Goal: Information Seeking & Learning: Learn about a topic

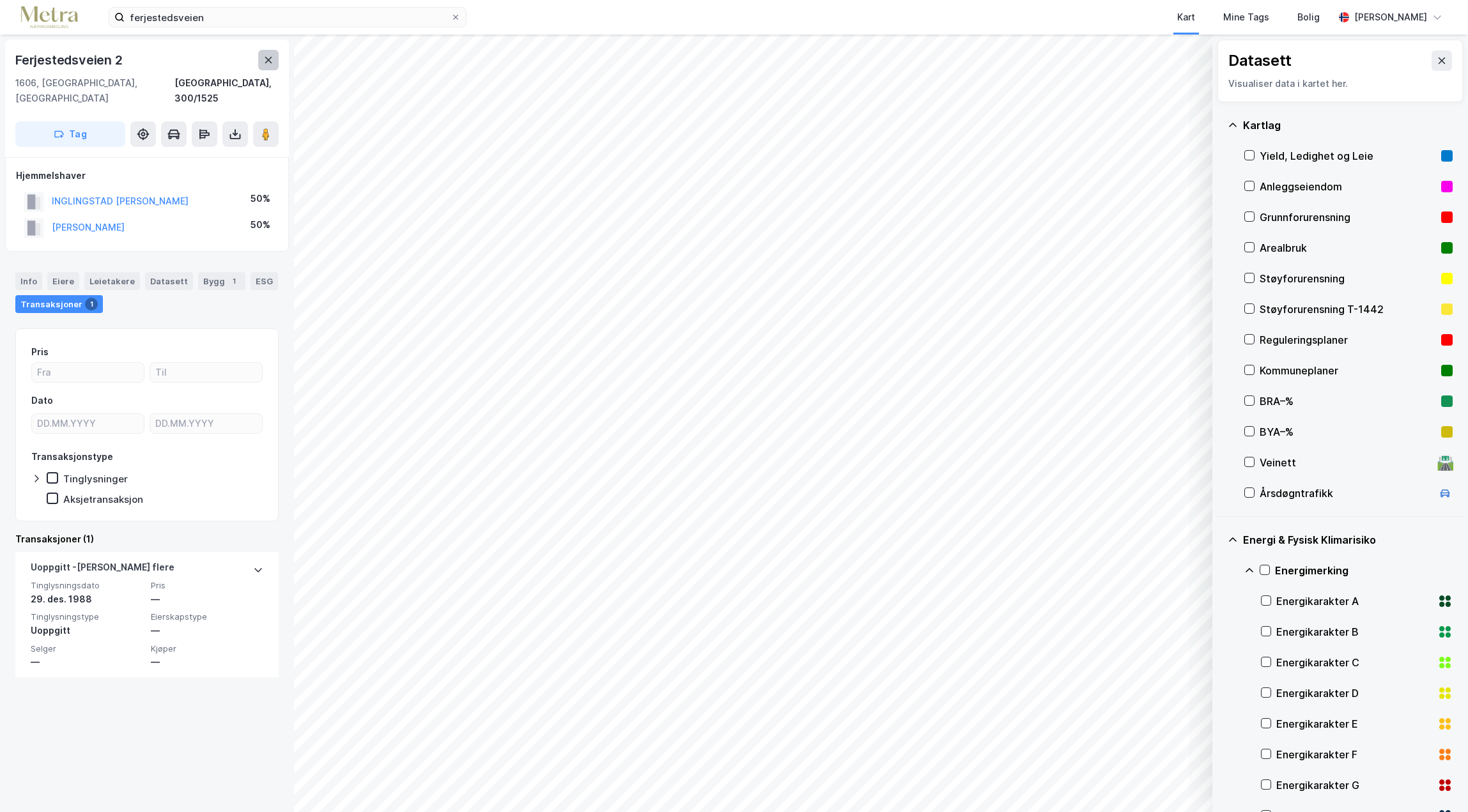
click at [266, 59] on icon at bounding box center [269, 60] width 10 height 10
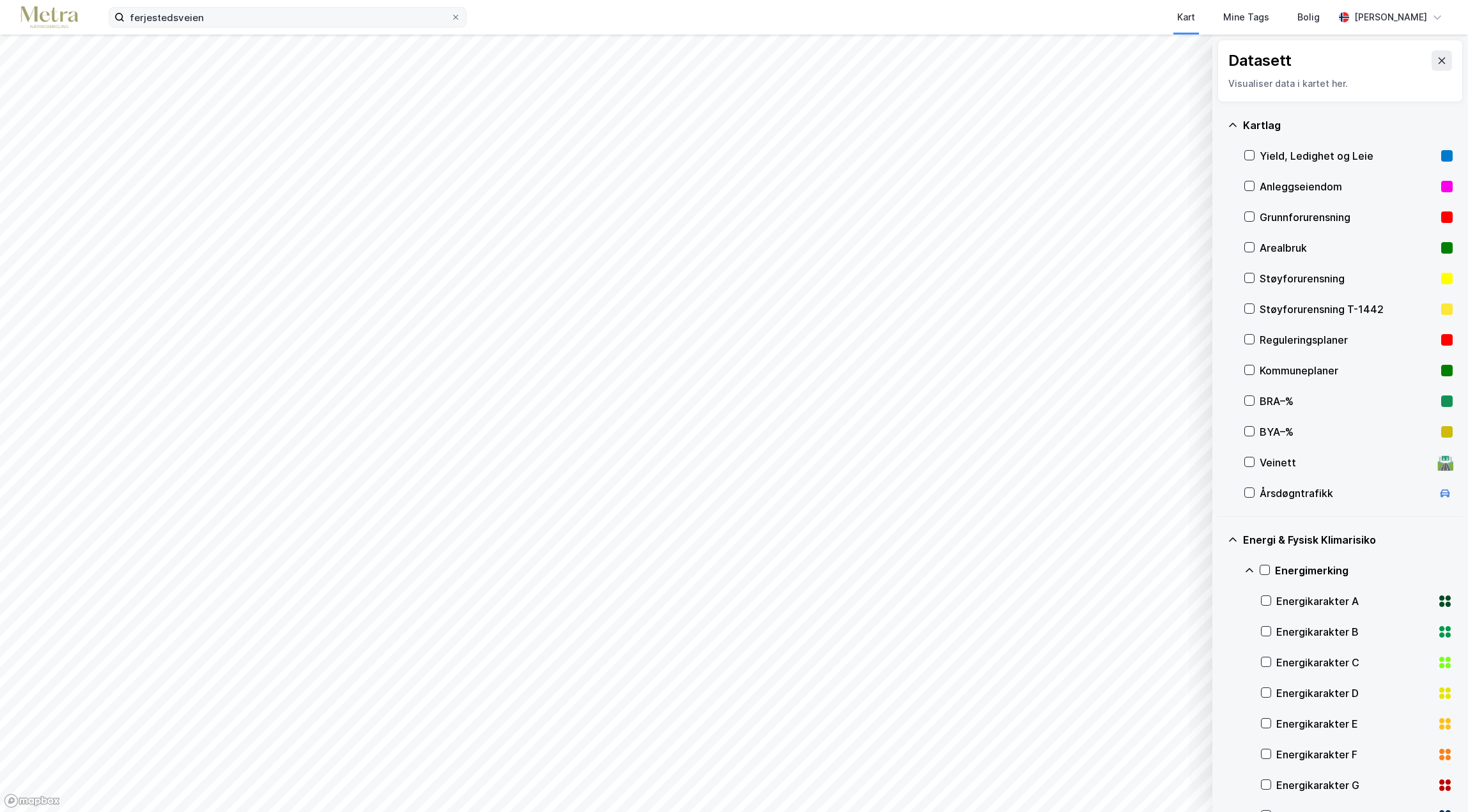
click at [461, 14] on label "ferjestedsveien" at bounding box center [287, 17] width 357 height 21
click at [450, 14] on input "ferjestedsveien" at bounding box center [287, 17] width 326 height 19
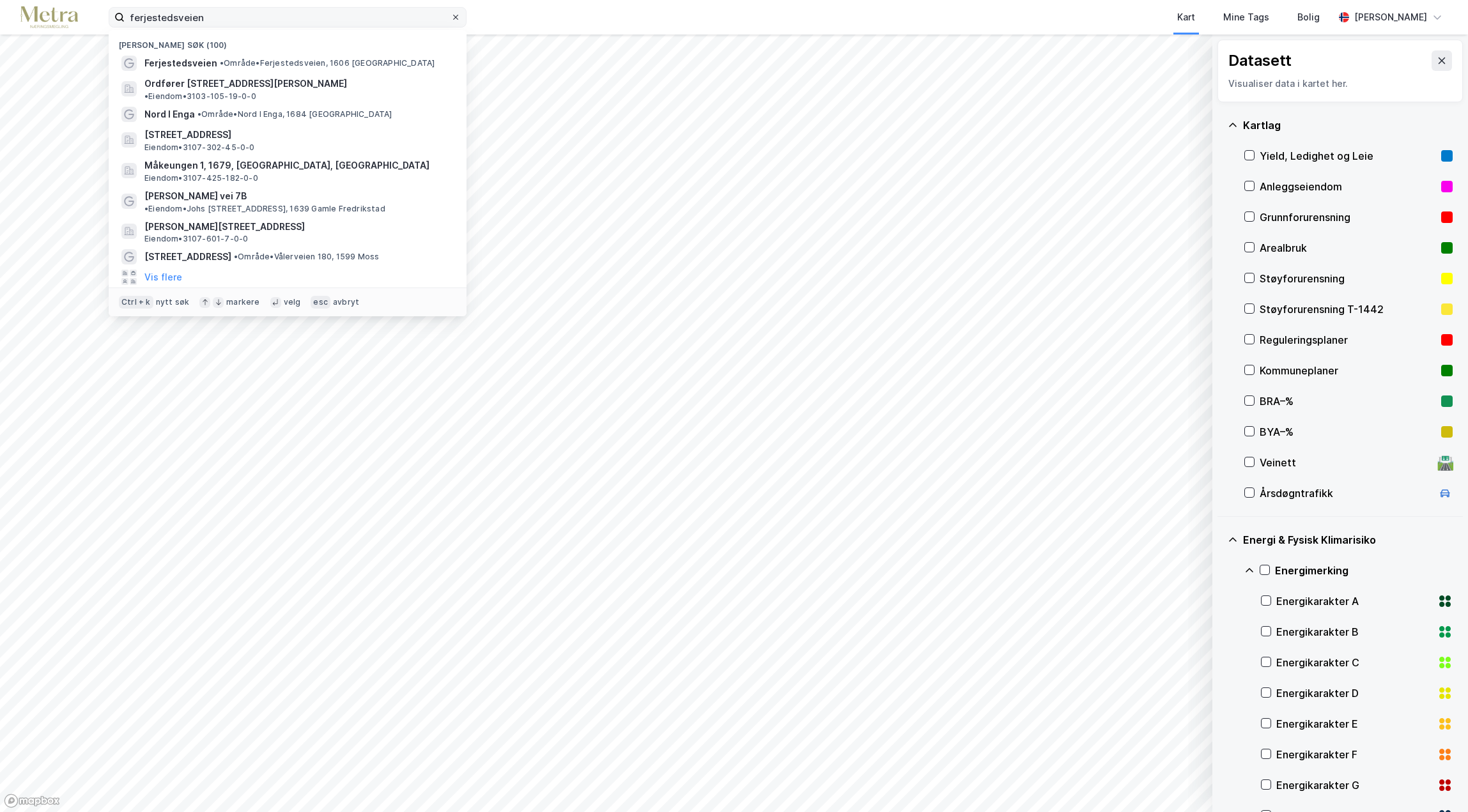
click at [452, 19] on icon at bounding box center [456, 18] width 8 height 8
click at [450, 19] on input "ferjestedsveien" at bounding box center [287, 17] width 326 height 19
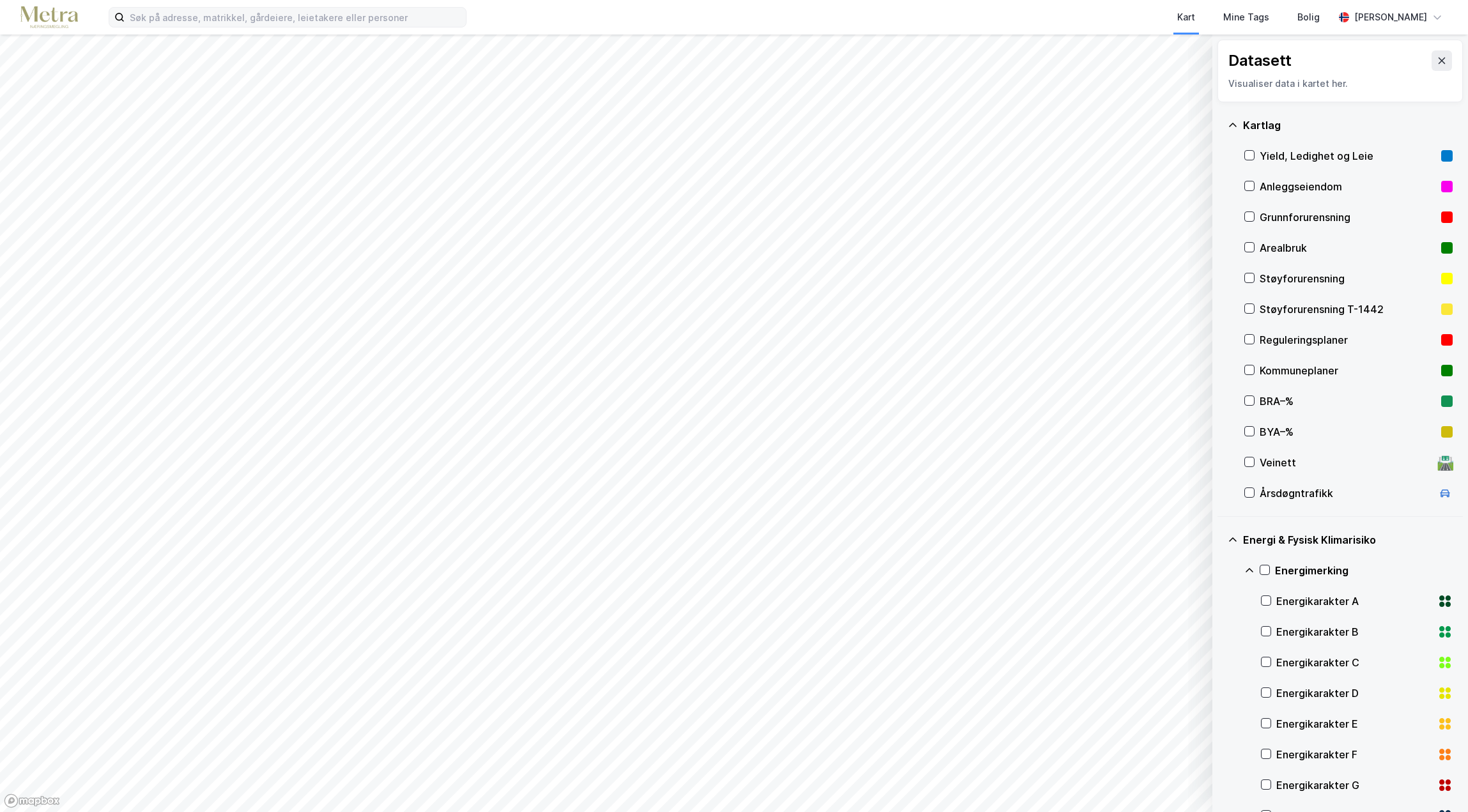
click at [45, 30] on div "Kart Mine Tags [PERSON_NAME] [PERSON_NAME]" at bounding box center [734, 17] width 1468 height 35
click at [59, 16] on img at bounding box center [49, 17] width 57 height 23
click at [1273, 27] on div "Mine Tags" at bounding box center [1246, 17] width 53 height 23
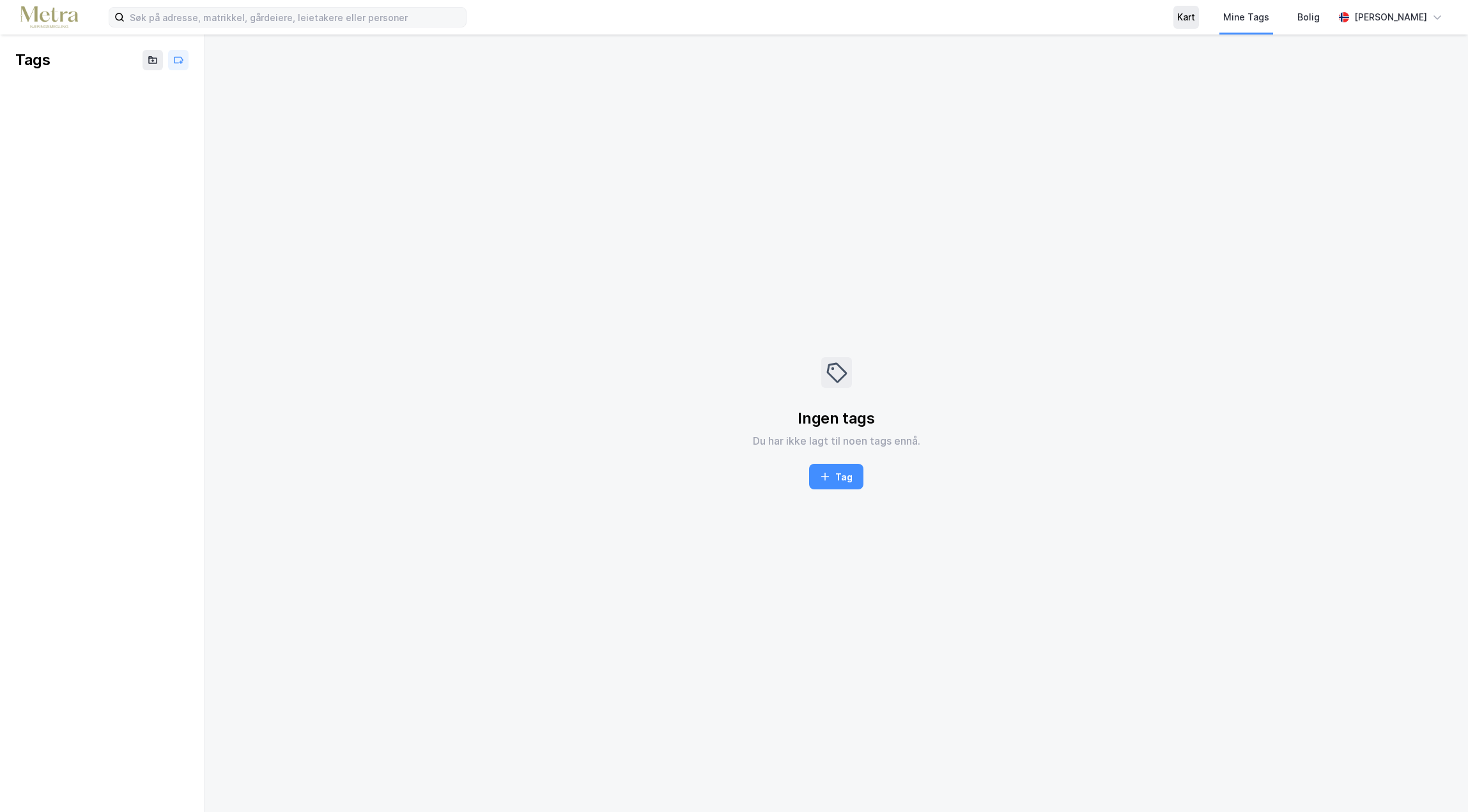
click at [1195, 20] on div "Kart" at bounding box center [1186, 18] width 18 height 16
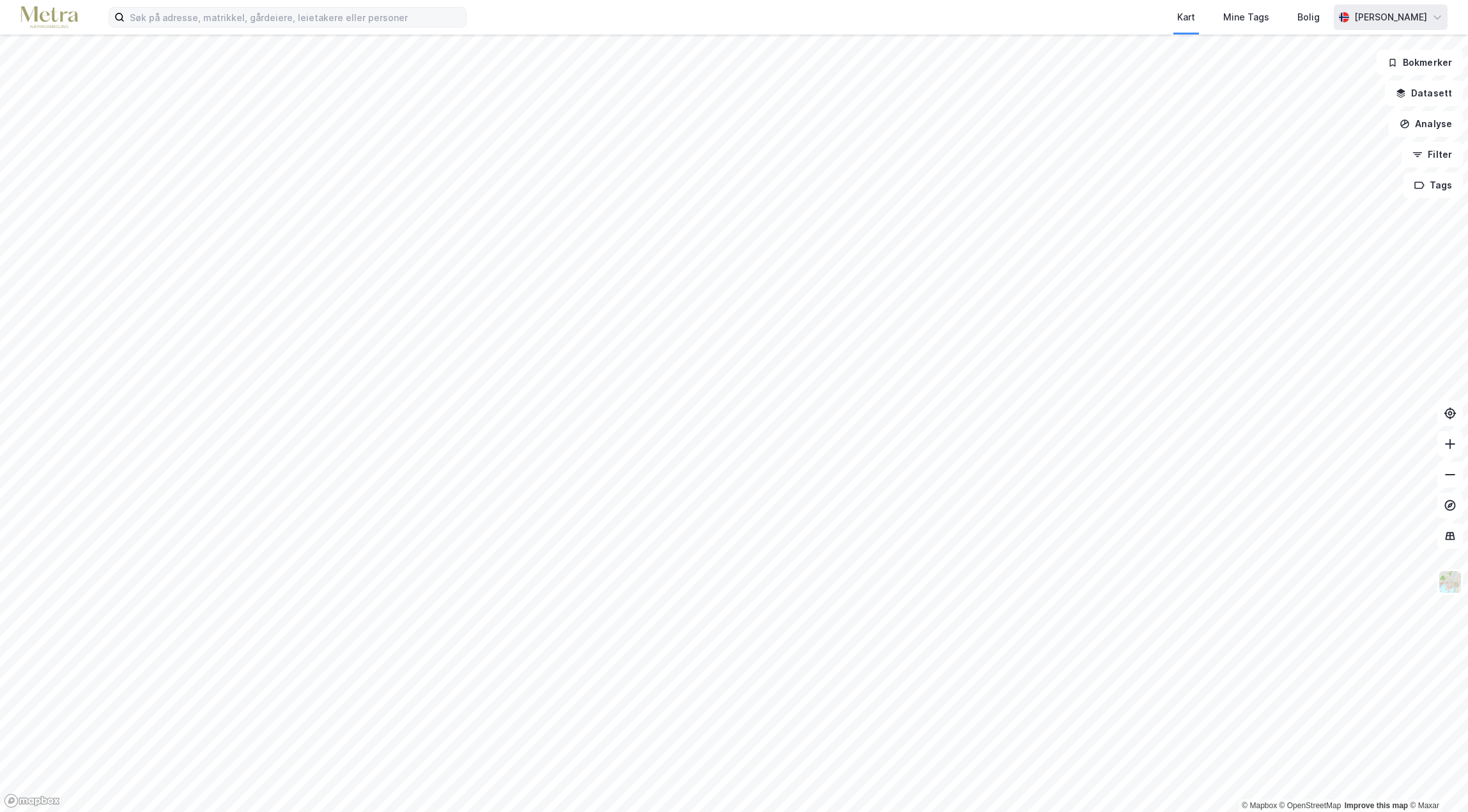
click at [1418, 16] on div "[PERSON_NAME]" at bounding box center [1391, 18] width 73 height 16
click at [1427, 94] on button "Datasett" at bounding box center [1424, 94] width 78 height 26
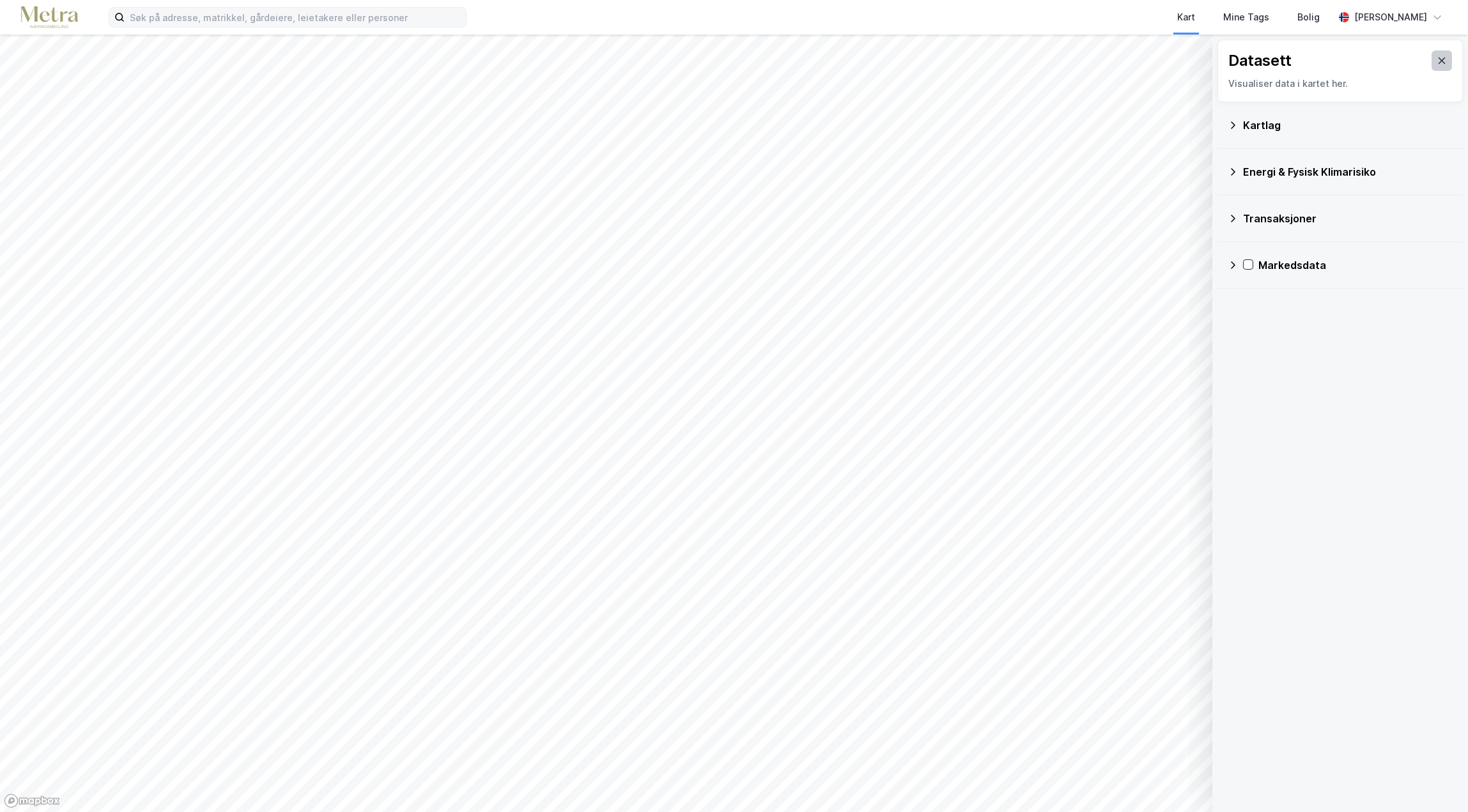
click at [1438, 58] on icon at bounding box center [1441, 60] width 7 height 6
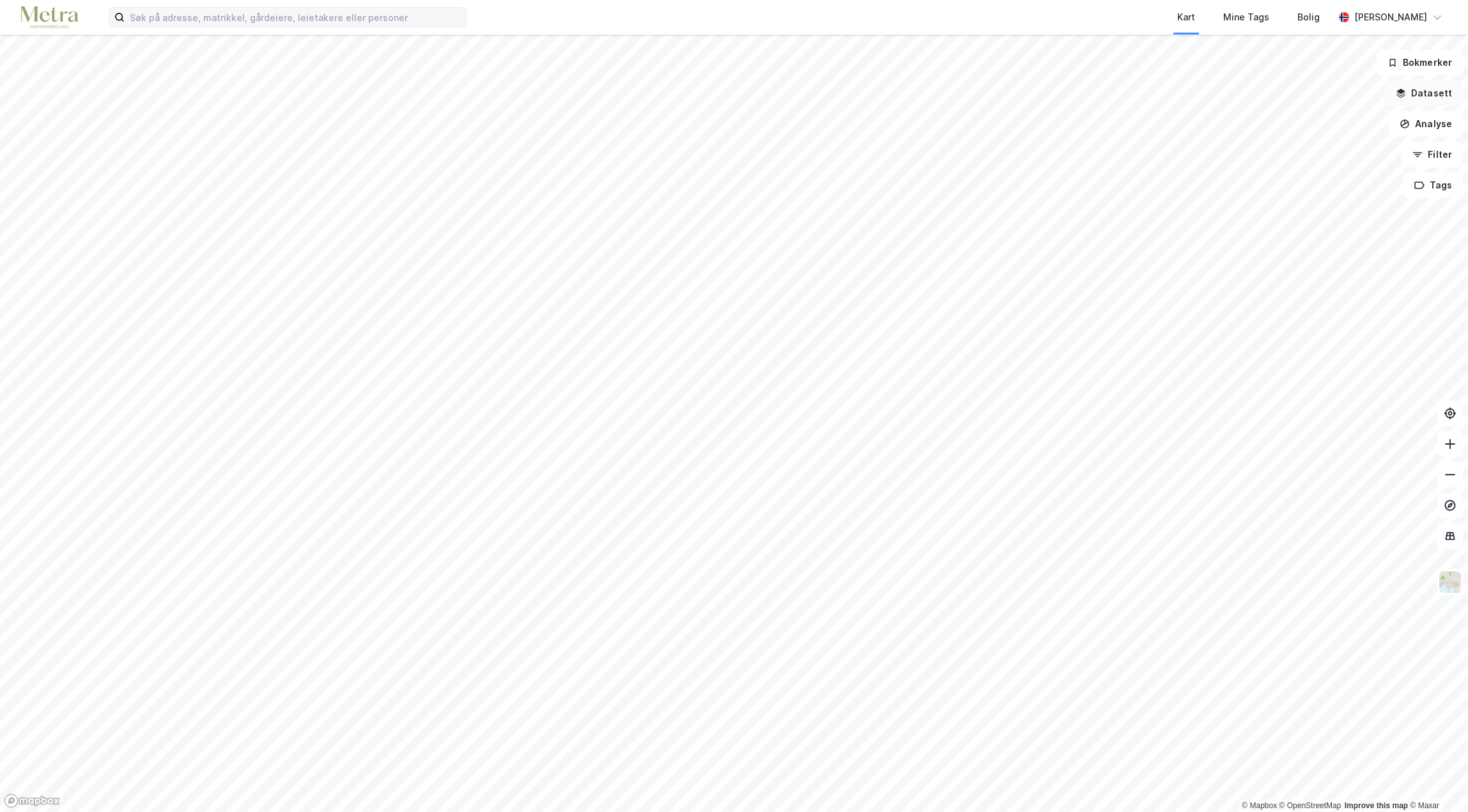
click at [1434, 92] on button "Datasett" at bounding box center [1424, 94] width 78 height 26
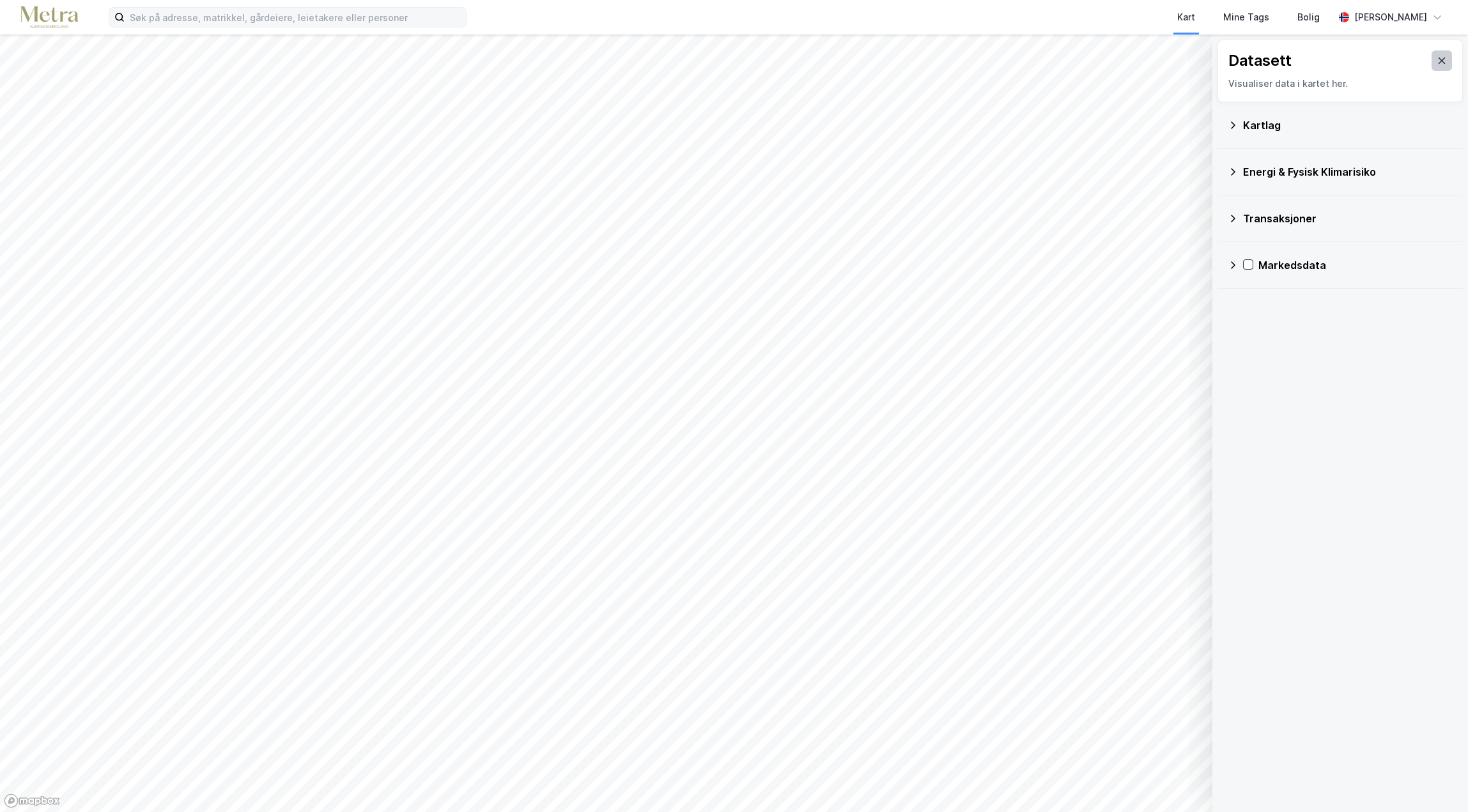
click at [1436, 62] on icon at bounding box center [1441, 60] width 10 height 10
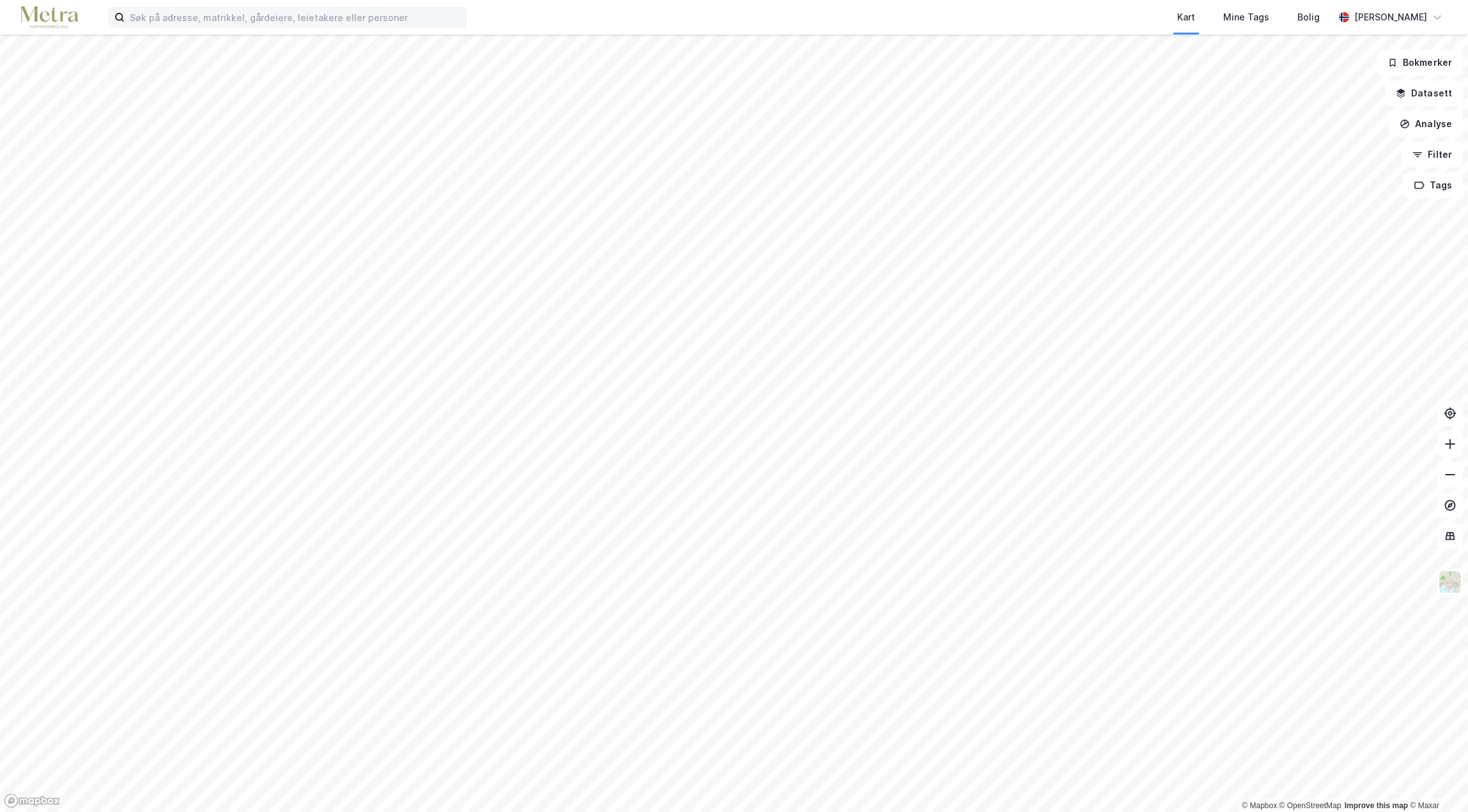
click at [40, 12] on img at bounding box center [49, 17] width 57 height 23
click at [44, 16] on img at bounding box center [49, 17] width 57 height 23
click at [164, 18] on input at bounding box center [295, 17] width 342 height 19
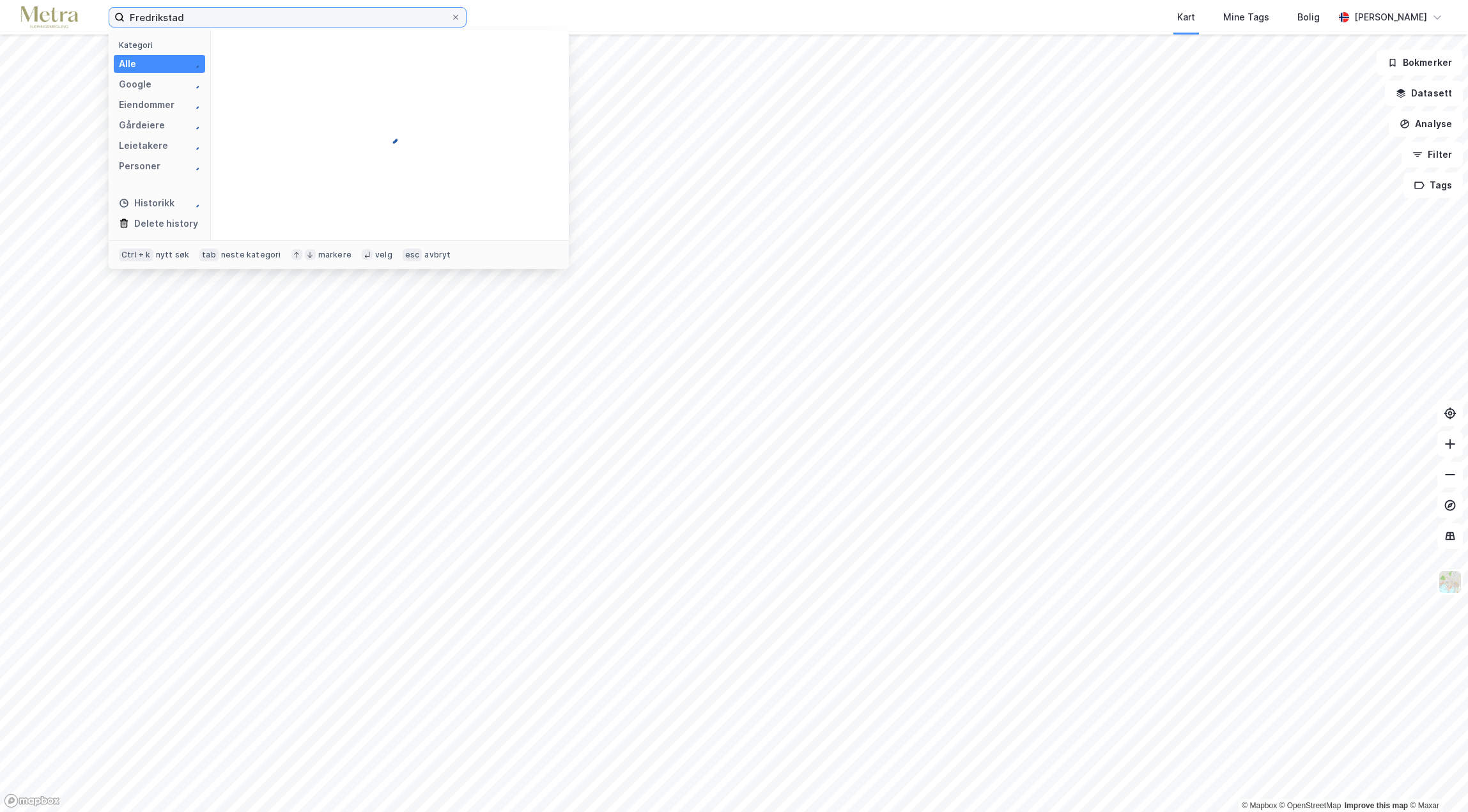
type input "Fredrikstad"
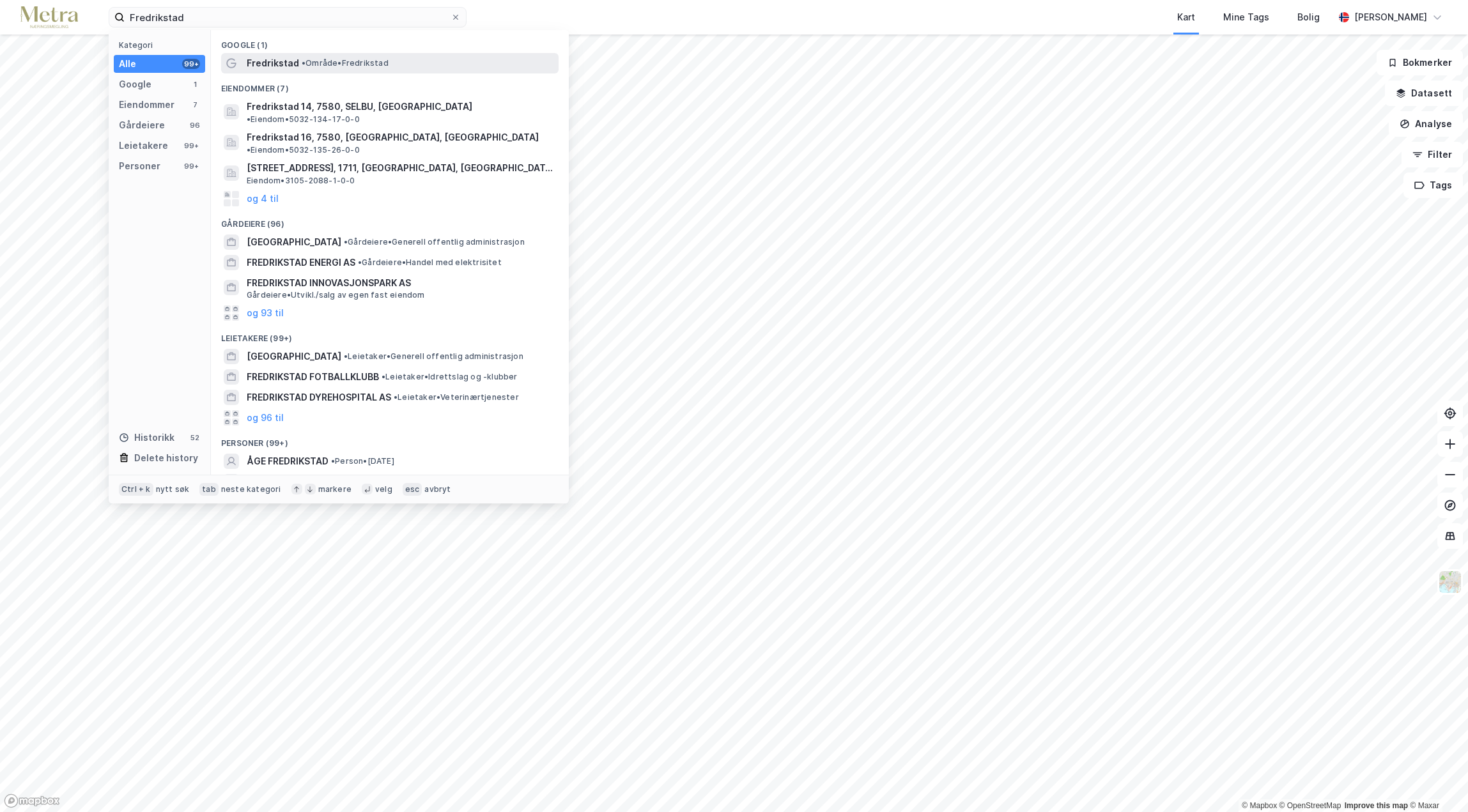
click at [264, 66] on span "Fredrikstad" at bounding box center [272, 63] width 52 height 16
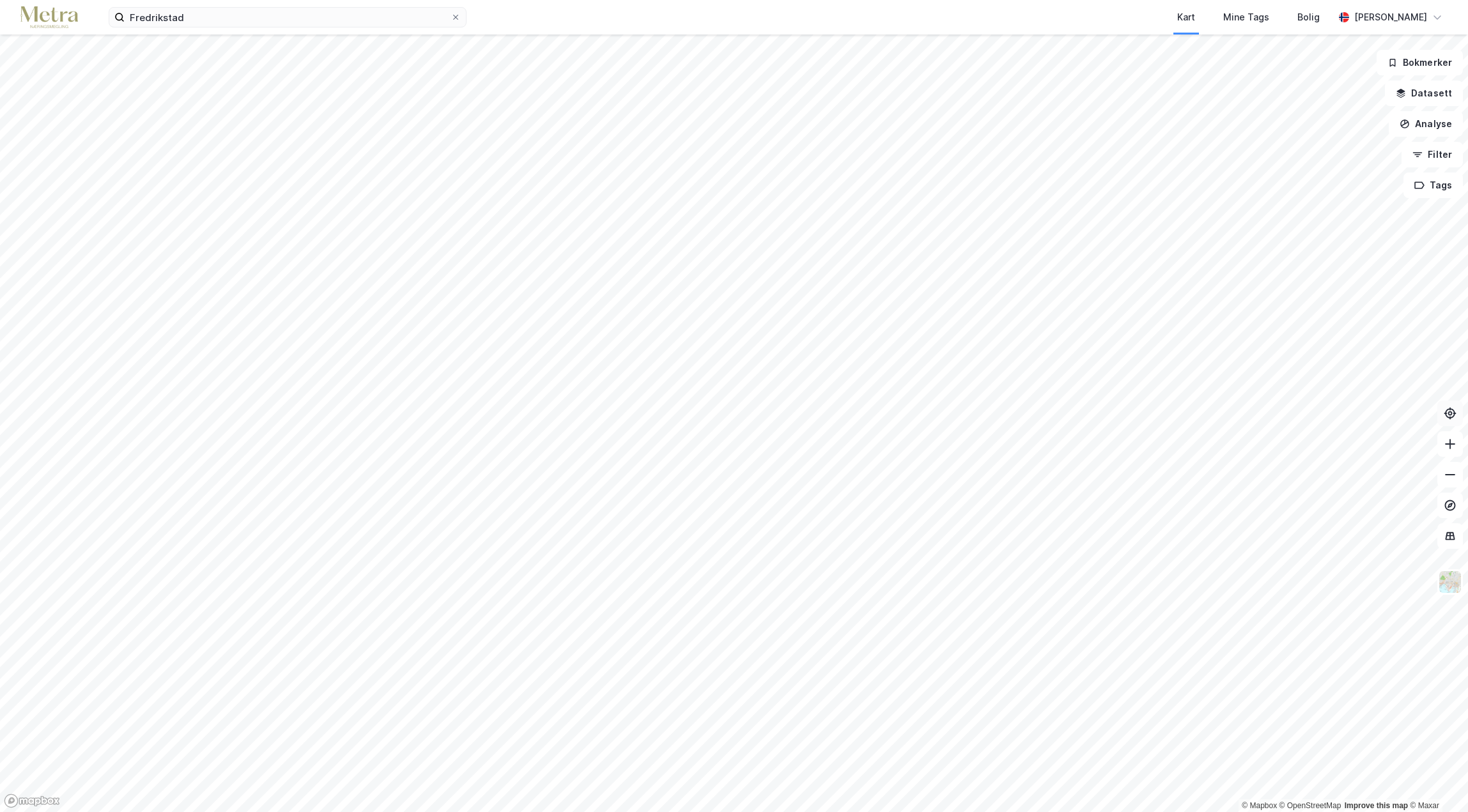
click at [1454, 416] on icon at bounding box center [1449, 412] width 13 height 13
click at [1454, 586] on img at bounding box center [1449, 581] width 25 height 25
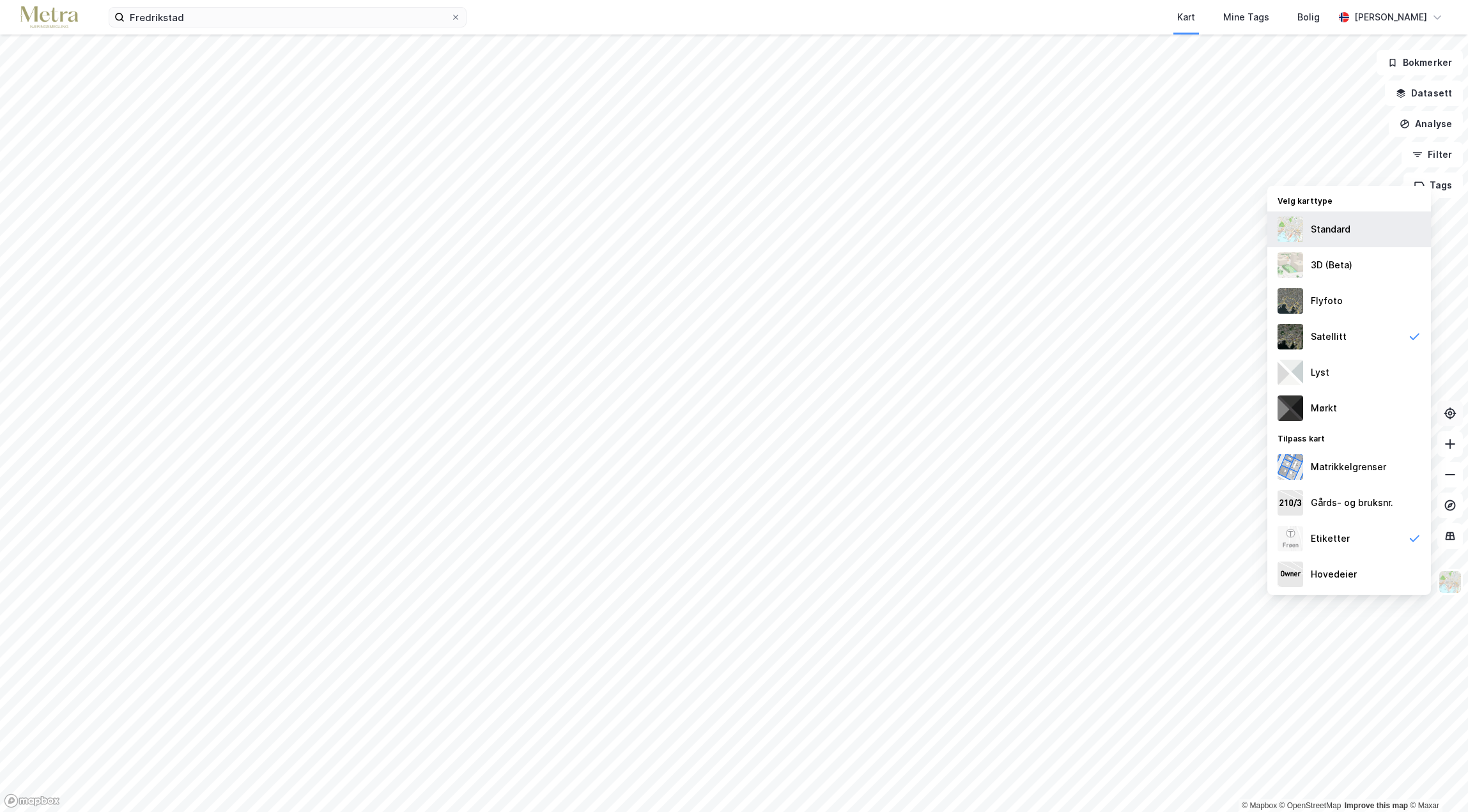
click at [1317, 233] on div "Standard" at bounding box center [1331, 230] width 39 height 16
click at [1417, 93] on button "Datasett" at bounding box center [1424, 94] width 78 height 26
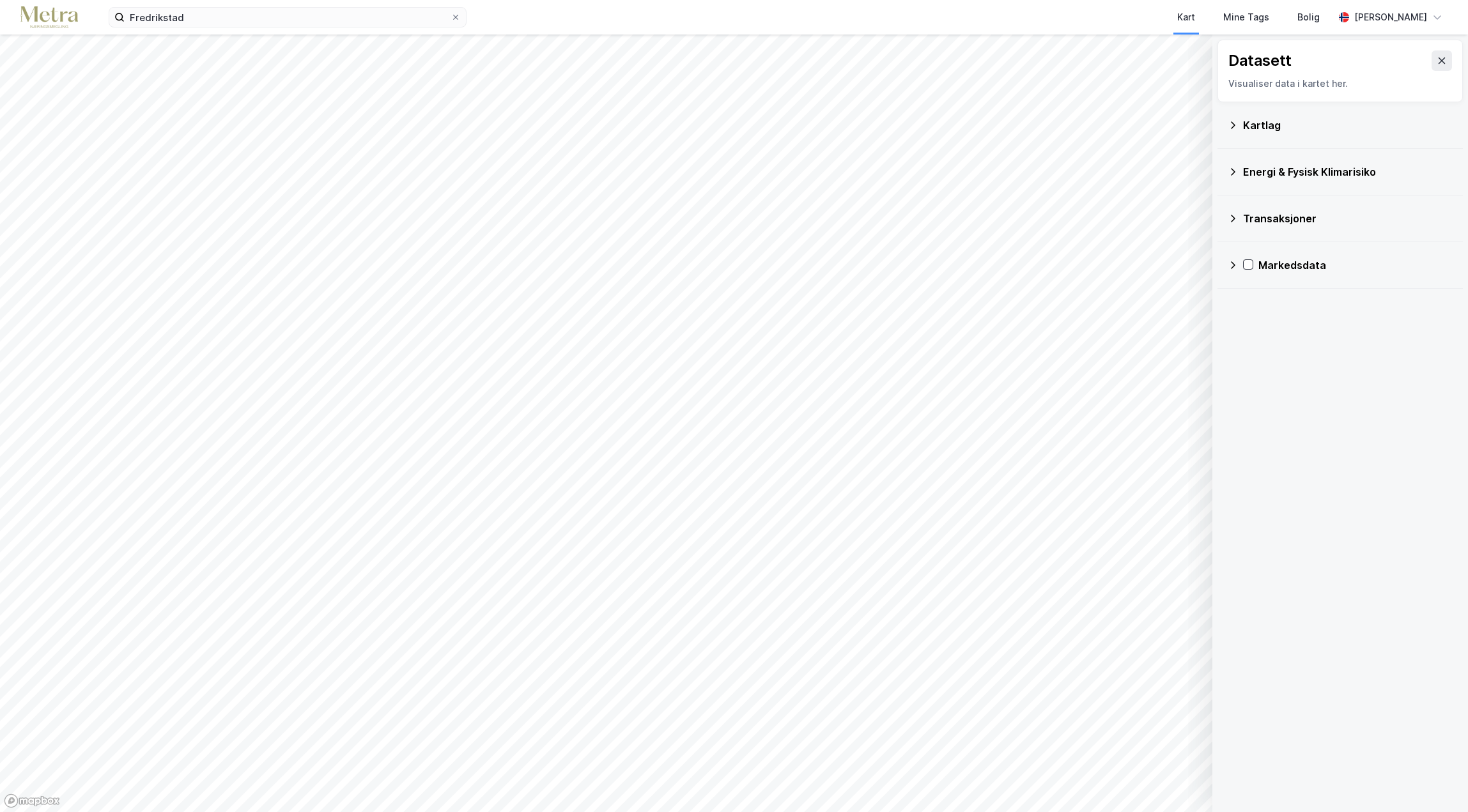
click at [1277, 120] on div "Kartlag" at bounding box center [1348, 125] width 209 height 16
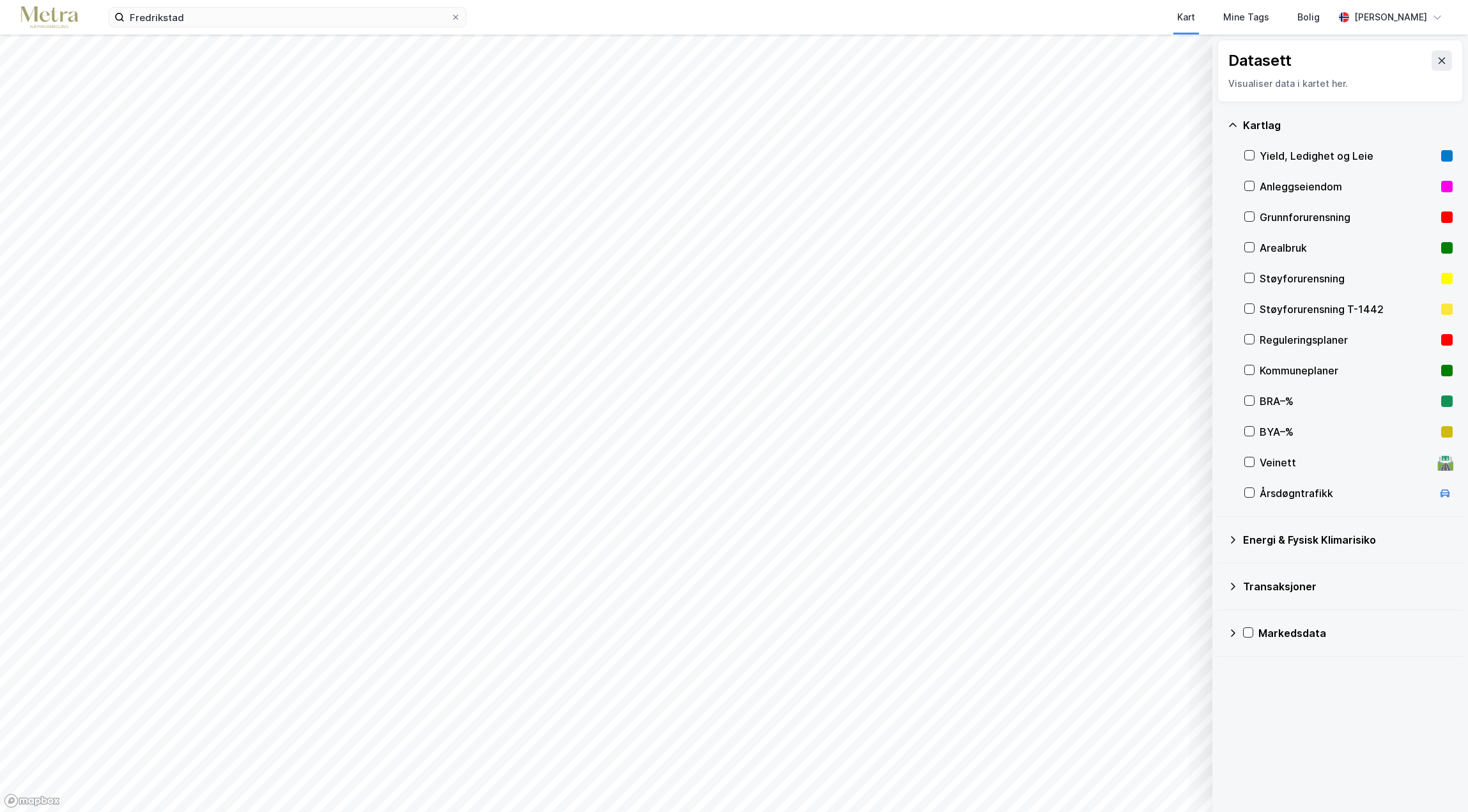
click at [1277, 120] on div "Kartlag" at bounding box center [1348, 125] width 209 height 16
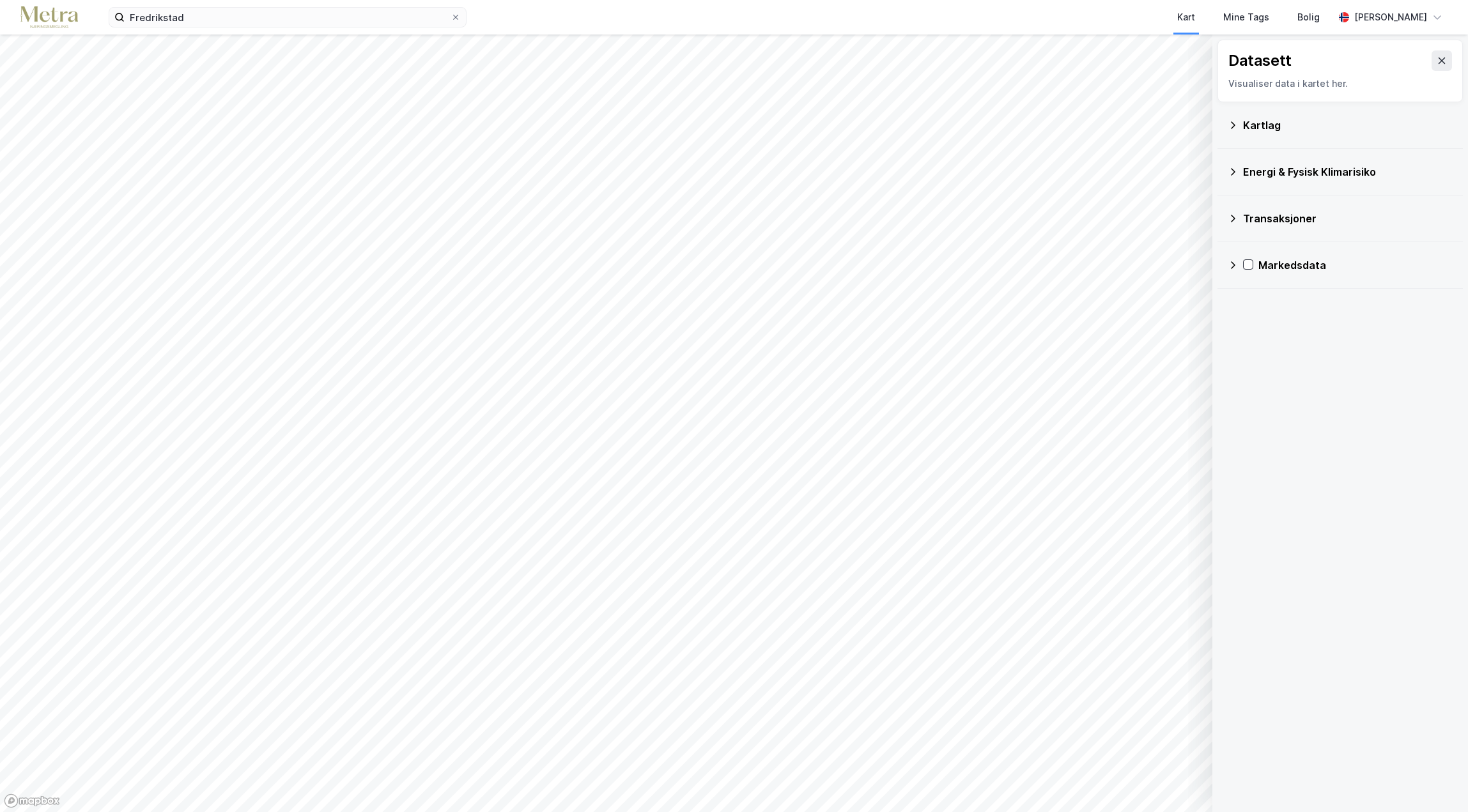
click at [1271, 224] on div "Transaksjoner" at bounding box center [1348, 219] width 209 height 16
click at [1268, 239] on icon at bounding box center [1265, 243] width 9 height 9
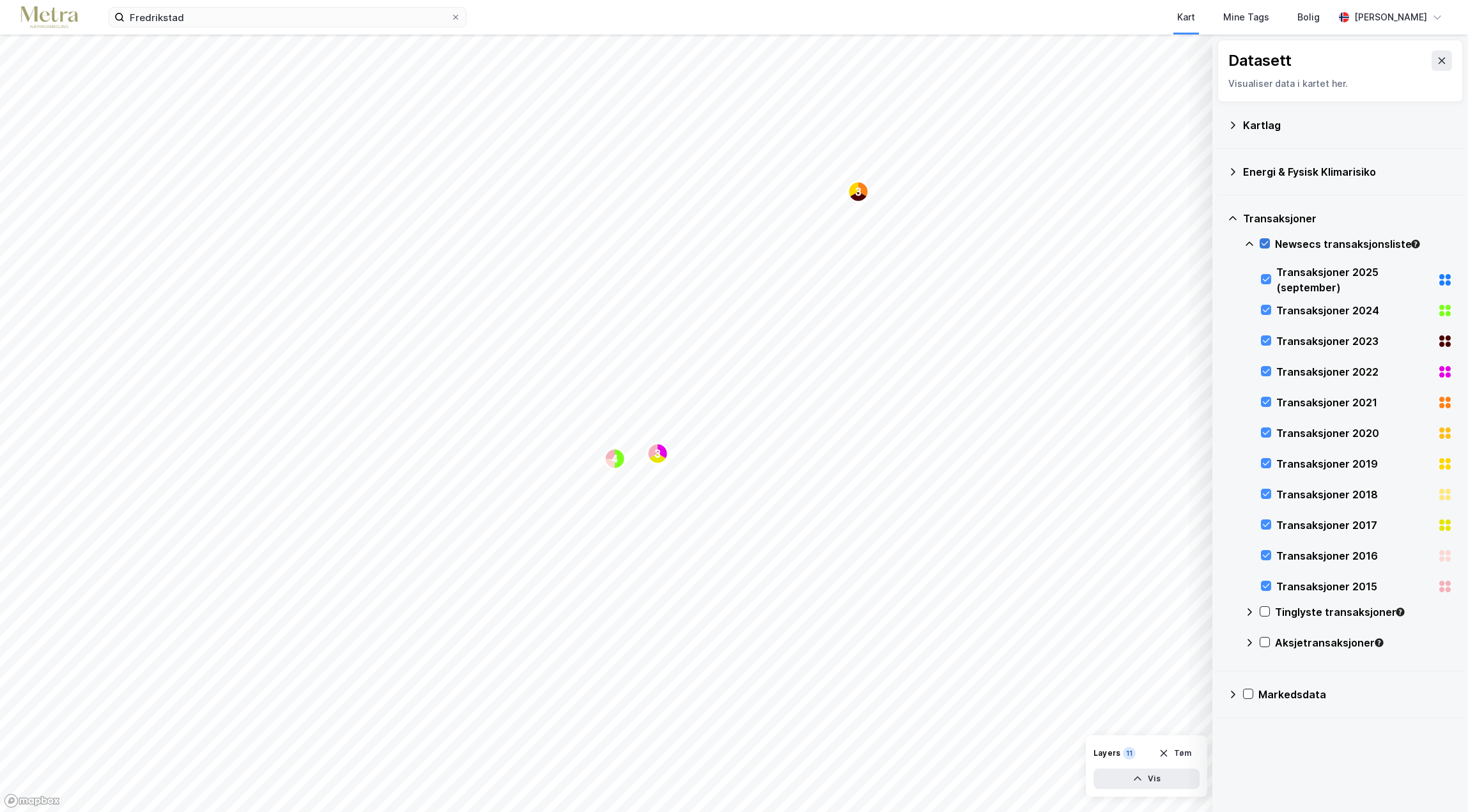
click at [1264, 242] on icon at bounding box center [1265, 243] width 9 height 9
click at [1436, 59] on icon at bounding box center [1441, 60] width 10 height 10
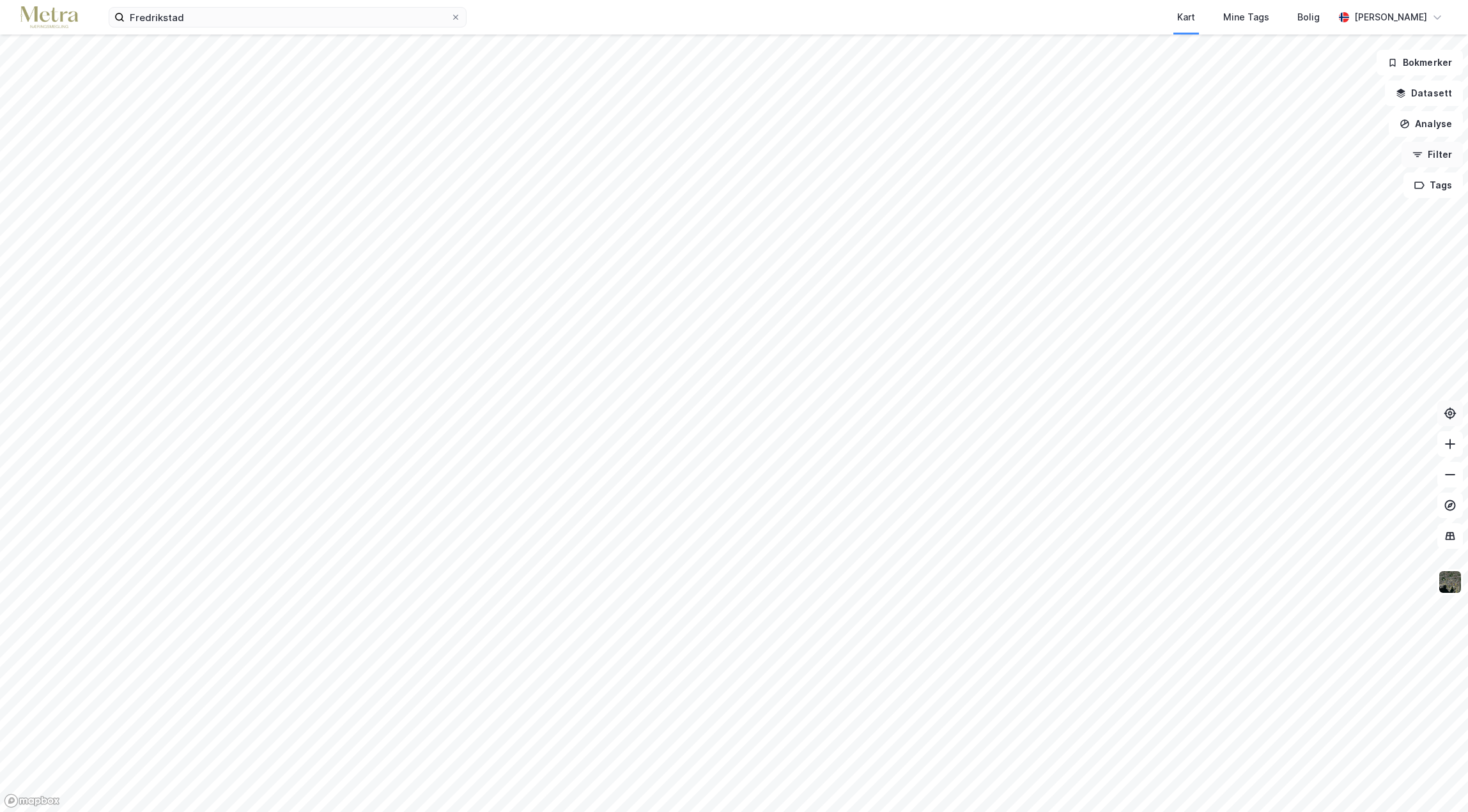
click at [1422, 161] on button "Filter" at bounding box center [1432, 155] width 61 height 26
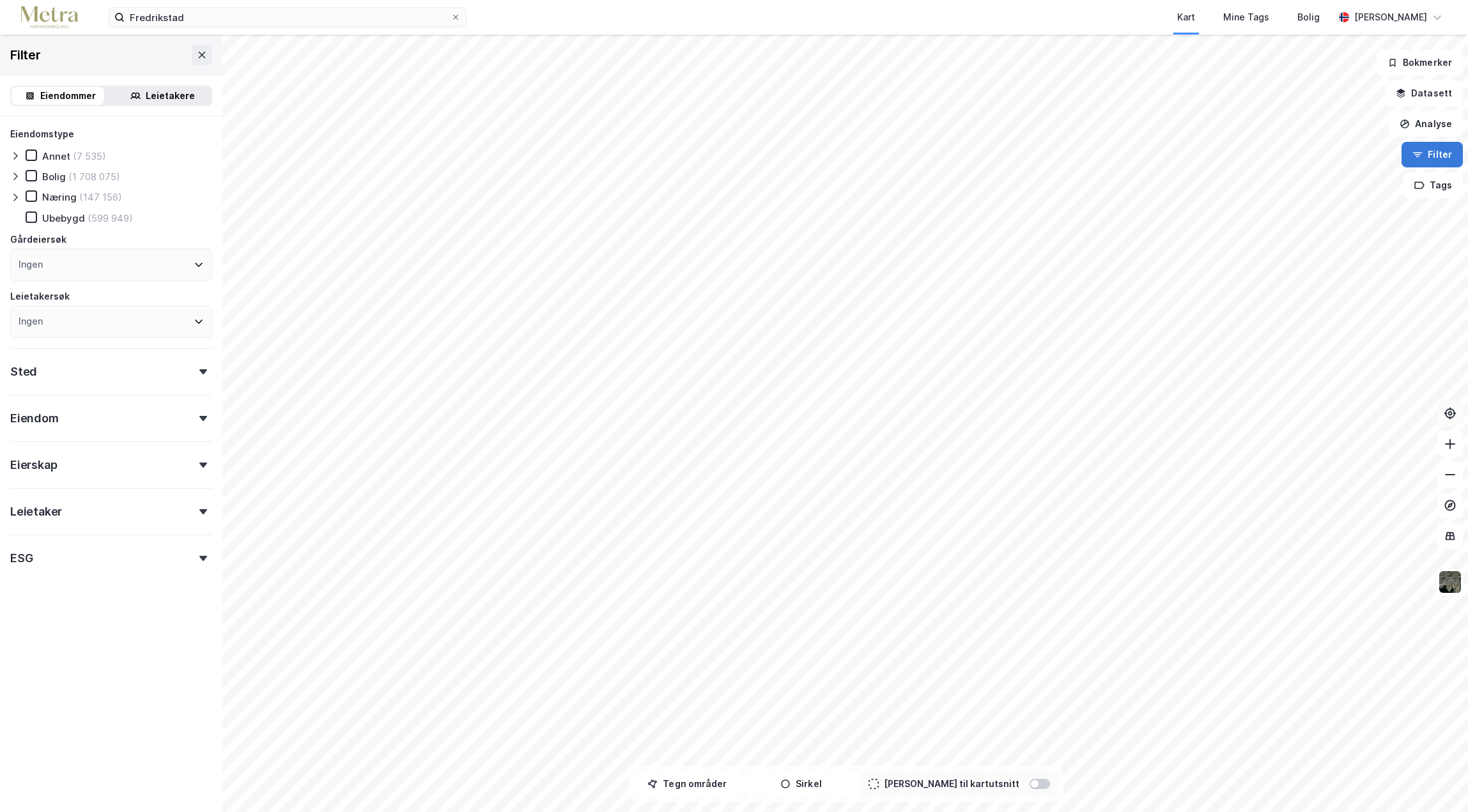
click at [1432, 158] on button "Filter" at bounding box center [1432, 155] width 61 height 26
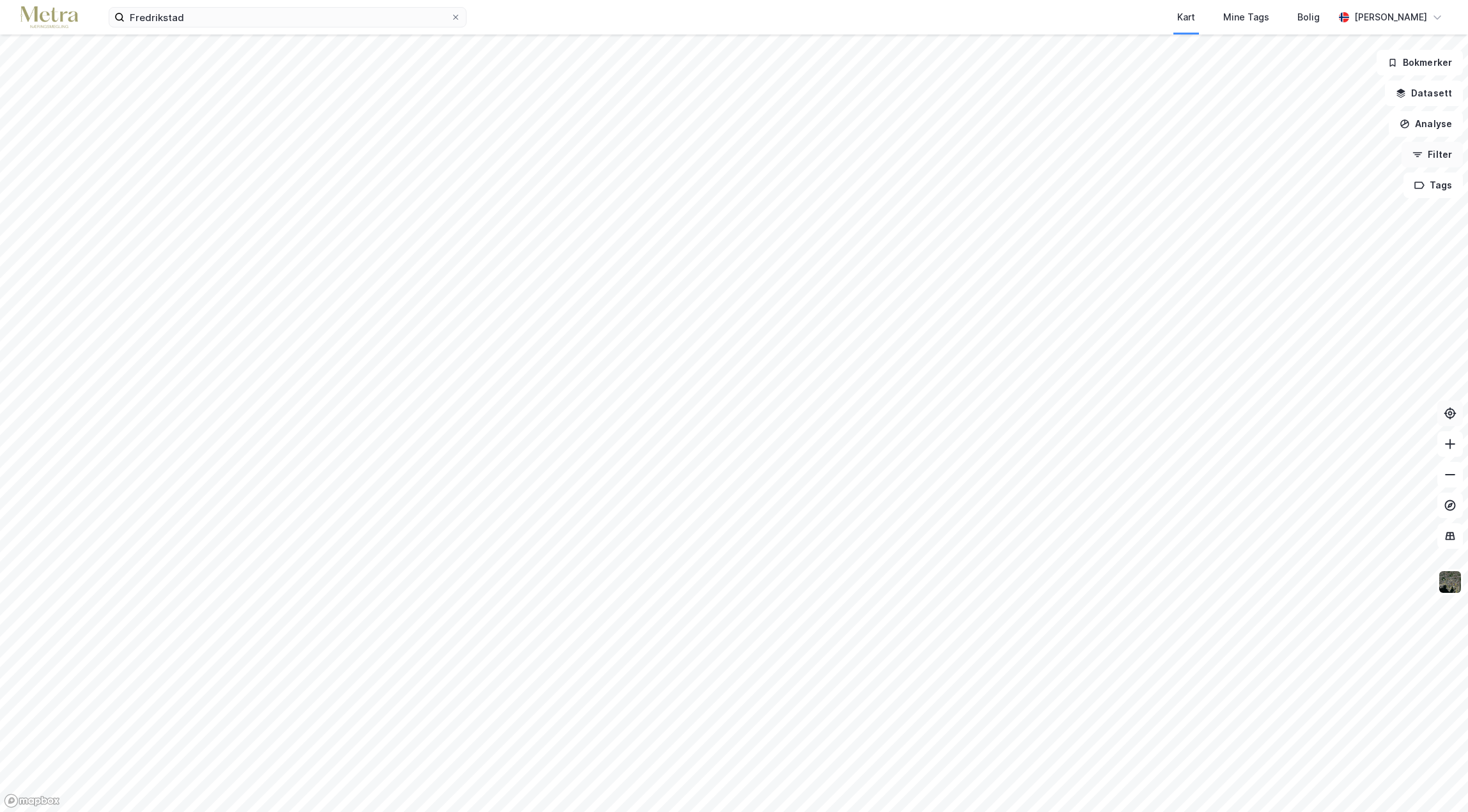
click at [1432, 158] on button "Filter" at bounding box center [1432, 155] width 61 height 26
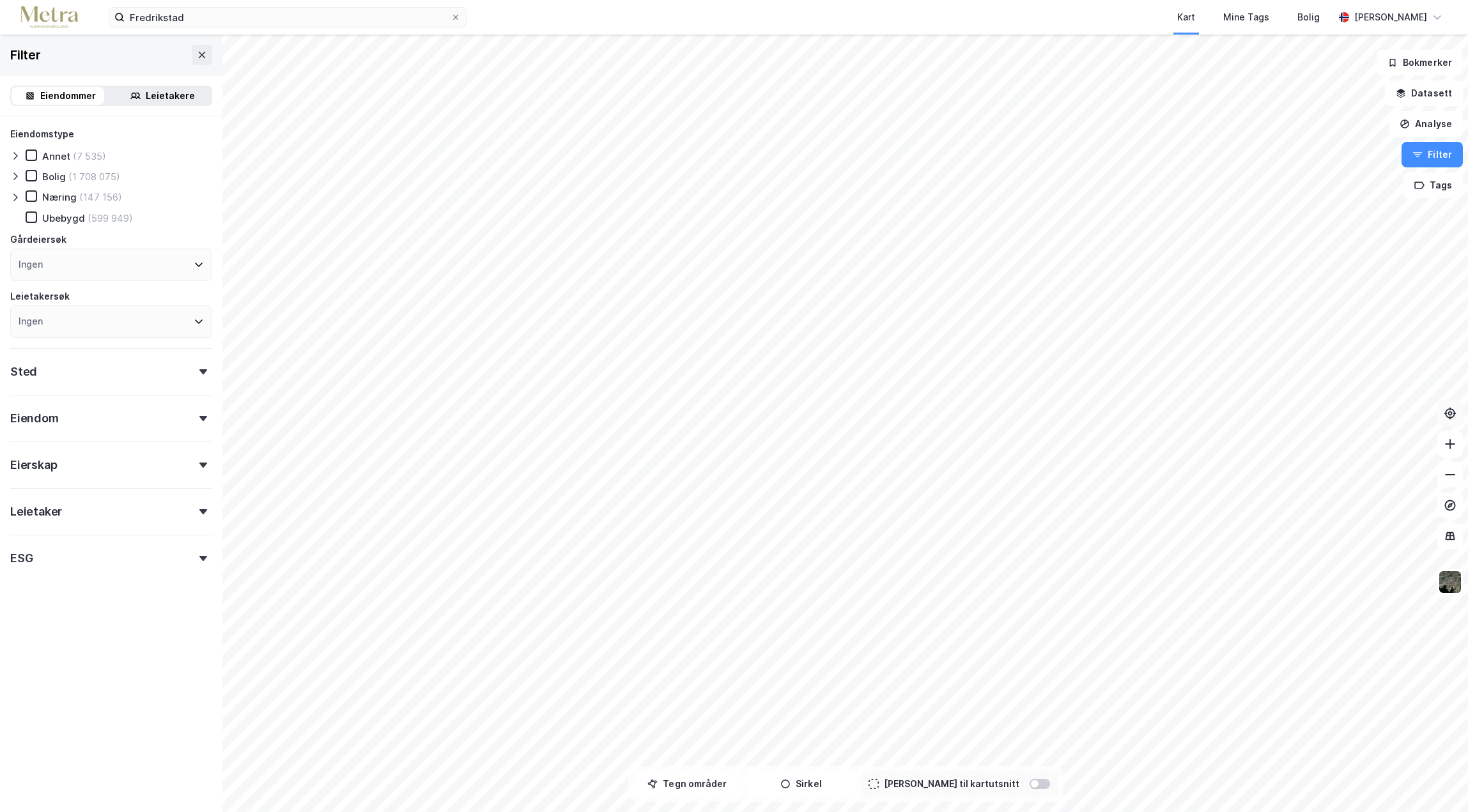
click at [162, 90] on div "Leietakere" at bounding box center [171, 96] width 49 height 16
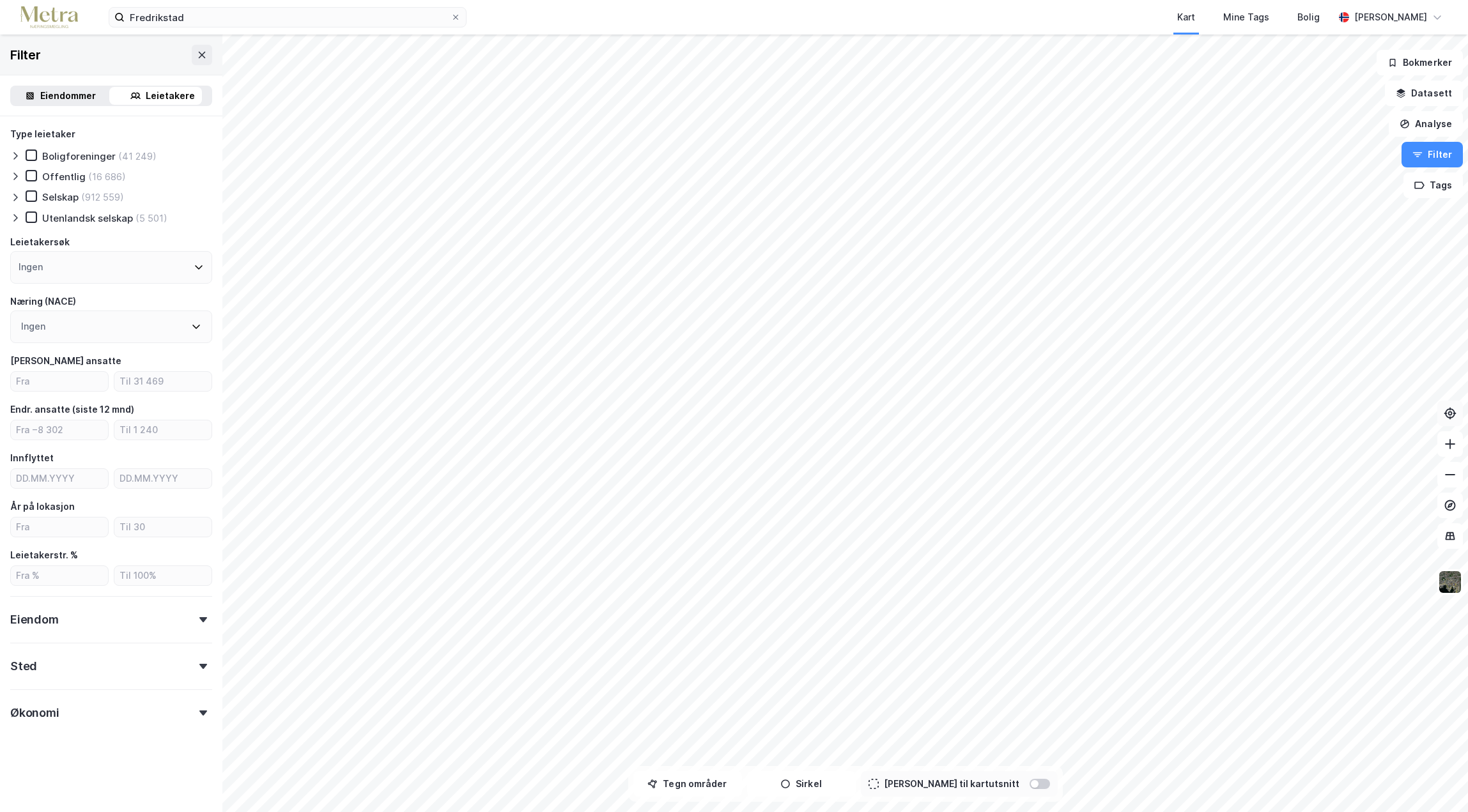
click at [193, 264] on icon at bounding box center [198, 266] width 10 height 10
click at [193, 263] on icon at bounding box center [198, 266] width 10 height 10
click at [198, 220] on div "Utenlandsk selskap (5 501)" at bounding box center [111, 217] width 202 height 13
click at [64, 378] on input "number" at bounding box center [59, 381] width 97 height 19
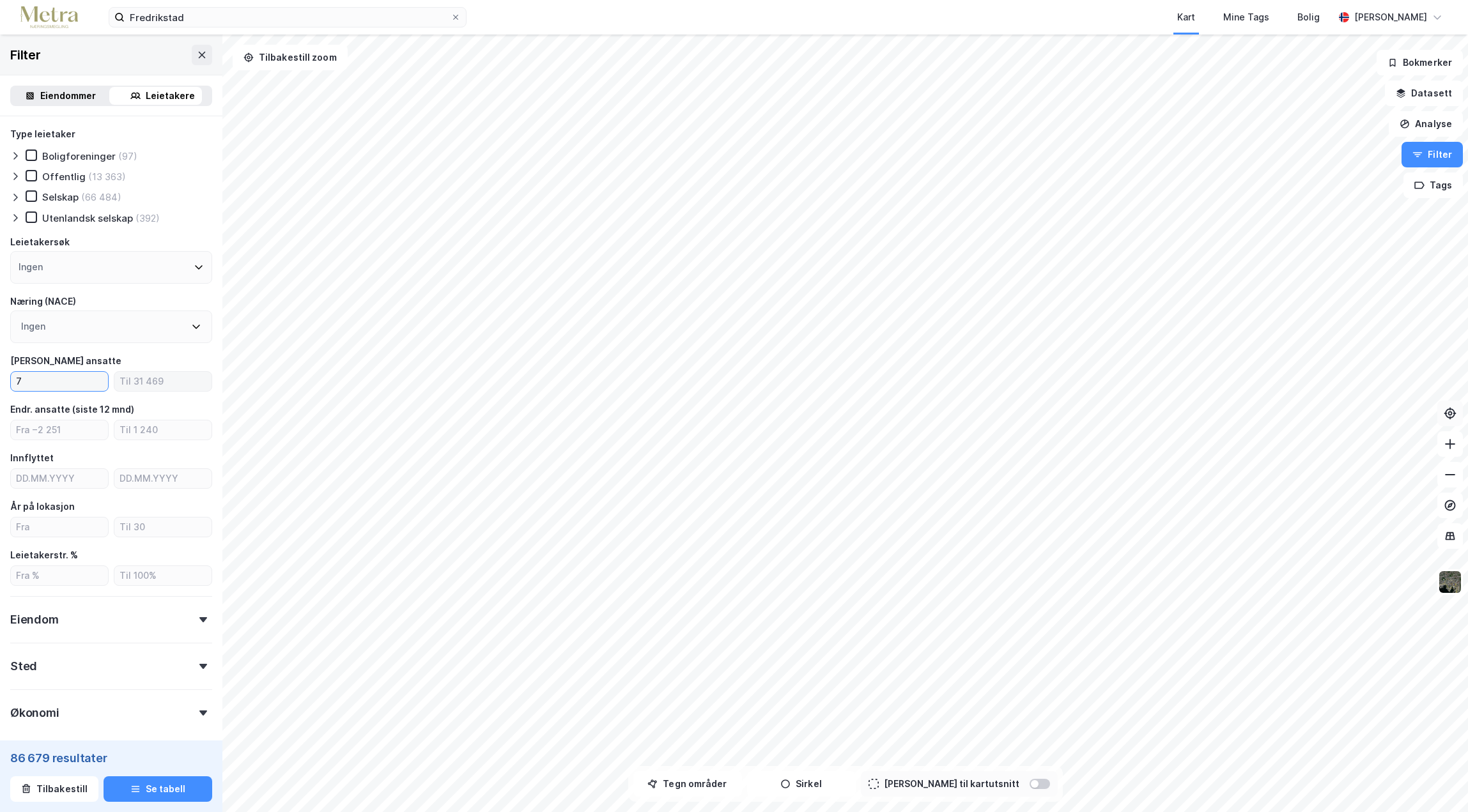
type input "7"
click at [151, 380] on input "number" at bounding box center [163, 381] width 97 height 19
type input "15"
click at [199, 622] on icon at bounding box center [203, 619] width 8 height 5
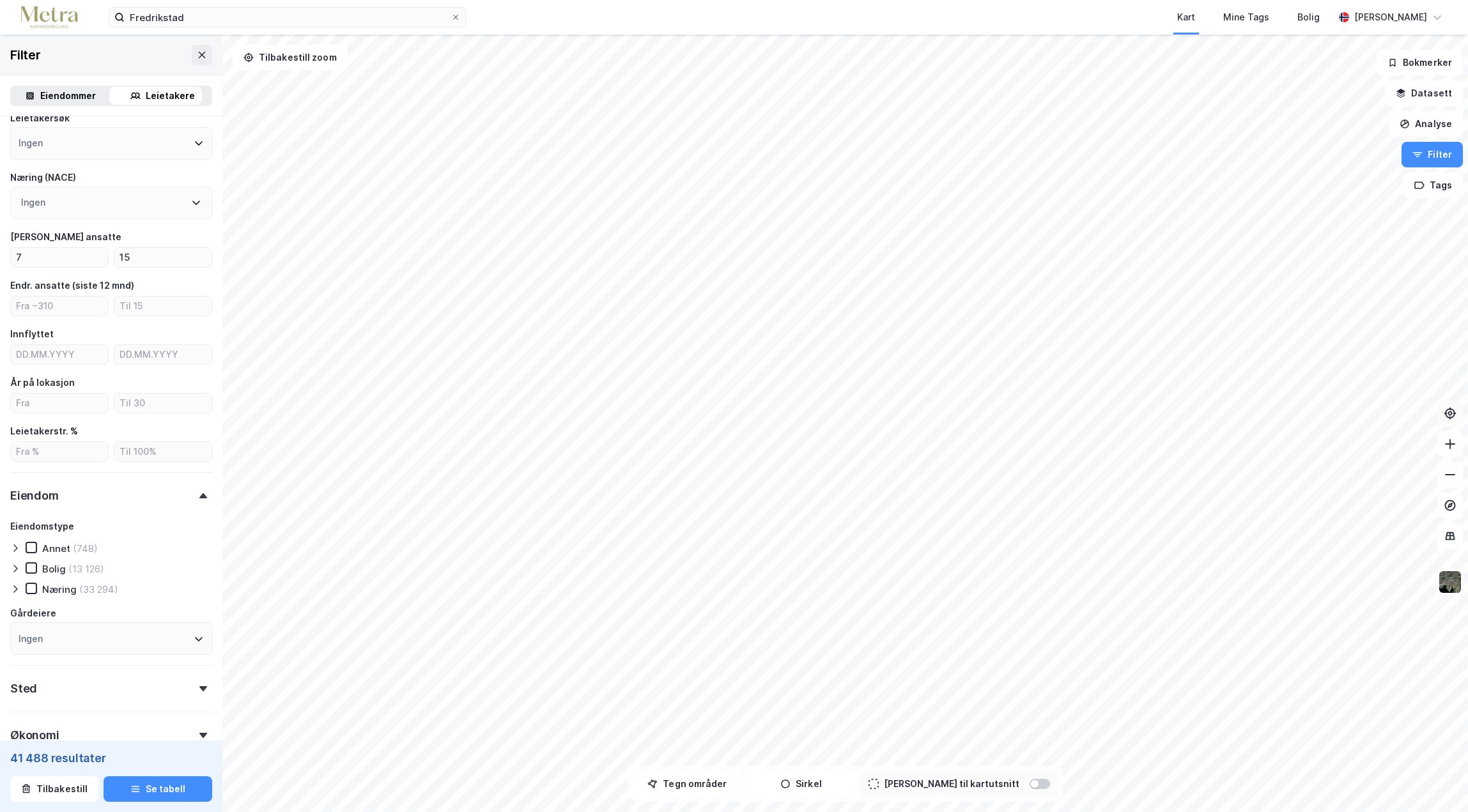
scroll to position [127, 0]
click at [33, 584] on icon at bounding box center [31, 584] width 7 height 5
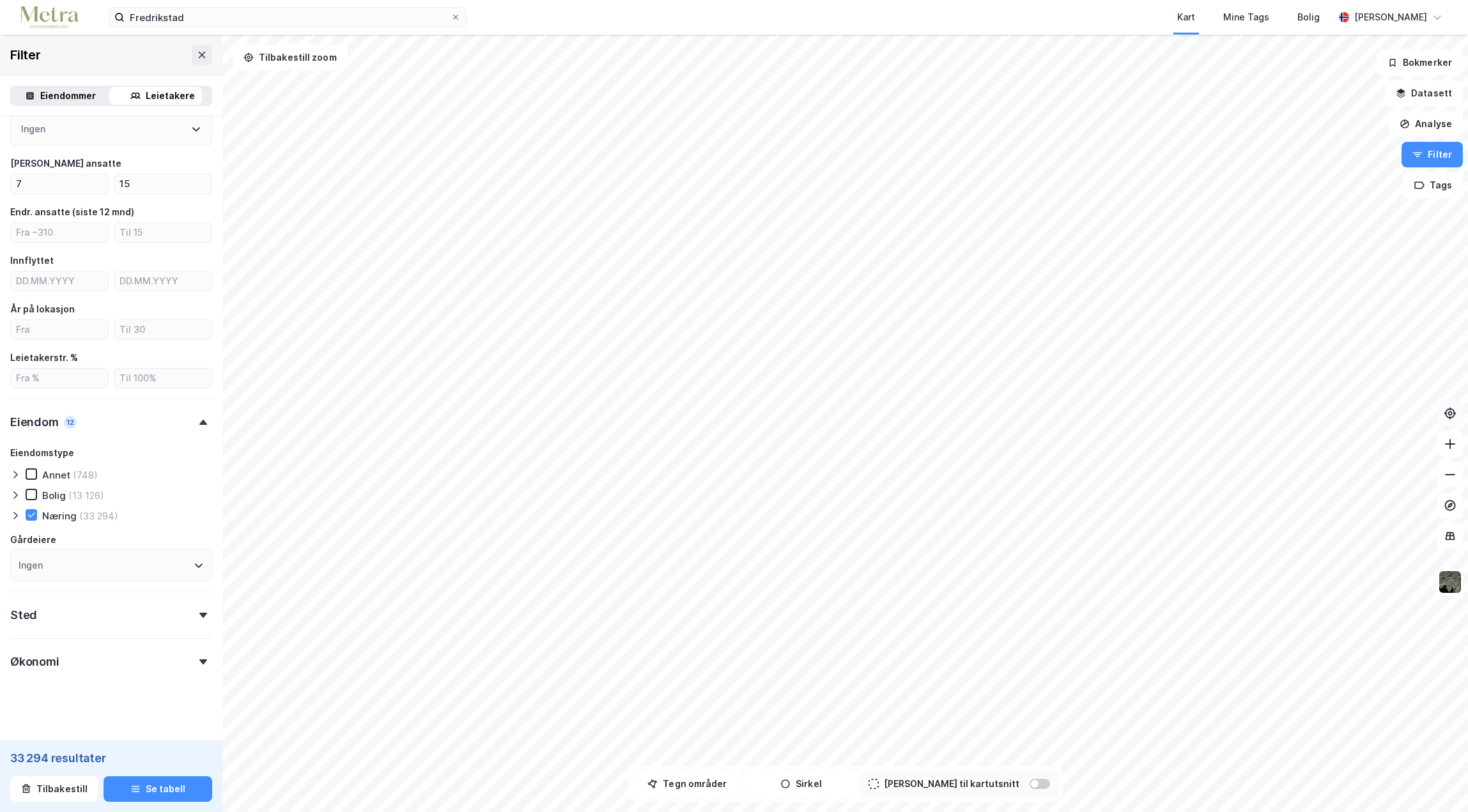
scroll to position [205, 0]
click at [193, 555] on icon at bounding box center [198, 556] width 10 height 10
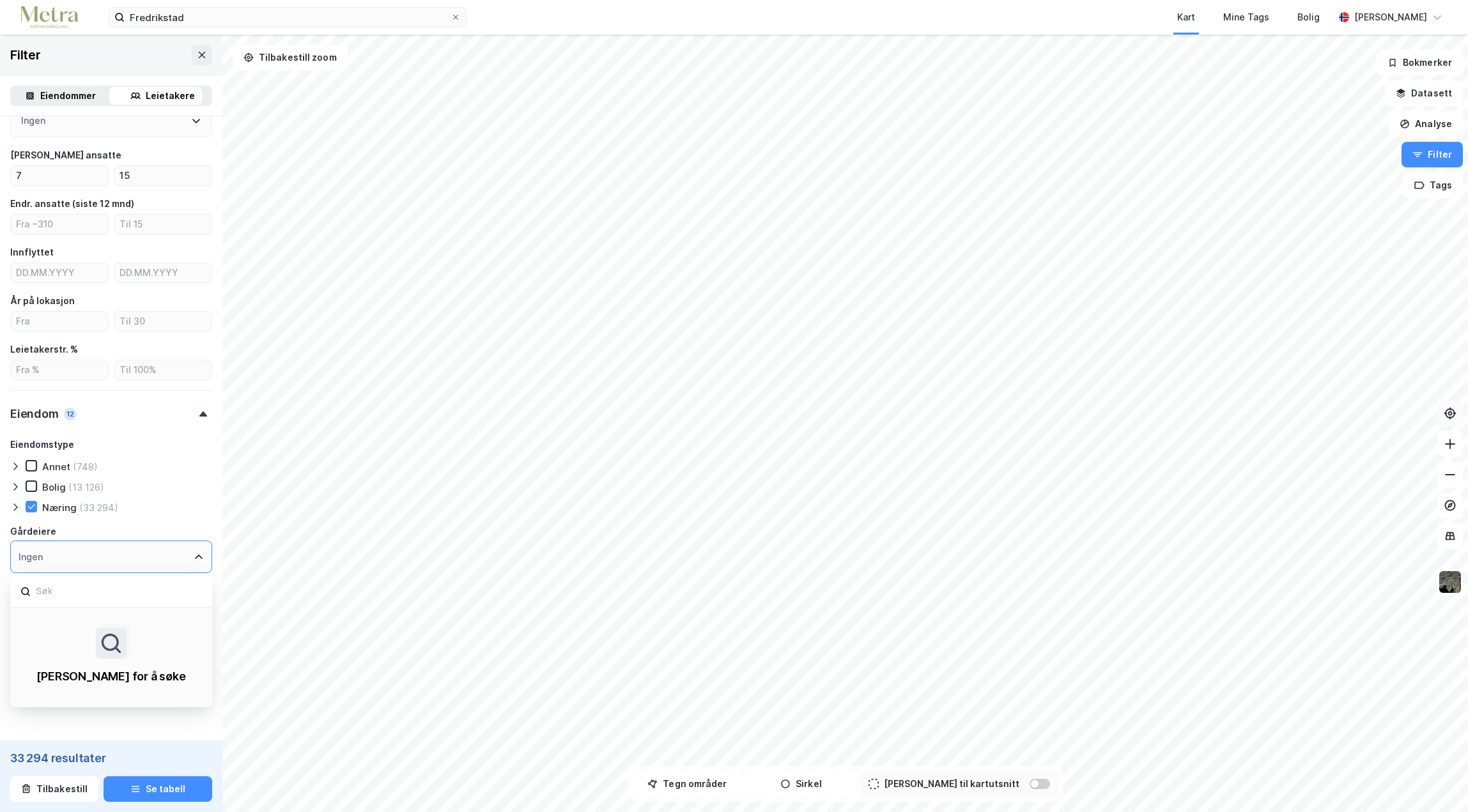
click at [193, 555] on icon at bounding box center [198, 556] width 10 height 10
click at [178, 493] on div "[PERSON_NAME] (13 126)" at bounding box center [111, 486] width 202 height 13
click at [193, 613] on div "Sted" at bounding box center [111, 601] width 202 height 37
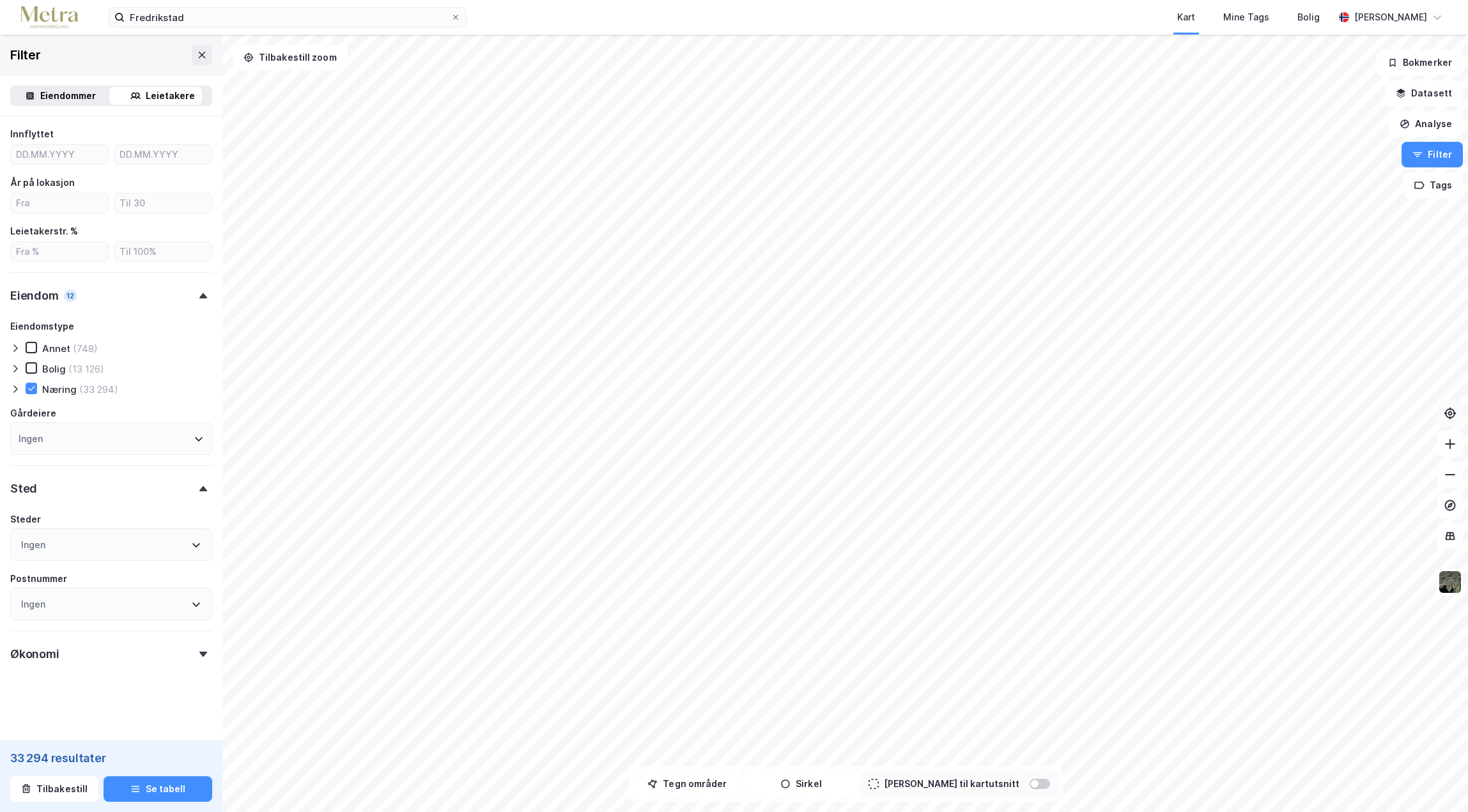
scroll to position [325, 0]
click at [192, 544] on icon at bounding box center [196, 544] width 10 height 10
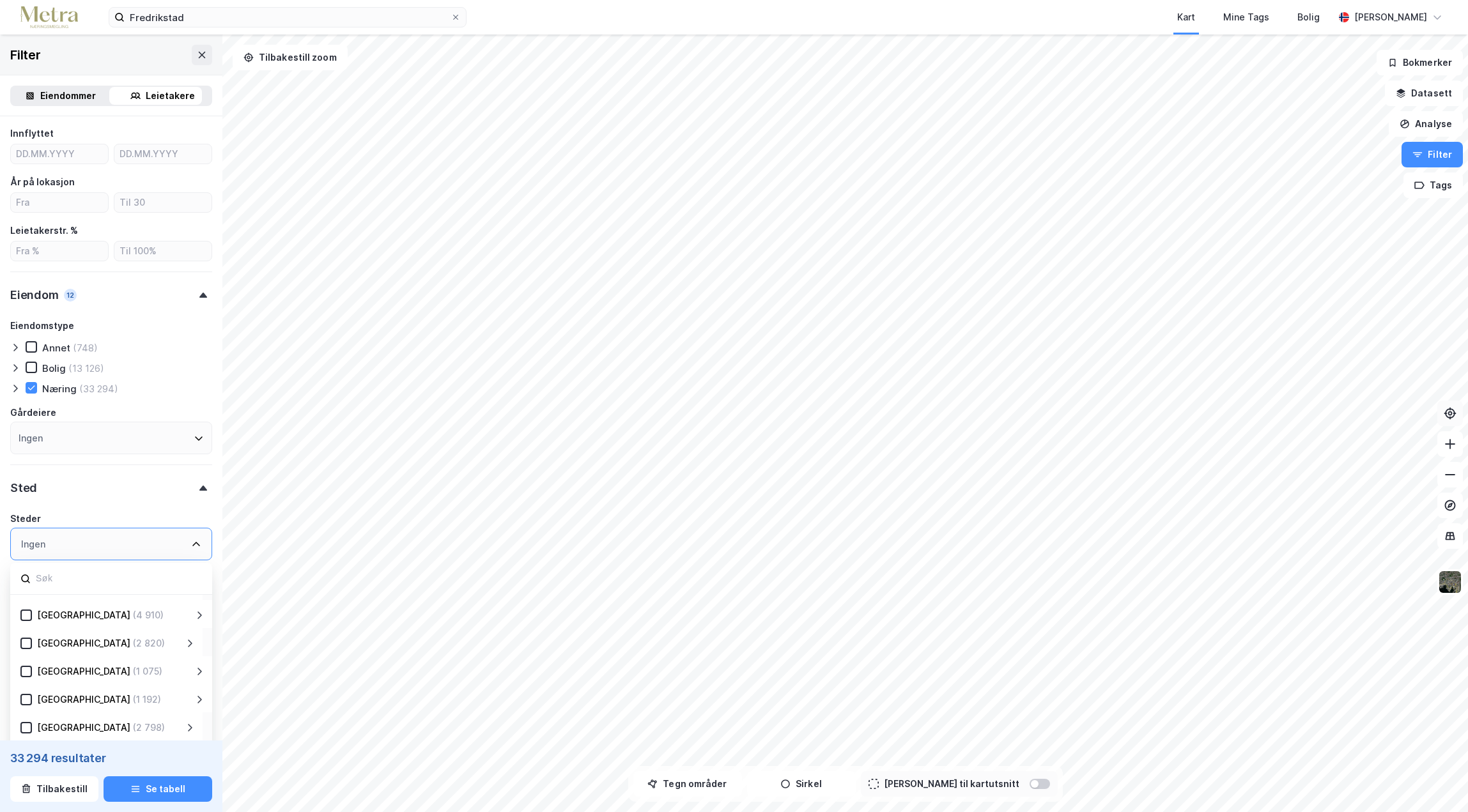
scroll to position [252, 0]
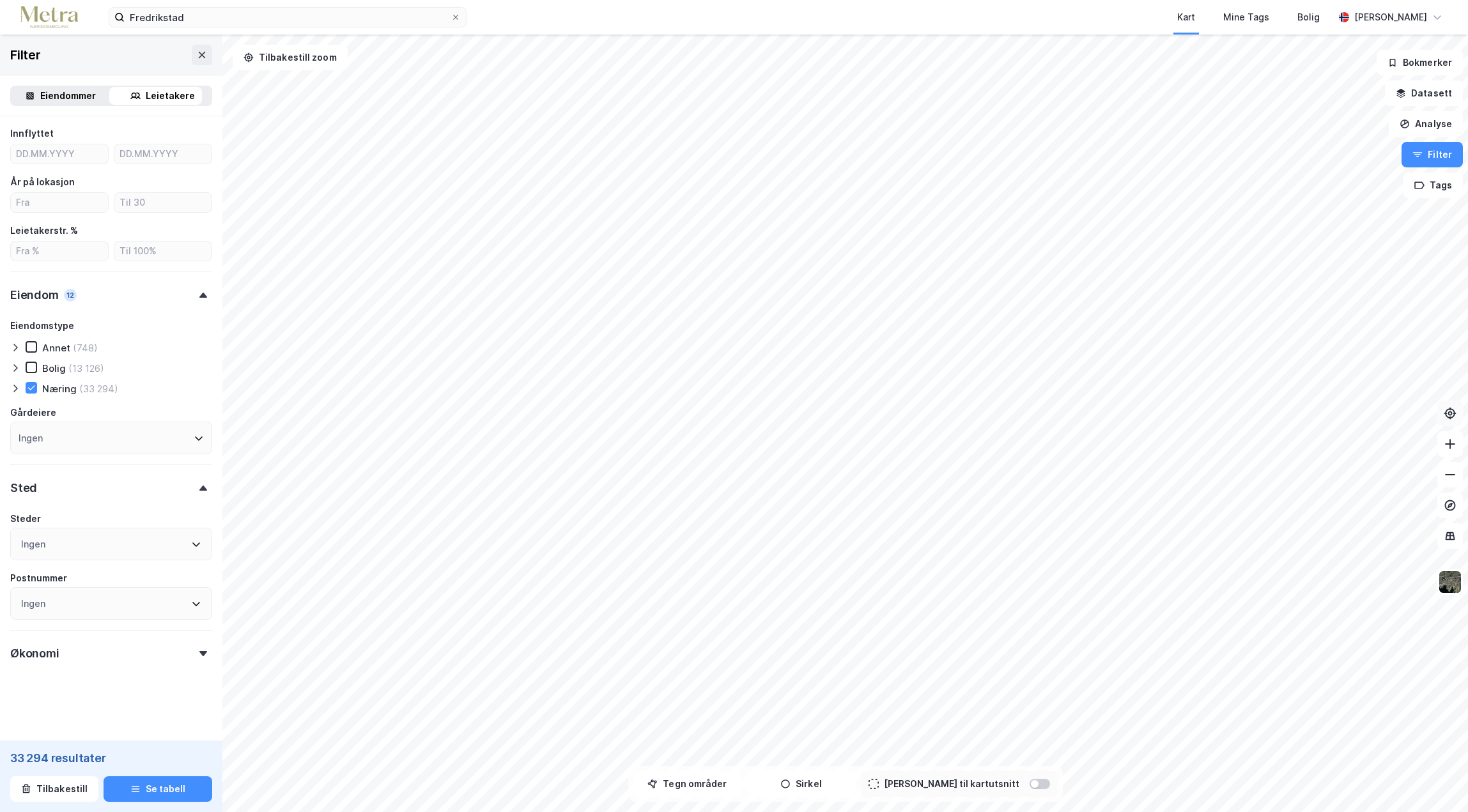
click at [131, 491] on div "Sted" at bounding box center [111, 482] width 202 height 37
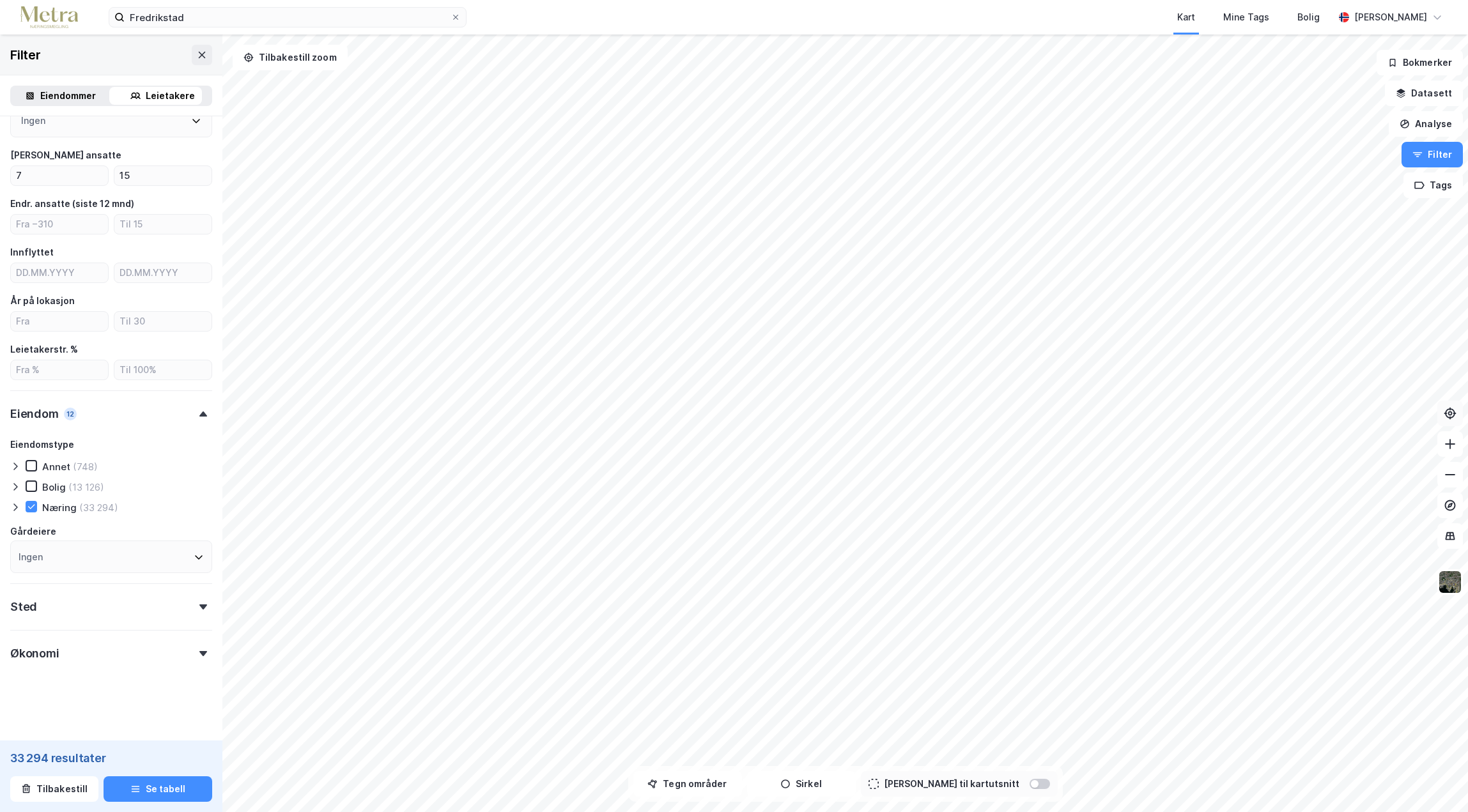
click at [199, 608] on icon at bounding box center [203, 606] width 8 height 5
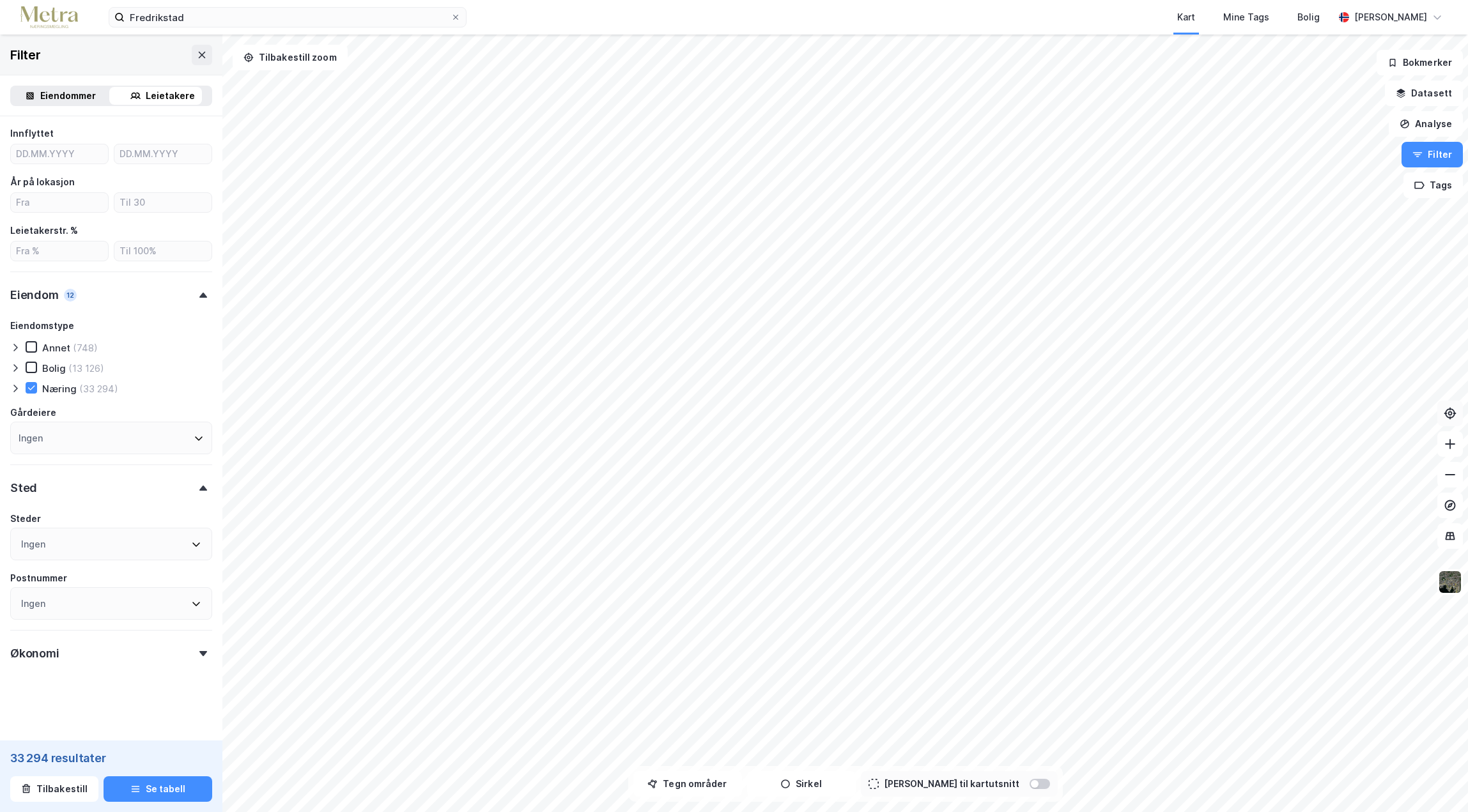
click at [96, 603] on div "Ingen" at bounding box center [111, 603] width 202 height 33
click at [192, 600] on icon at bounding box center [196, 604] width 10 height 10
click at [27, 433] on icon at bounding box center [26, 432] width 9 height 9
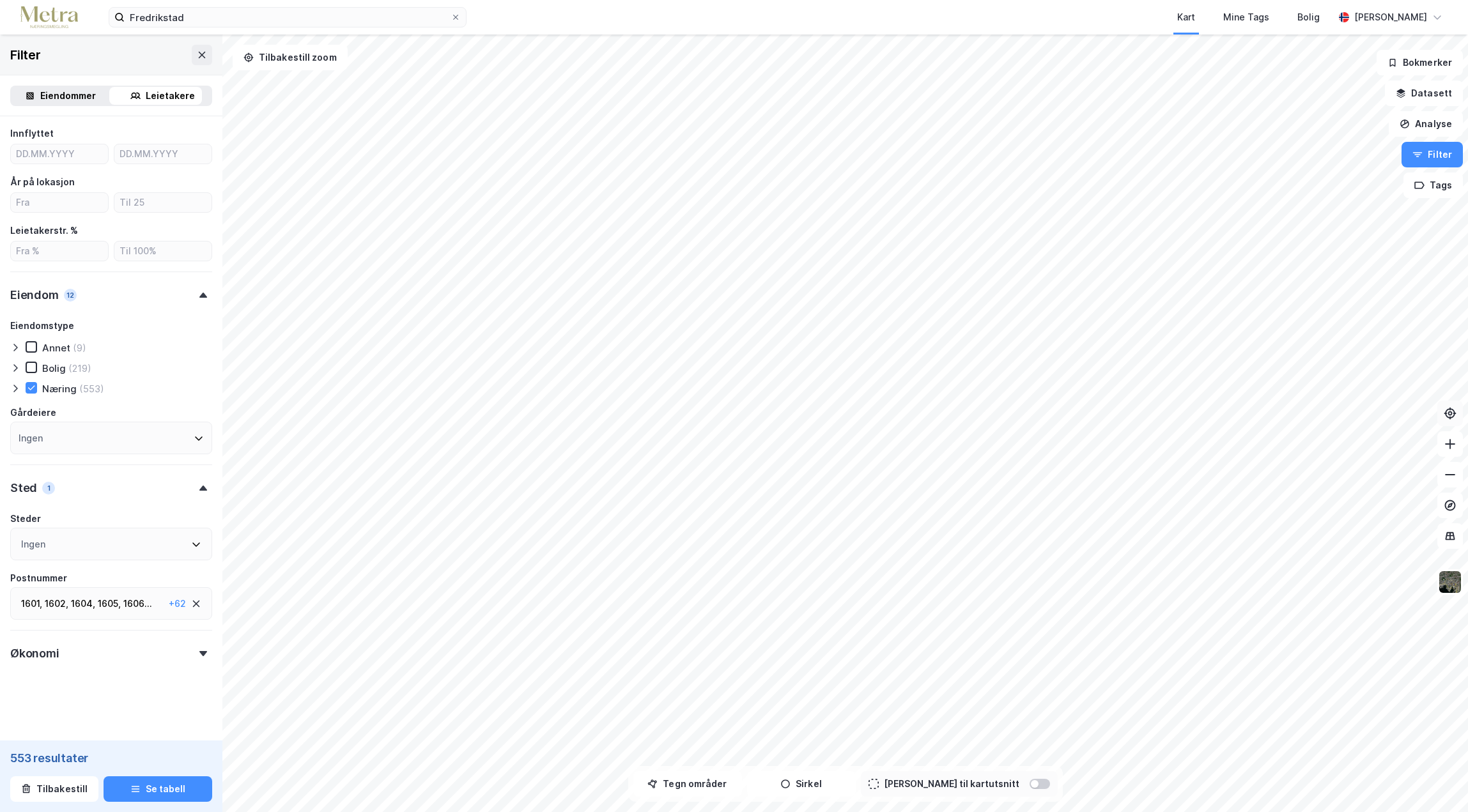
click at [199, 655] on icon at bounding box center [203, 653] width 8 height 5
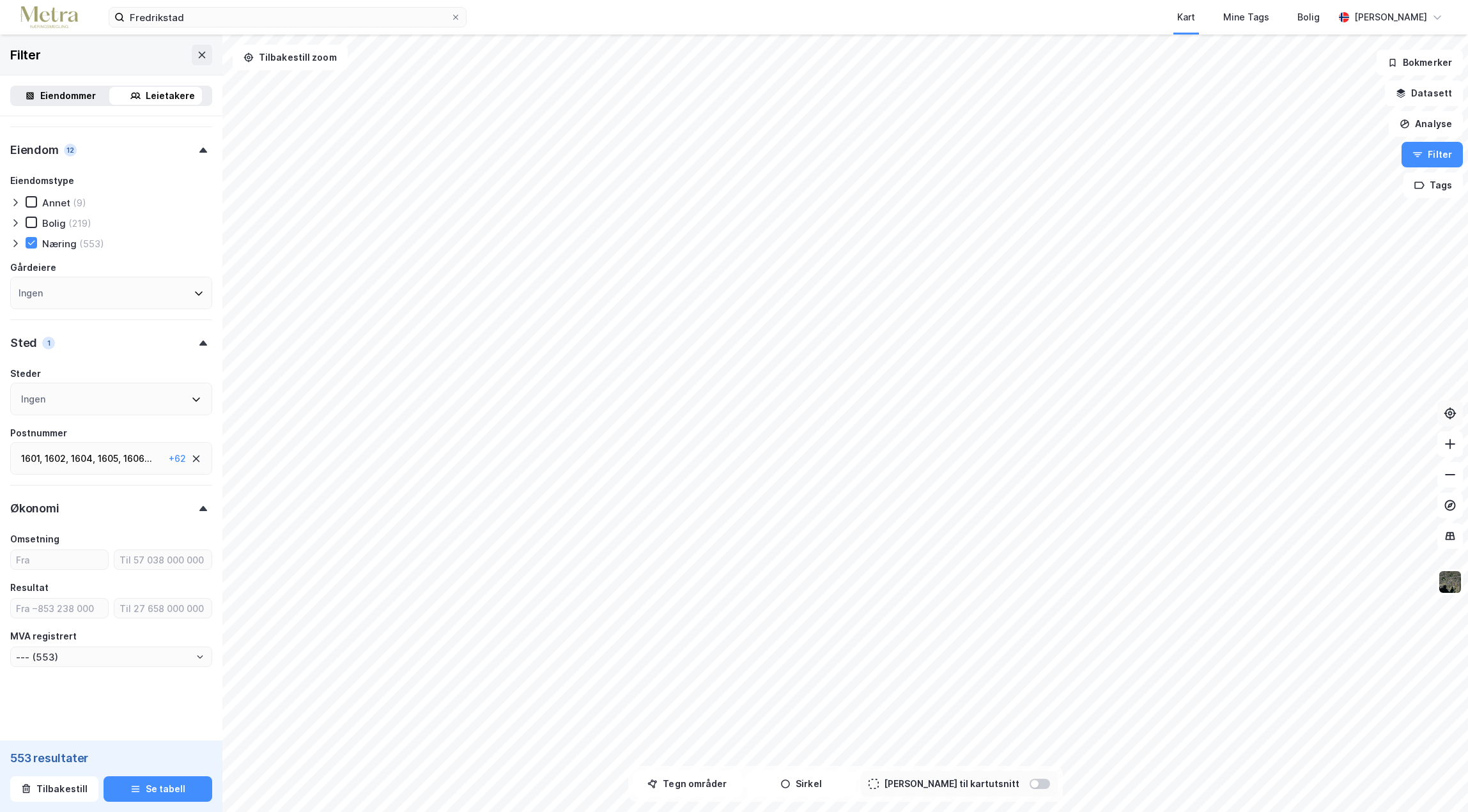
scroll to position [470, 0]
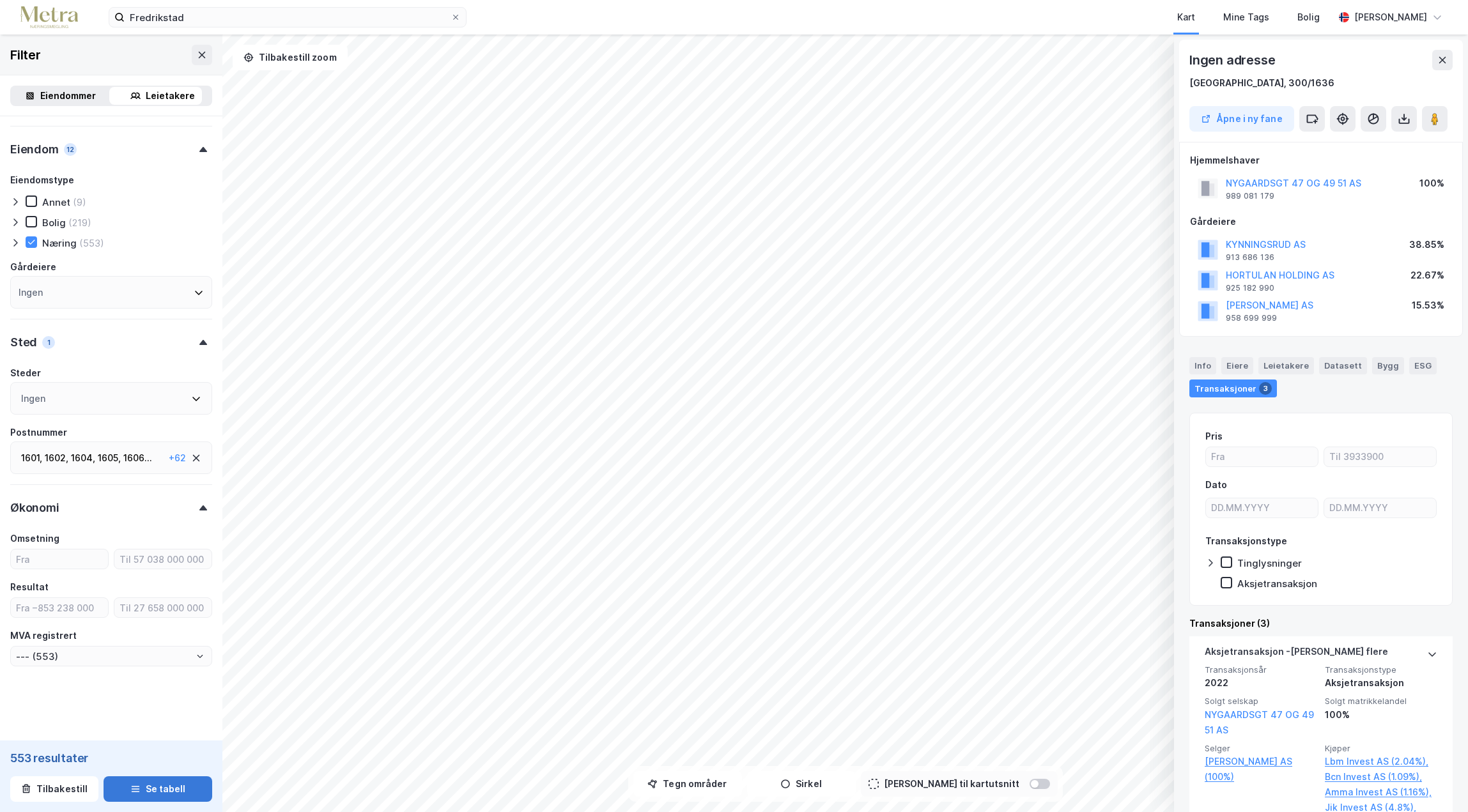
click at [133, 784] on icon "button" at bounding box center [135, 788] width 10 height 10
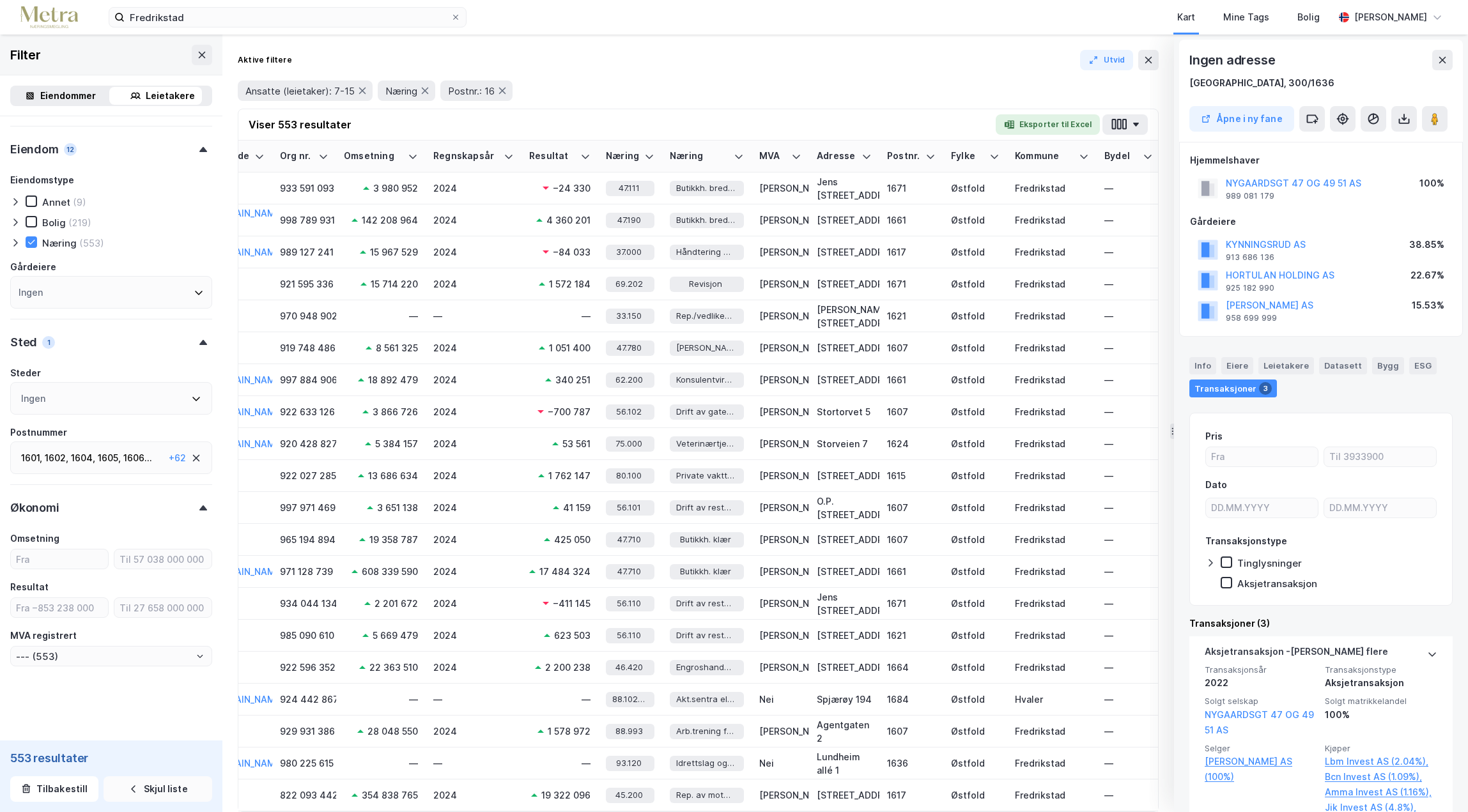
scroll to position [0, 1203]
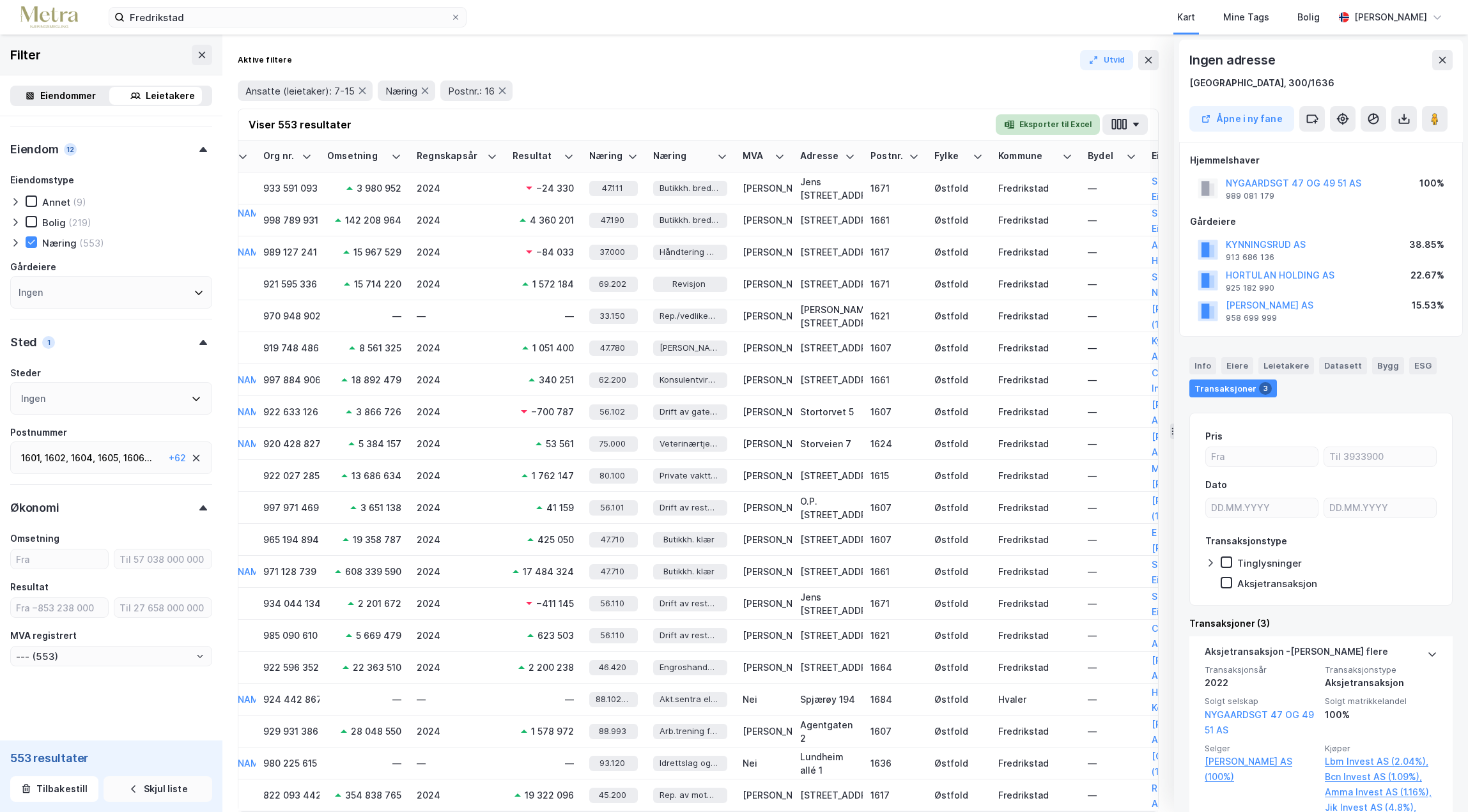
click at [1041, 122] on button "Eksporter til Excel" at bounding box center [1048, 124] width 105 height 21
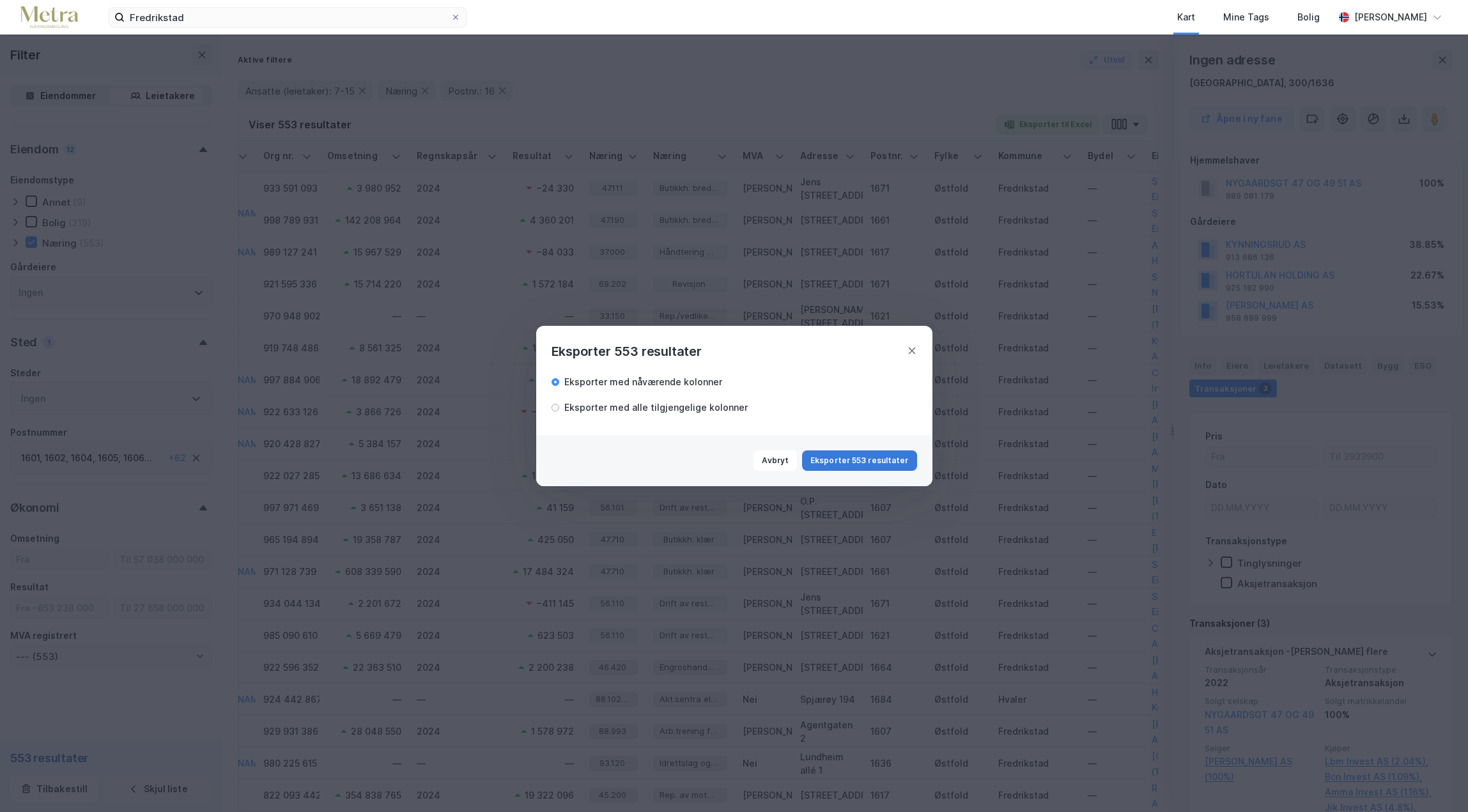
click at [858, 461] on button "Eksporter 553 resultater" at bounding box center [859, 460] width 115 height 21
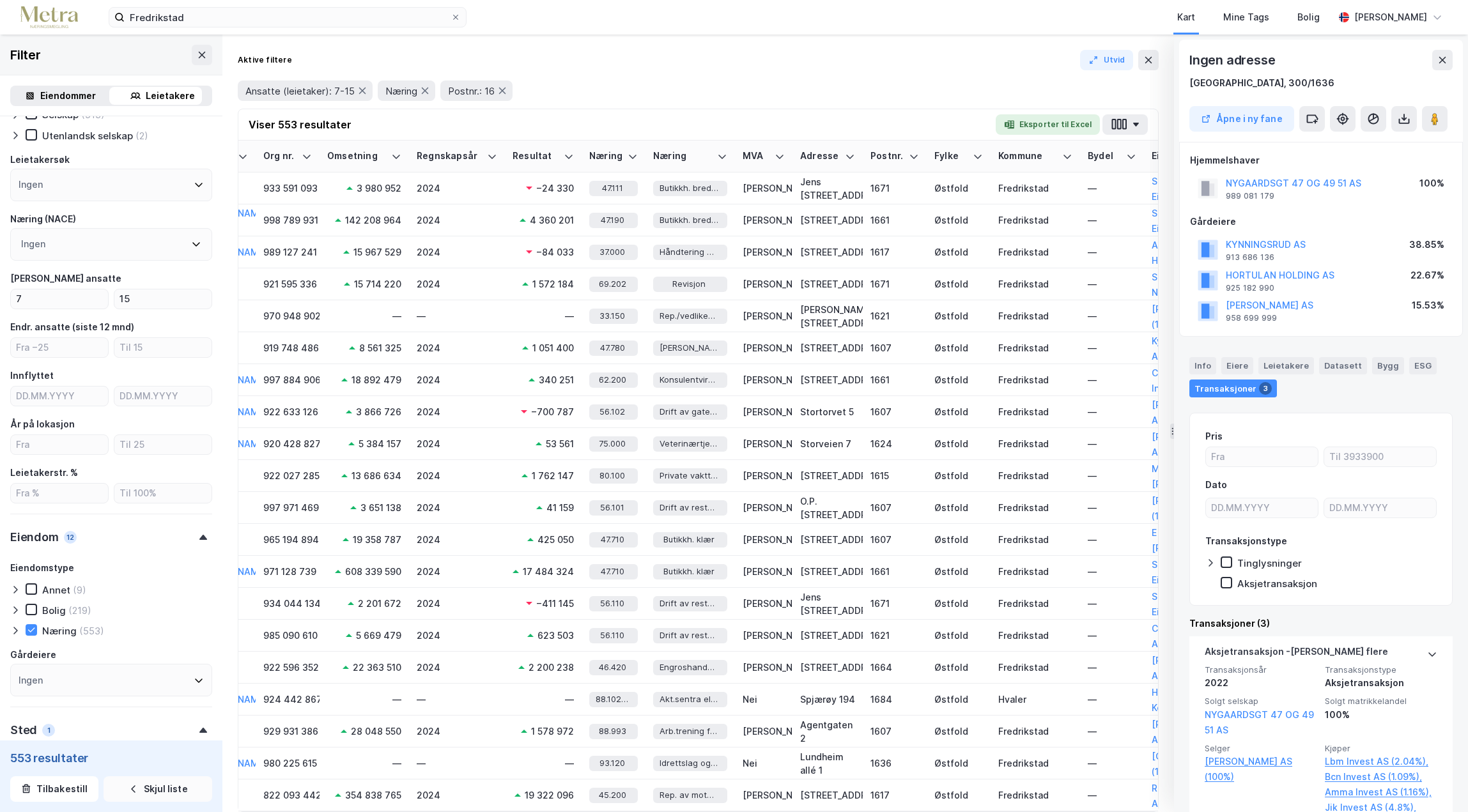
scroll to position [0, 0]
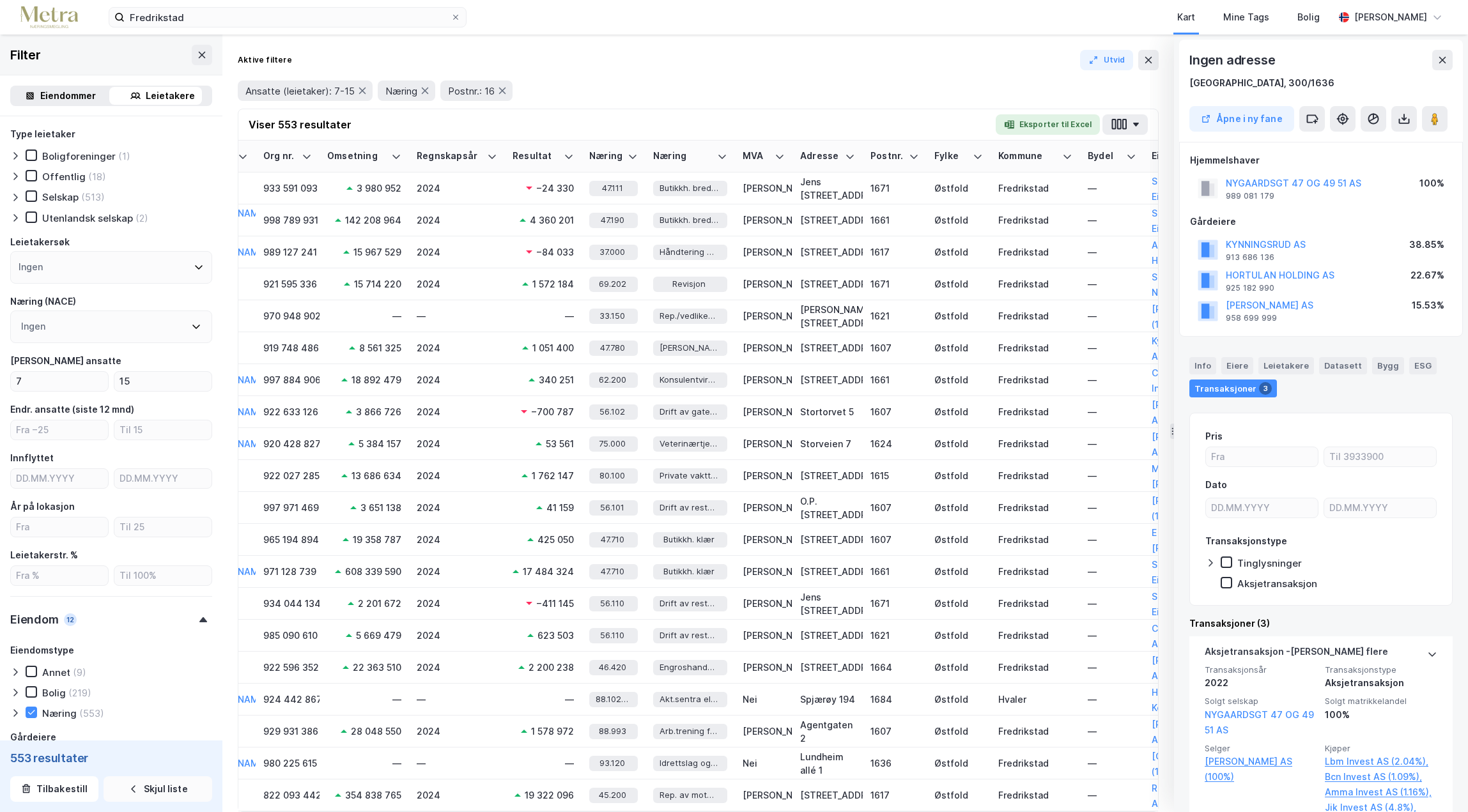
click at [60, 101] on div "Eiendommer" at bounding box center [68, 96] width 55 height 16
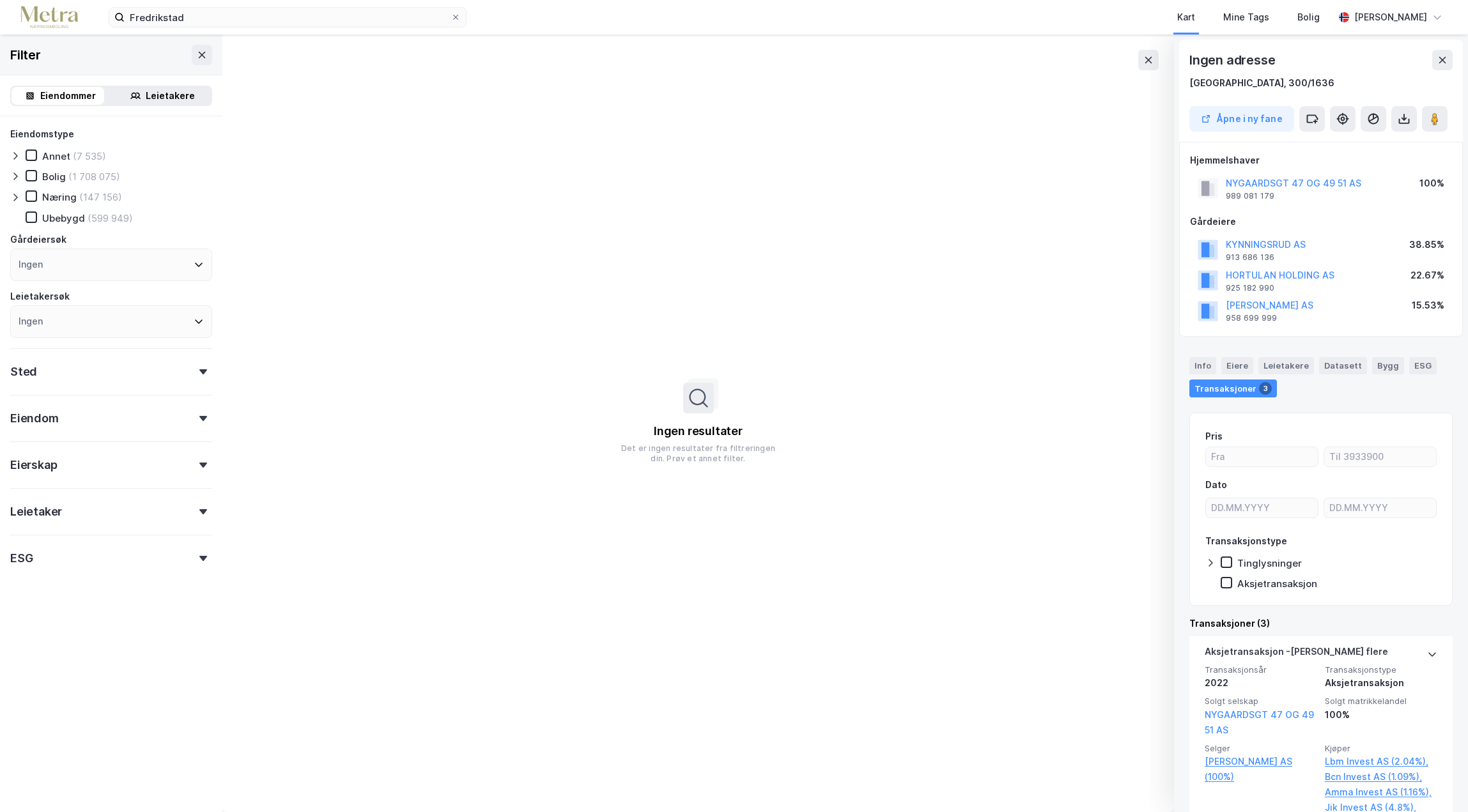
click at [61, 90] on div "Eiendommer" at bounding box center [68, 96] width 55 height 16
click at [158, 94] on div "Leietakere" at bounding box center [171, 96] width 49 height 16
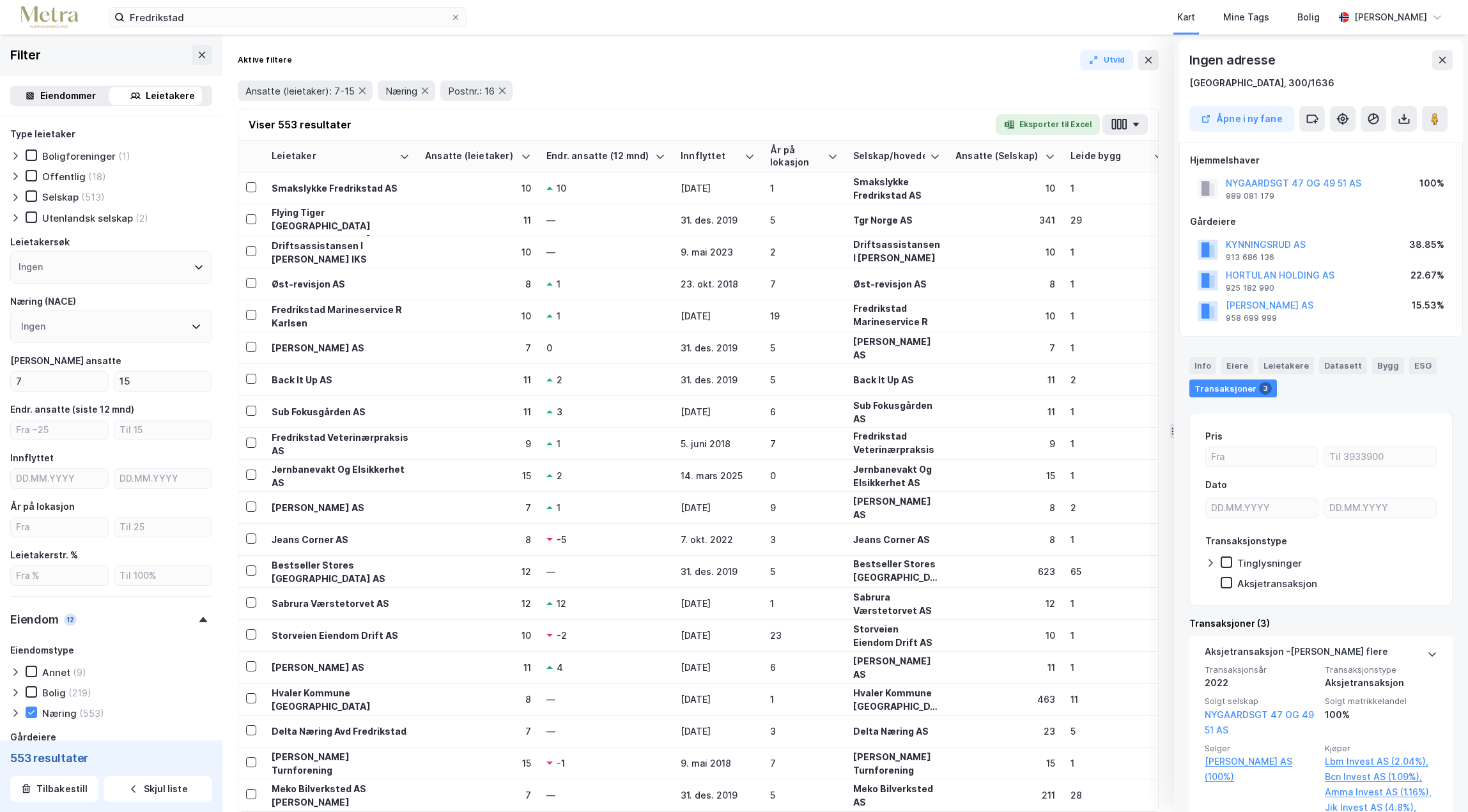
click at [192, 328] on icon at bounding box center [196, 327] width 10 height 10
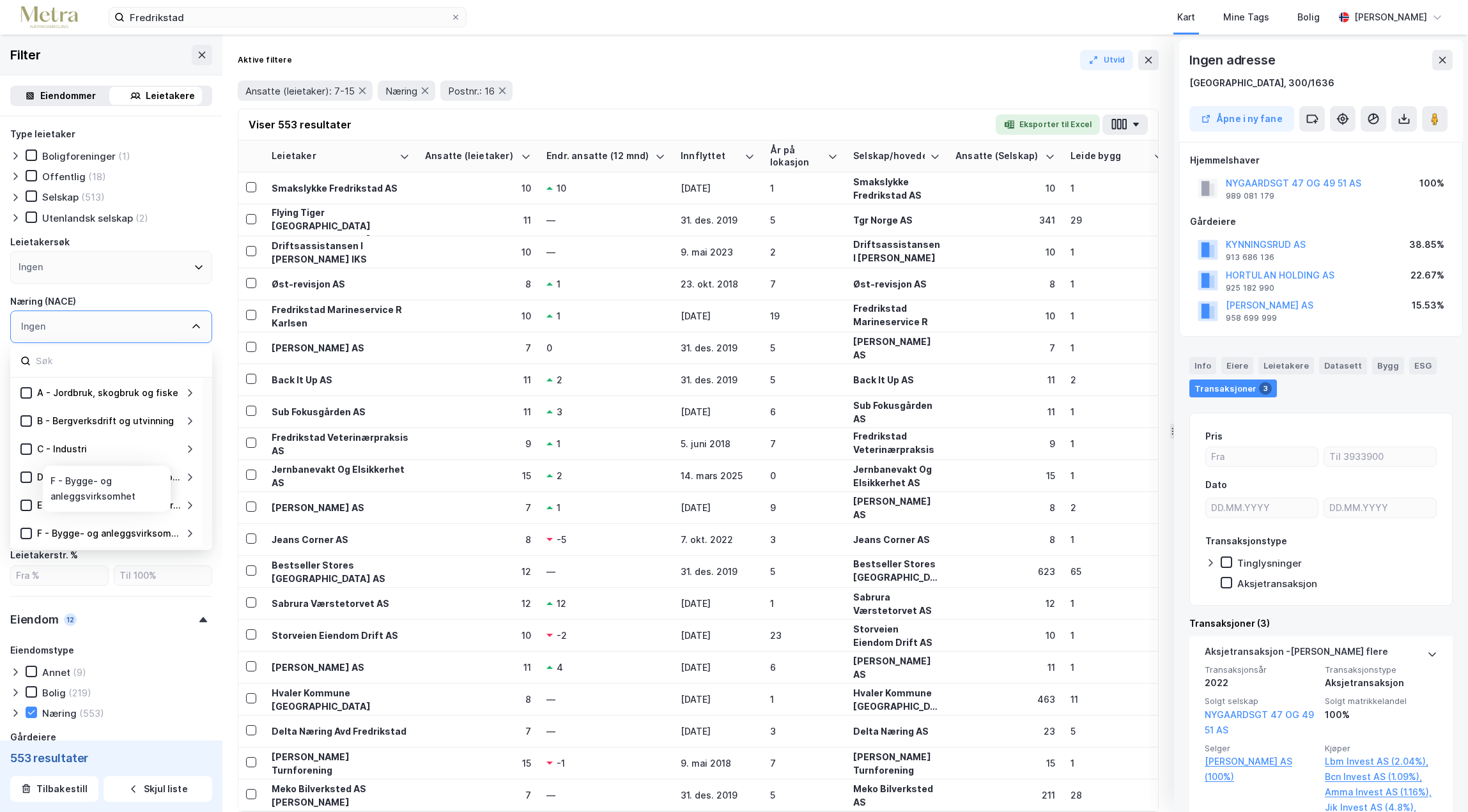
click at [113, 534] on div "F - Bygge- og anleggsvirksomhet" at bounding box center [110, 534] width 145 height 16
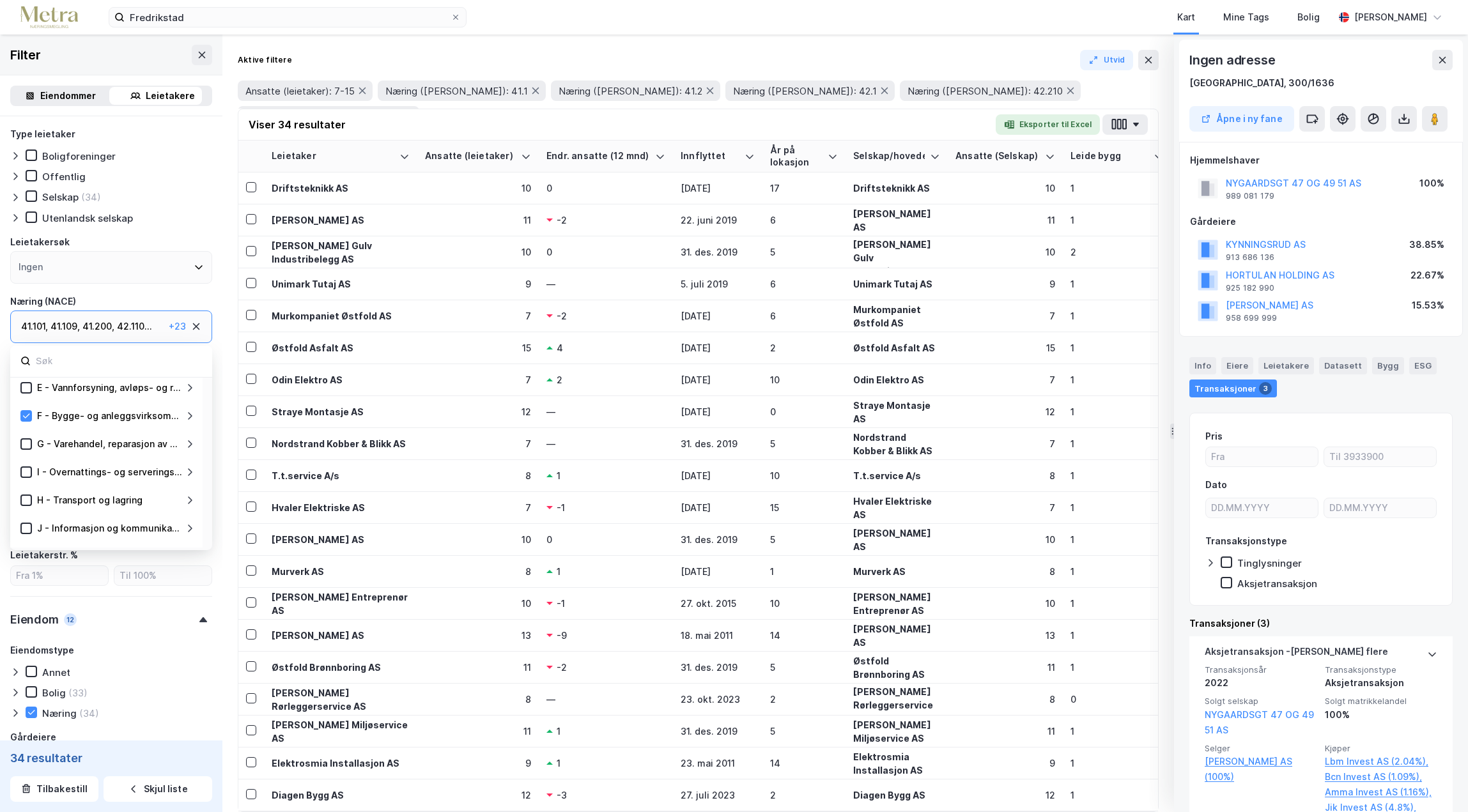
scroll to position [127, 0]
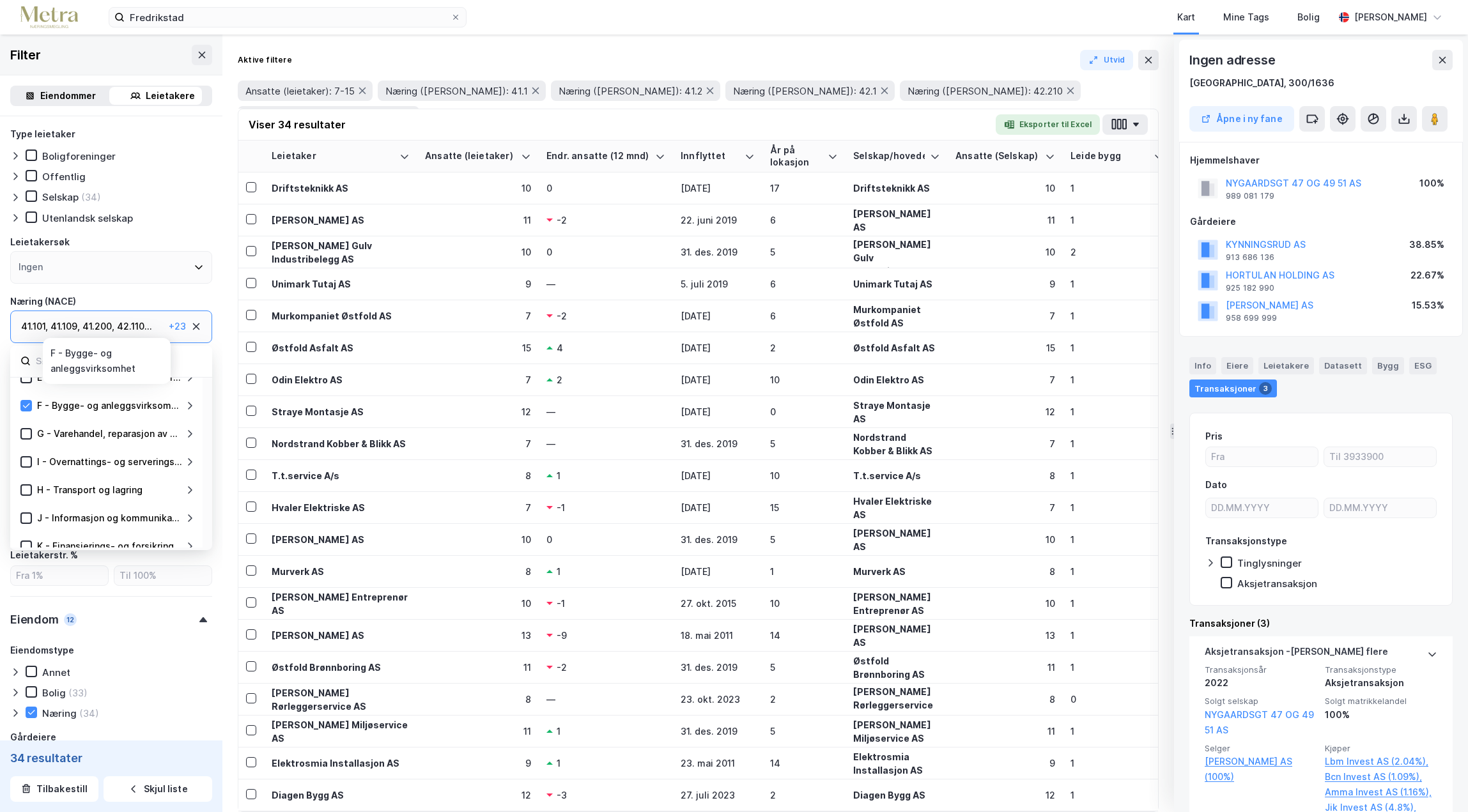
click at [27, 411] on div "F - Bygge- og anleggsvirksomhet" at bounding box center [108, 406] width 175 height 16
click at [30, 519] on icon at bounding box center [26, 517] width 9 height 9
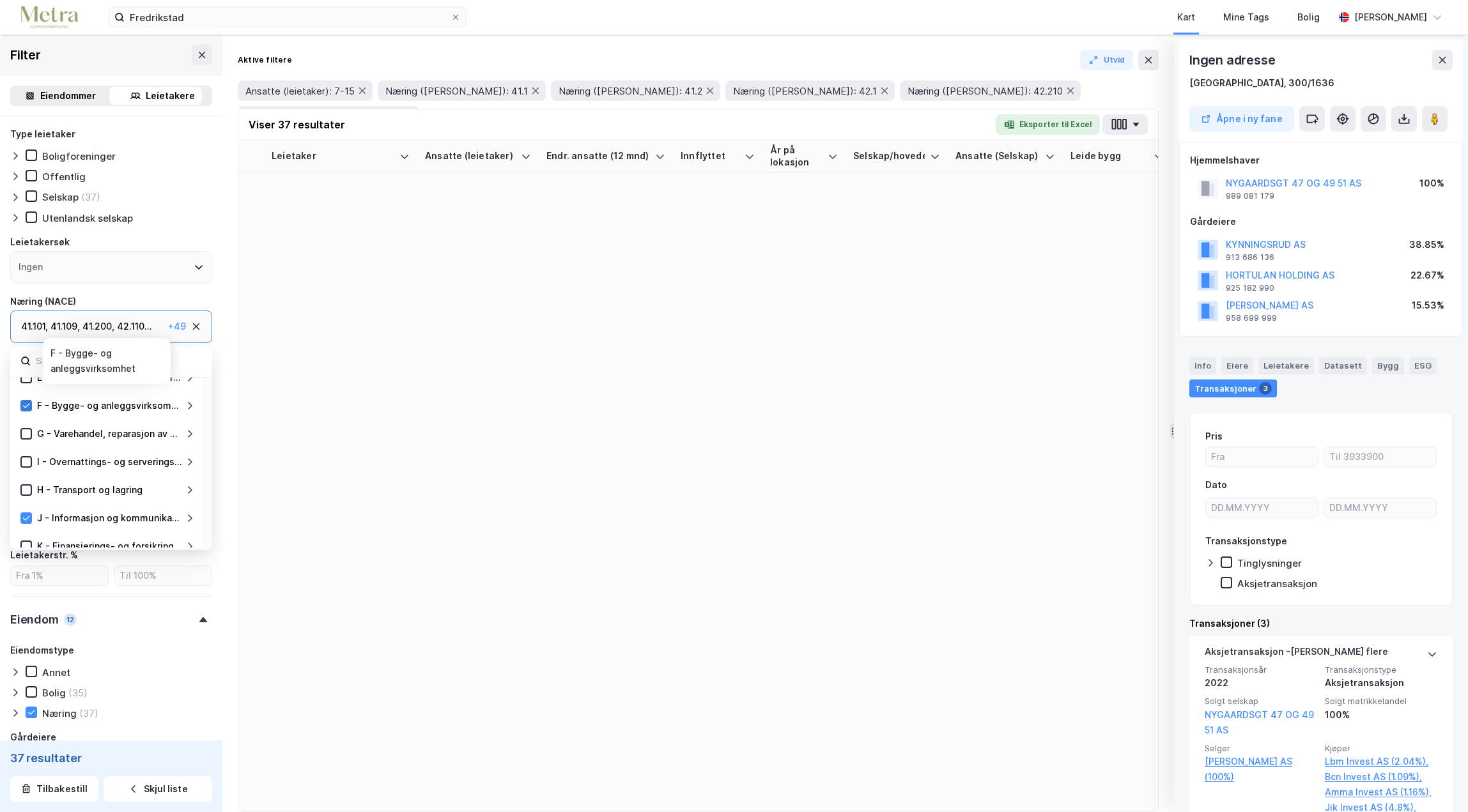
click at [27, 406] on icon at bounding box center [26, 405] width 7 height 5
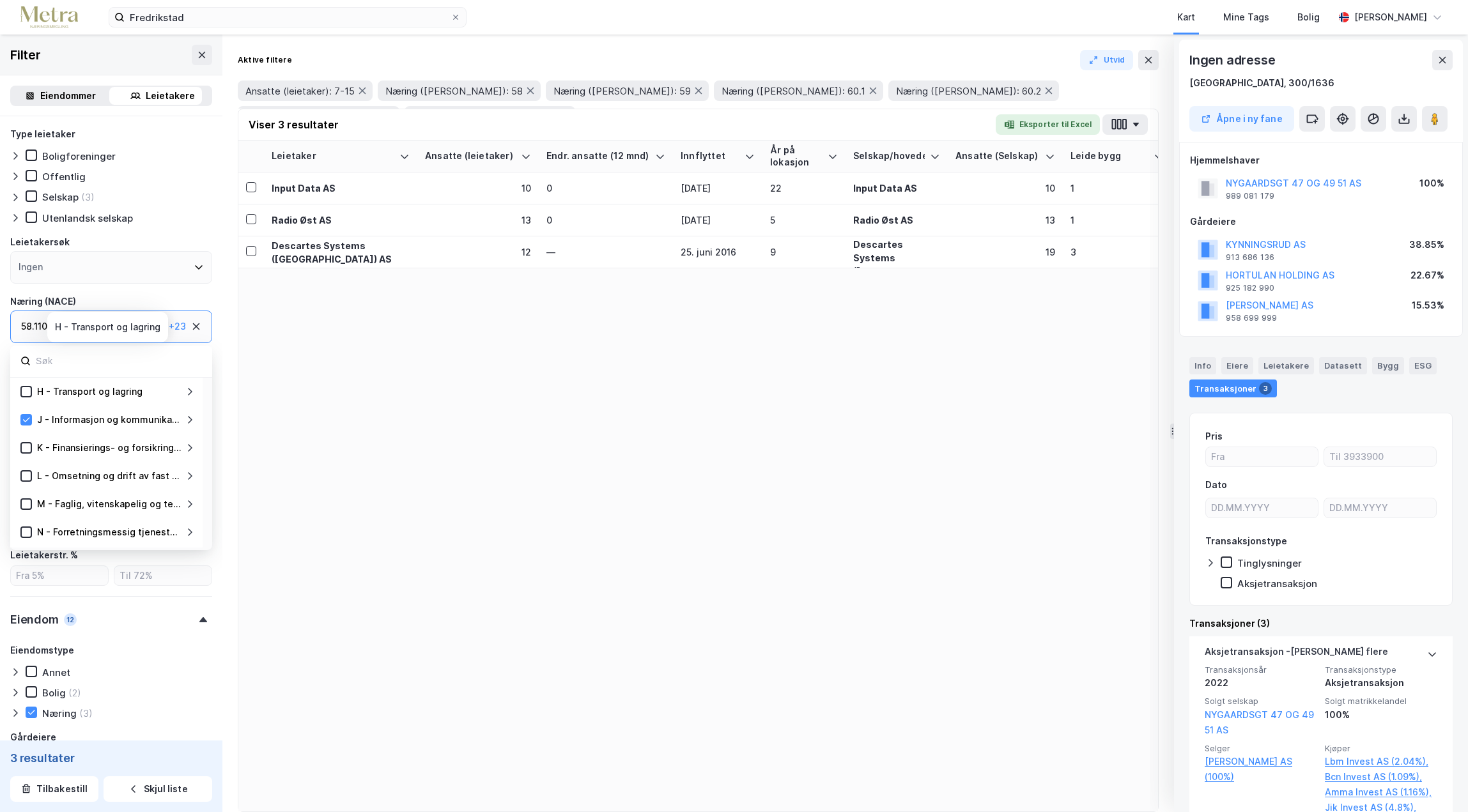
scroll to position [256, 0]
click at [27, 415] on icon at bounding box center [26, 417] width 9 height 9
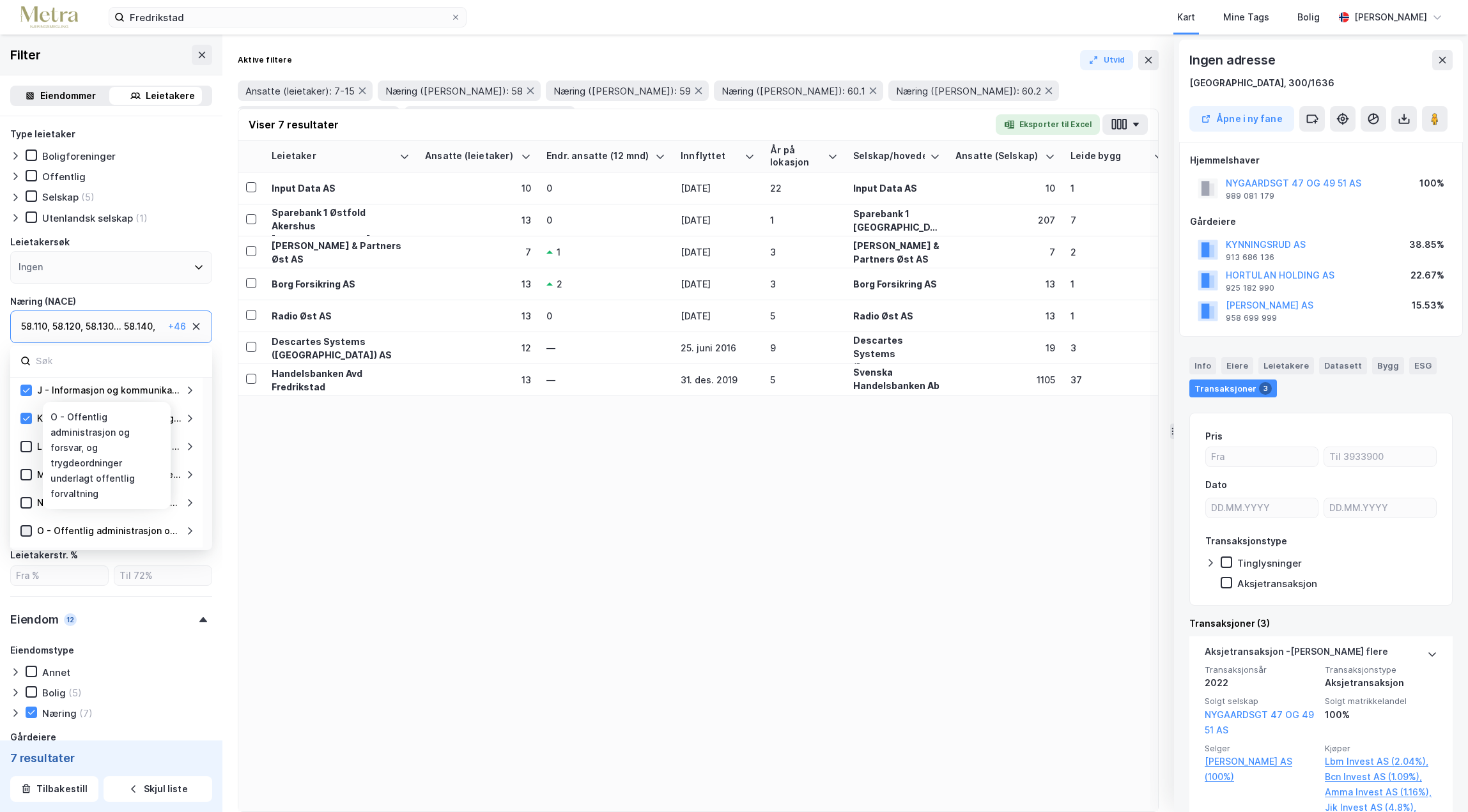
click at [27, 529] on icon at bounding box center [26, 530] width 9 height 9
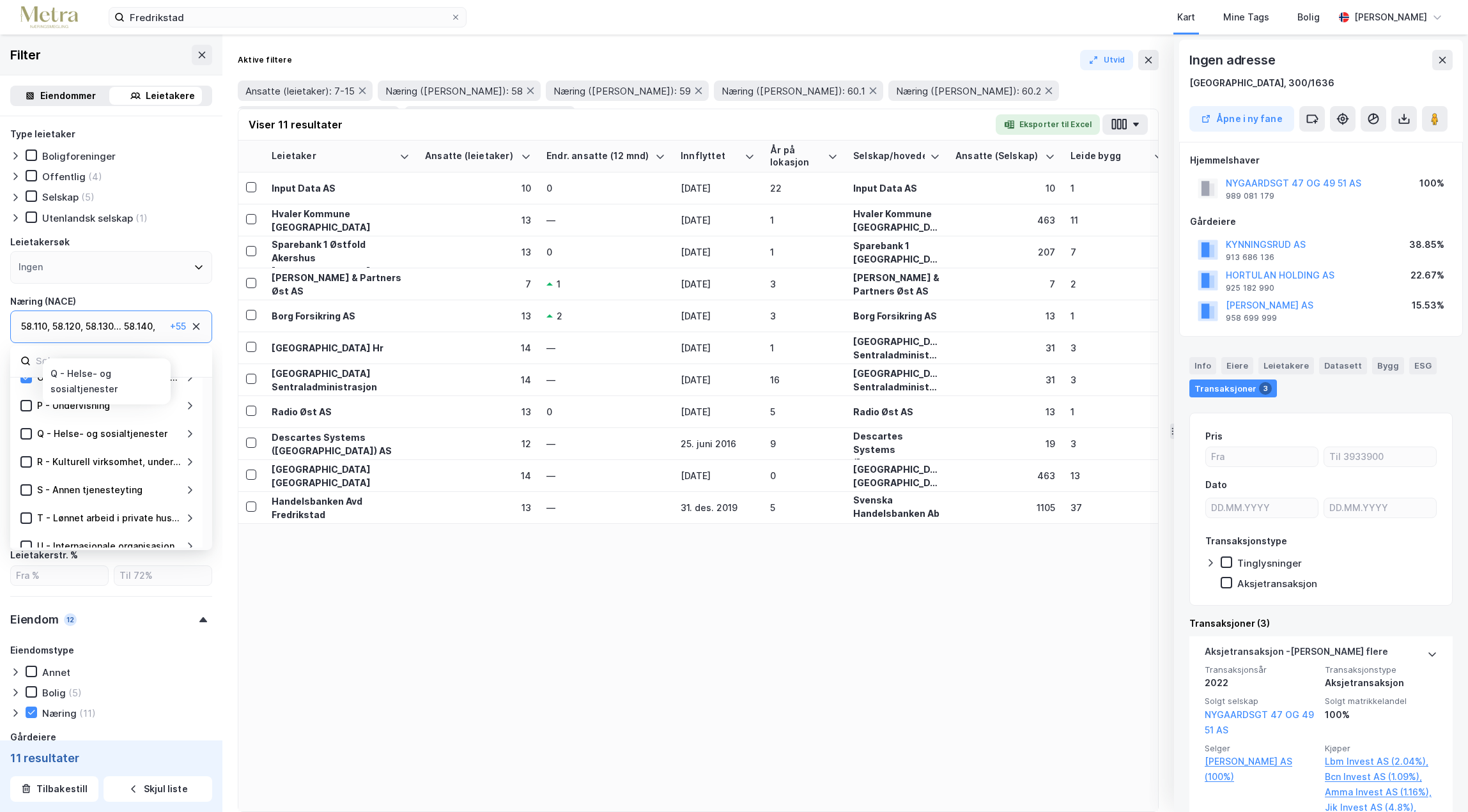
scroll to position [420, 0]
click at [30, 476] on icon at bounding box center [26, 478] width 9 height 9
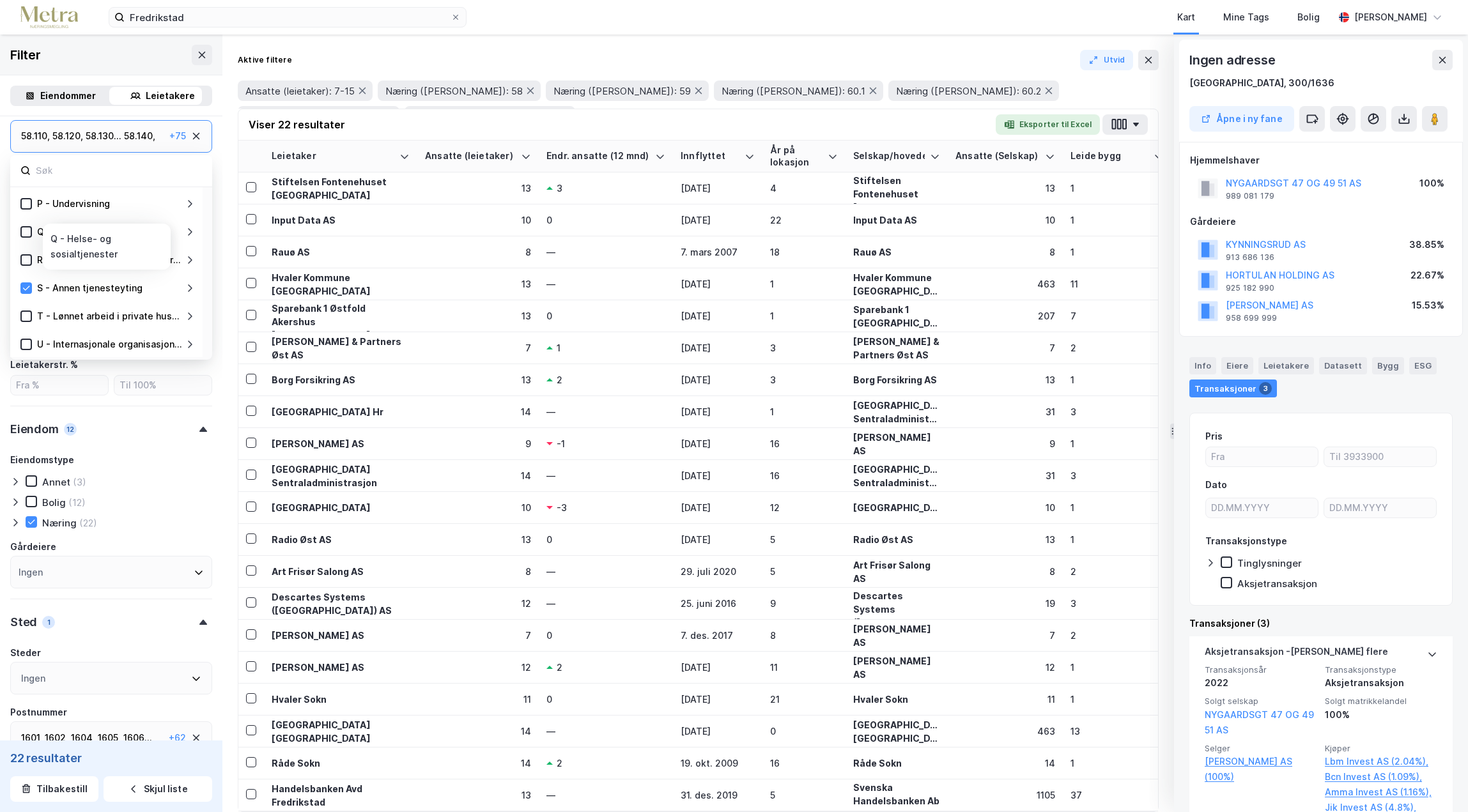
scroll to position [127, 0]
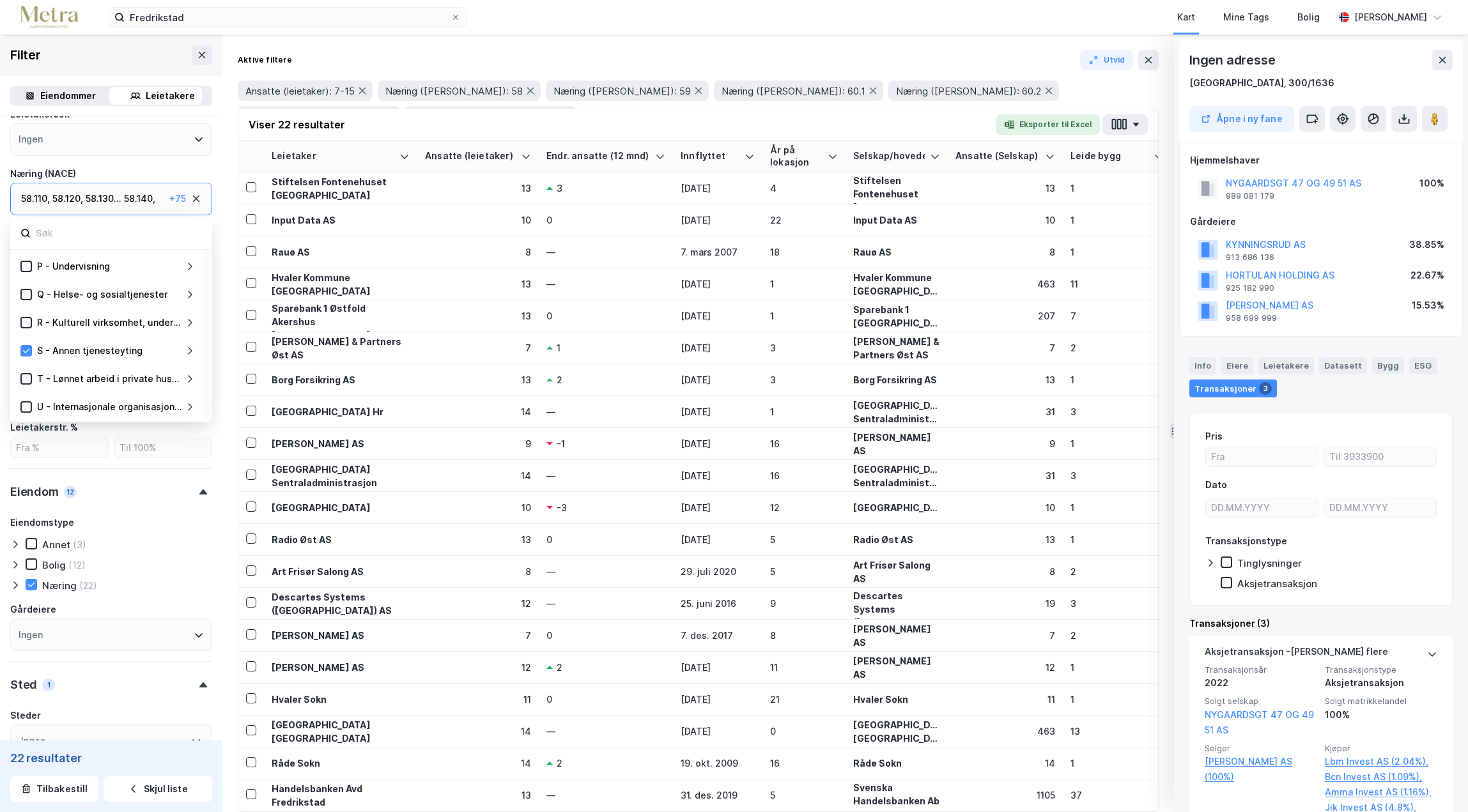
click at [193, 406] on icon at bounding box center [190, 406] width 10 height 10
click at [191, 406] on icon at bounding box center [190, 406] width 10 height 10
click at [187, 407] on icon at bounding box center [190, 406] width 10 height 10
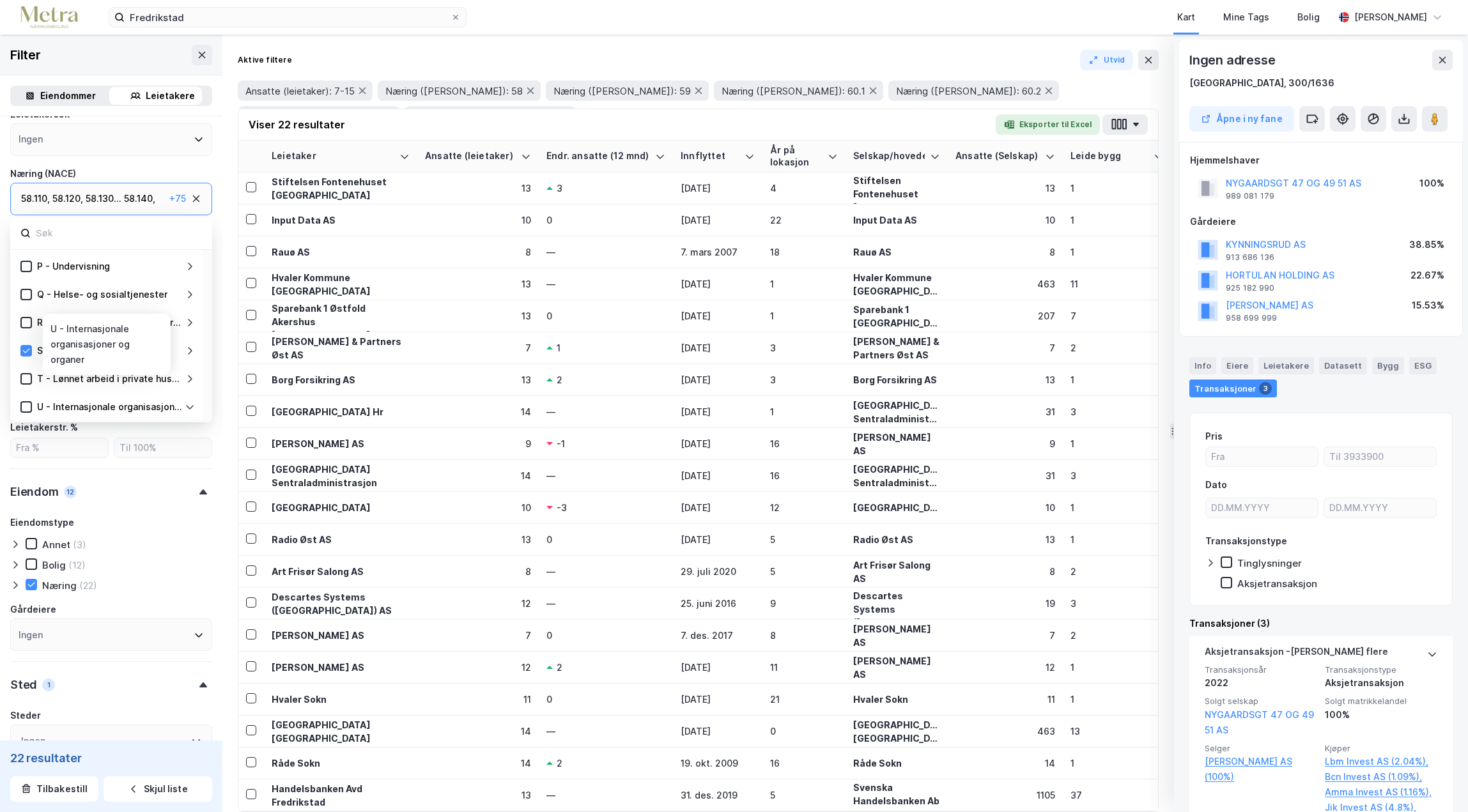
scroll to position [448, 0]
click at [193, 350] on icon at bounding box center [190, 350] width 10 height 10
click at [192, 377] on icon at bounding box center [190, 379] width 10 height 10
click at [189, 350] on icon at bounding box center [190, 350] width 10 height 10
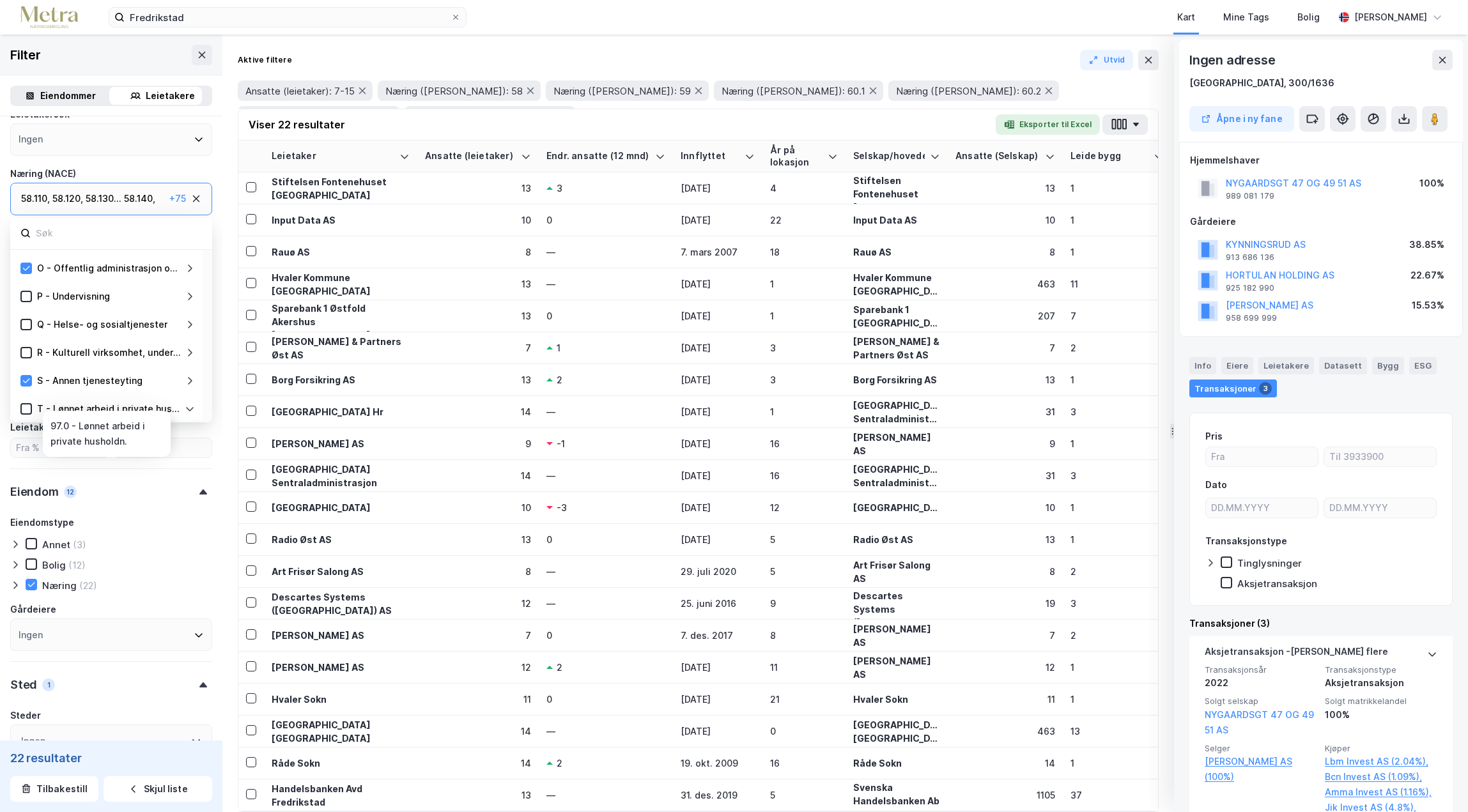
scroll to position [377, 0]
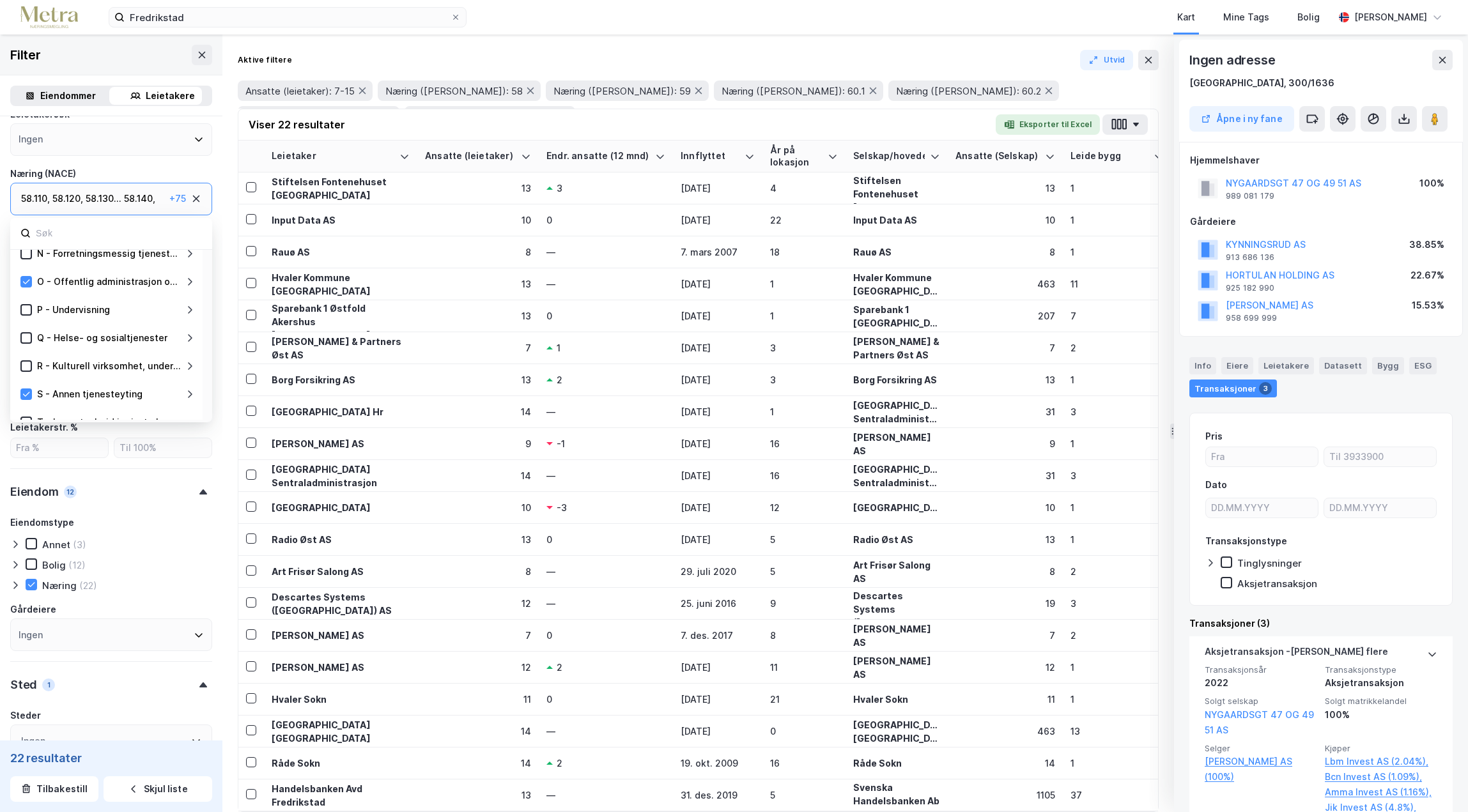
click at [190, 395] on icon at bounding box center [190, 394] width 10 height 10
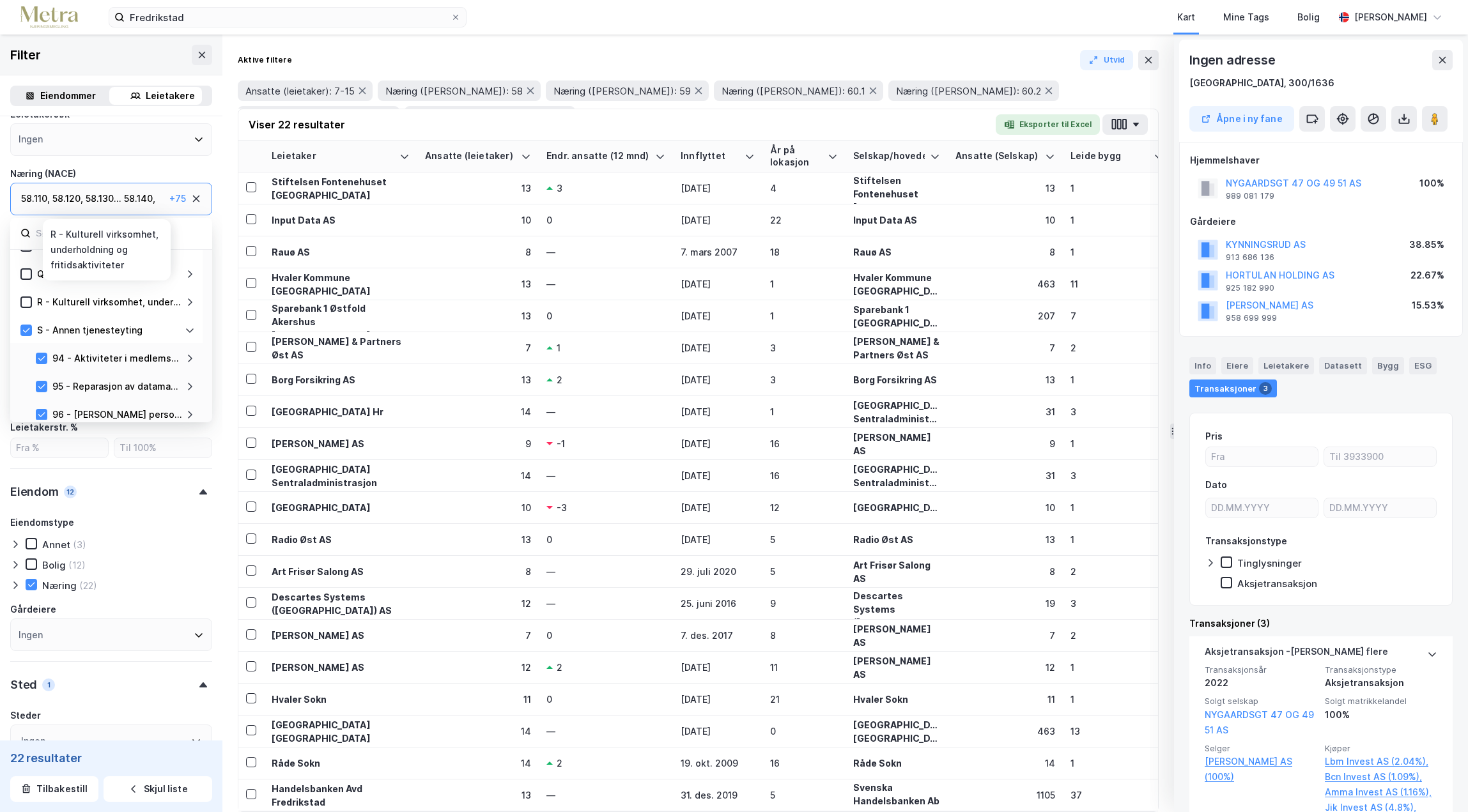
click at [190, 303] on icon at bounding box center [190, 302] width 5 height 8
click at [190, 335] on icon at bounding box center [190, 338] width 5 height 8
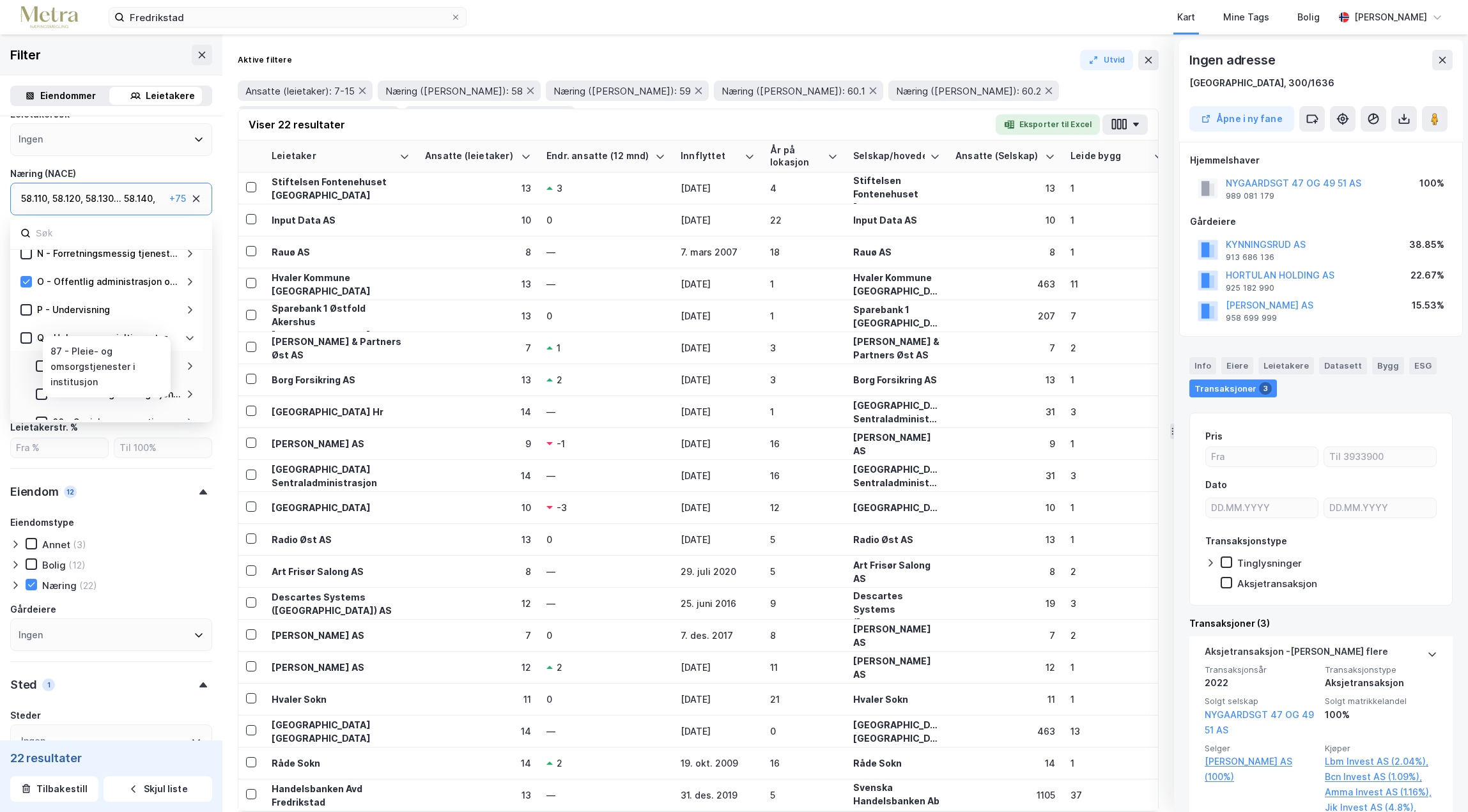
scroll to position [313, 0]
click at [192, 372] on icon at bounding box center [190, 374] width 5 height 8
click at [192, 281] on icon at bounding box center [190, 282] width 5 height 8
click at [189, 312] on icon at bounding box center [190, 310] width 10 height 10
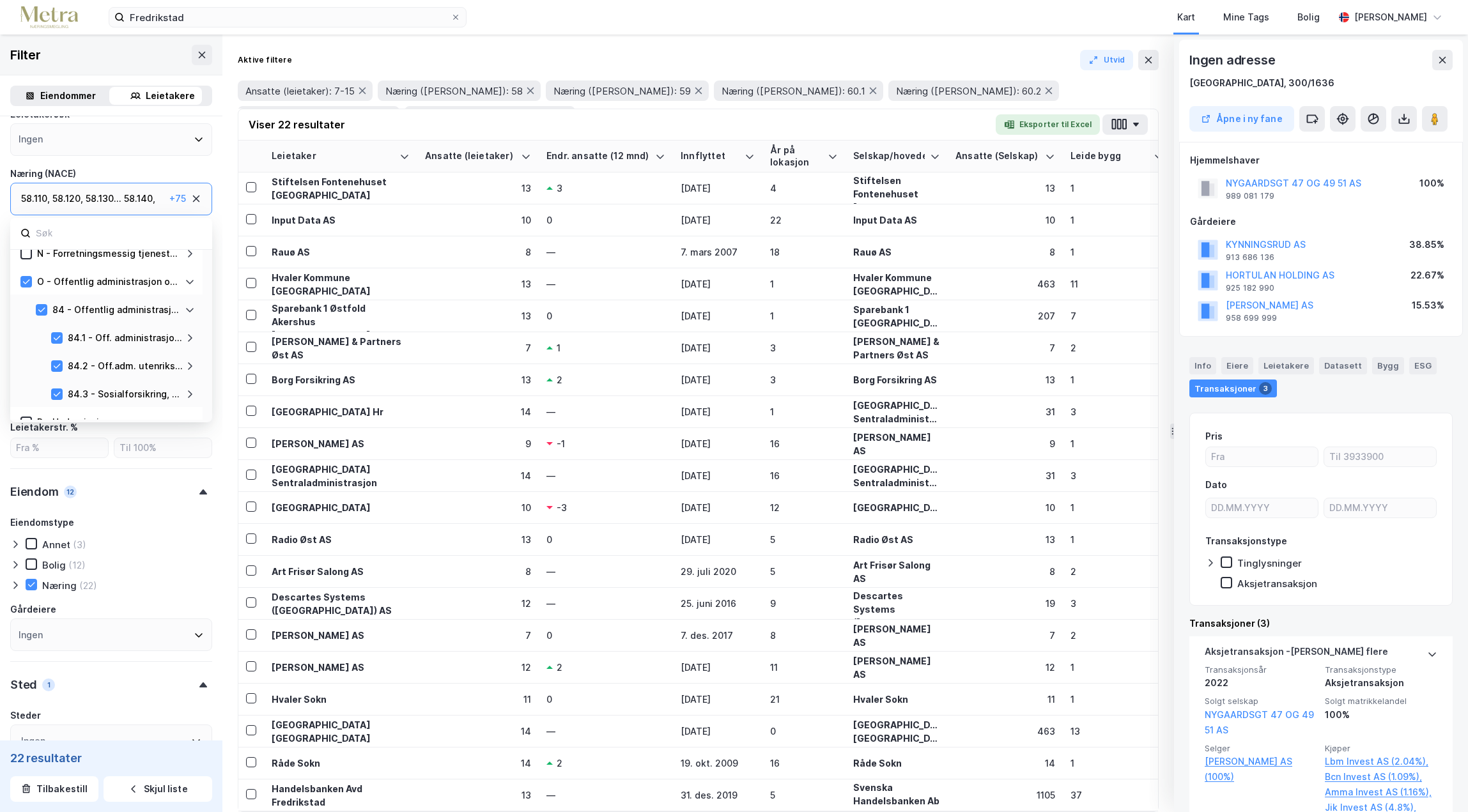
click at [190, 392] on icon at bounding box center [190, 395] width 5 height 8
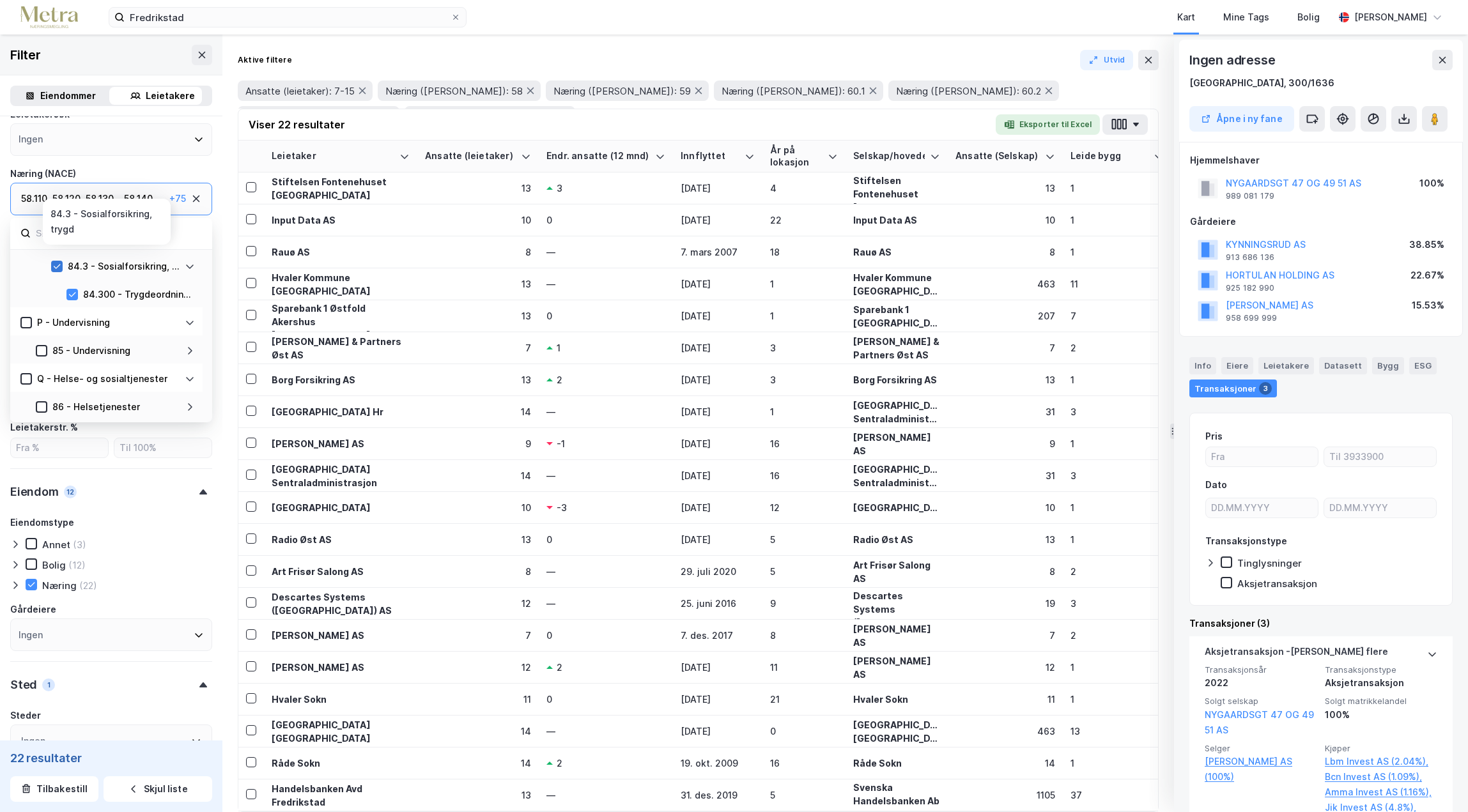
click at [57, 265] on icon at bounding box center [56, 265] width 9 height 9
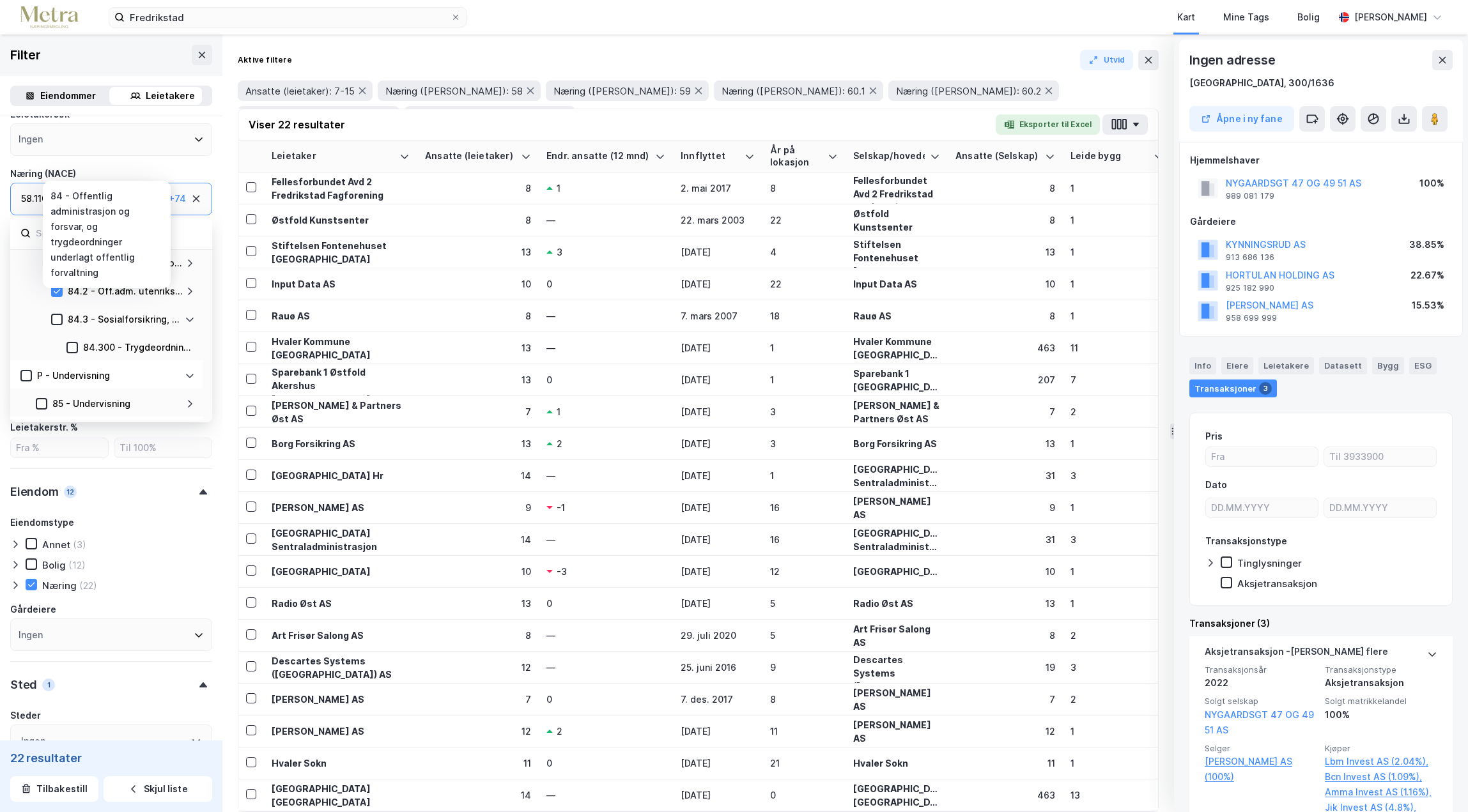
scroll to position [377, 0]
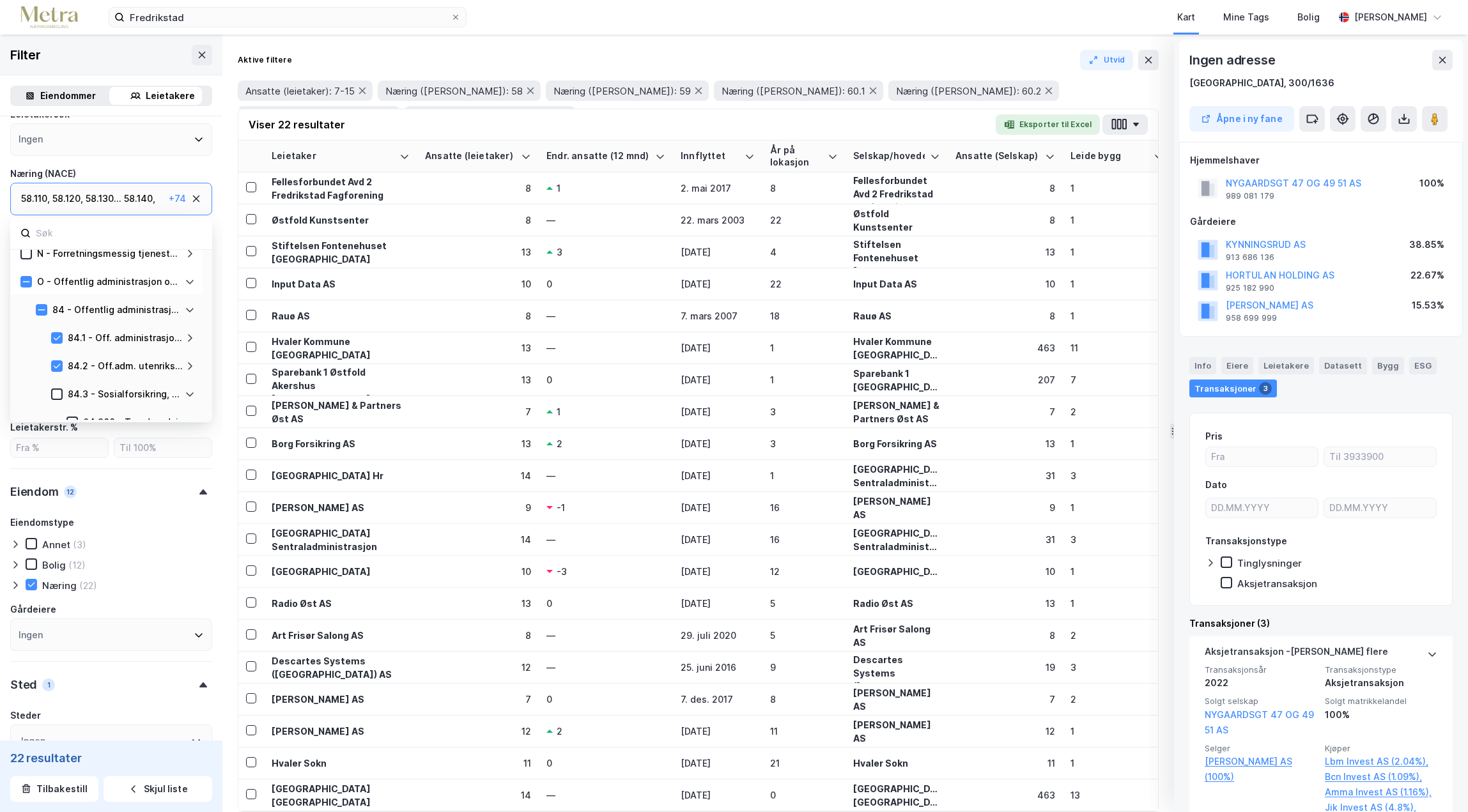
click at [191, 366] on icon at bounding box center [190, 366] width 10 height 10
click at [188, 337] on icon at bounding box center [190, 337] width 10 height 10
click at [190, 316] on icon at bounding box center [190, 318] width 10 height 10
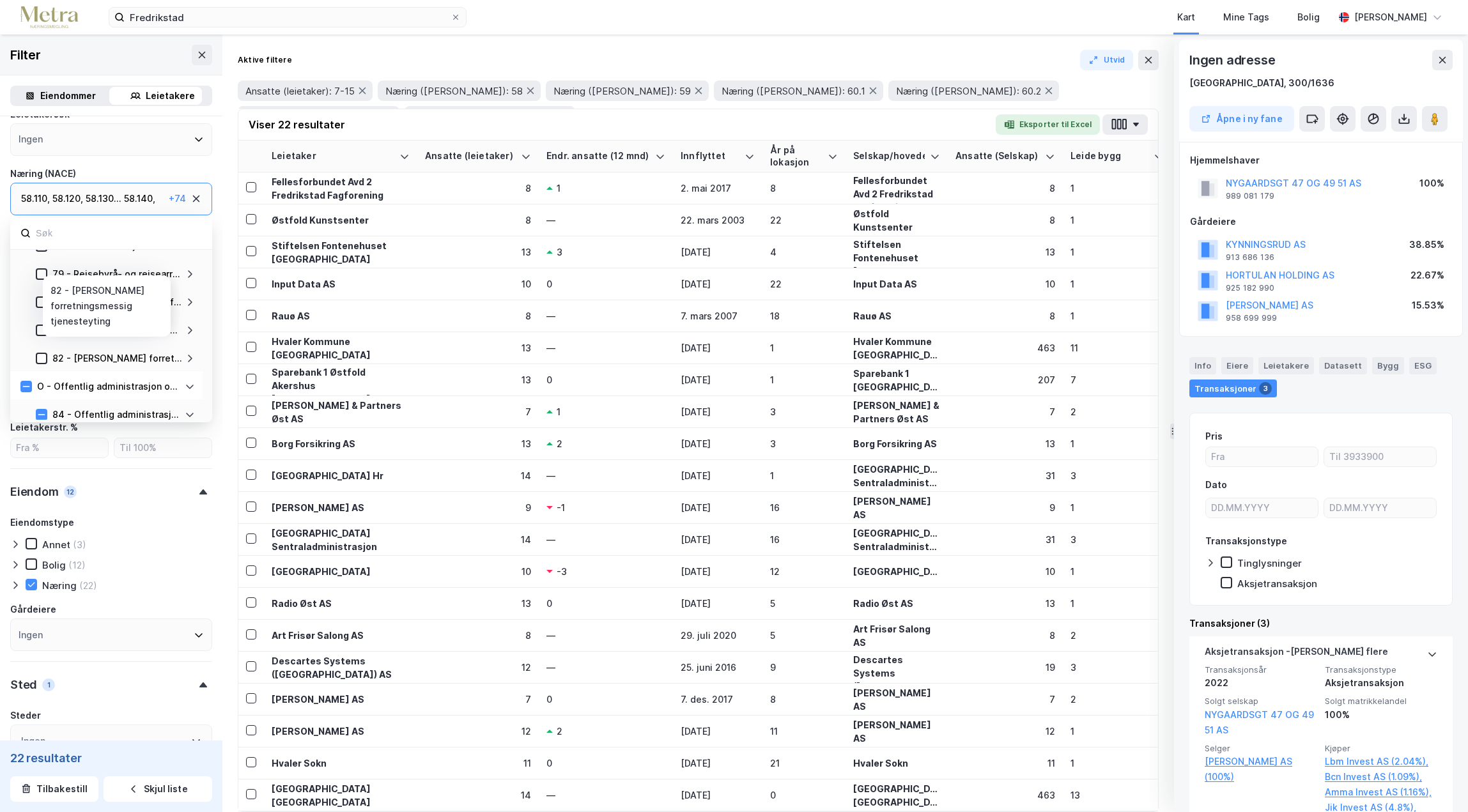
click at [193, 359] on icon at bounding box center [190, 358] width 10 height 10
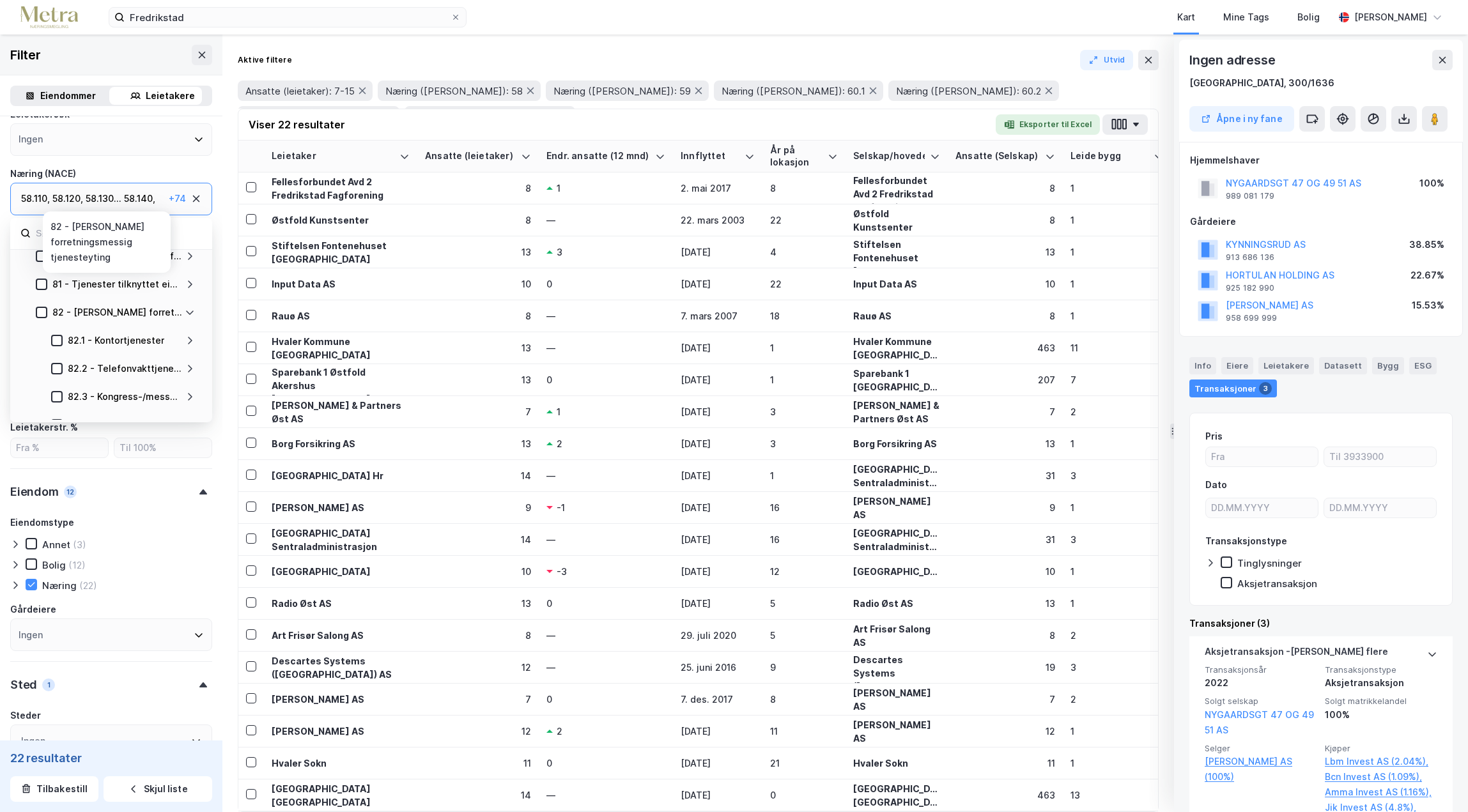
scroll to position [504, 0]
click at [57, 324] on icon at bounding box center [56, 322] width 7 height 5
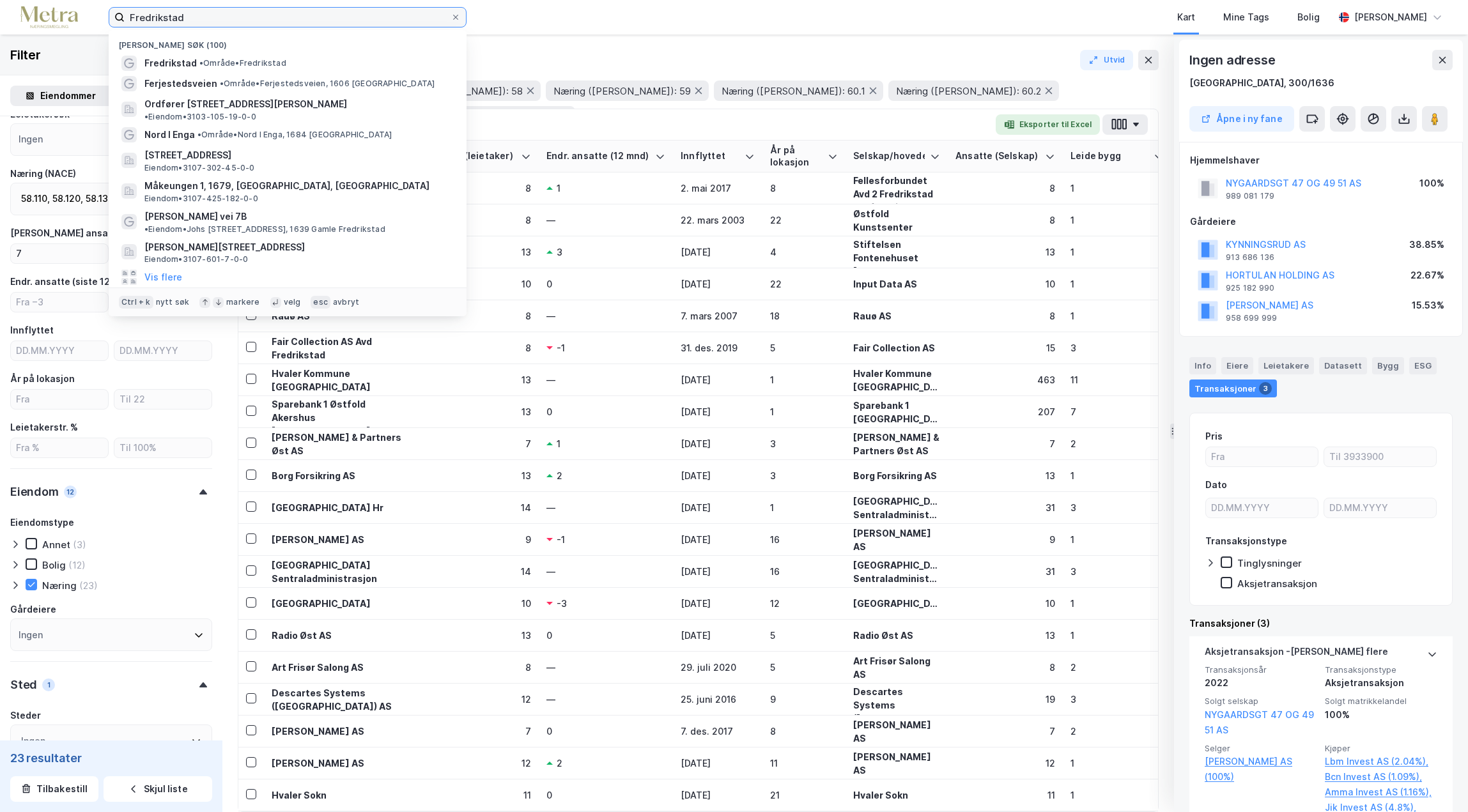
drag, startPoint x: 194, startPoint y: 14, endPoint x: 90, endPoint y: 16, distance: 104.0
click at [90, 16] on div "Fredrikstad Nylige søk (100) [GEOGRAPHIC_DATA] • Område • Fredrikstad Ferjested…" at bounding box center [734, 17] width 1468 height 35
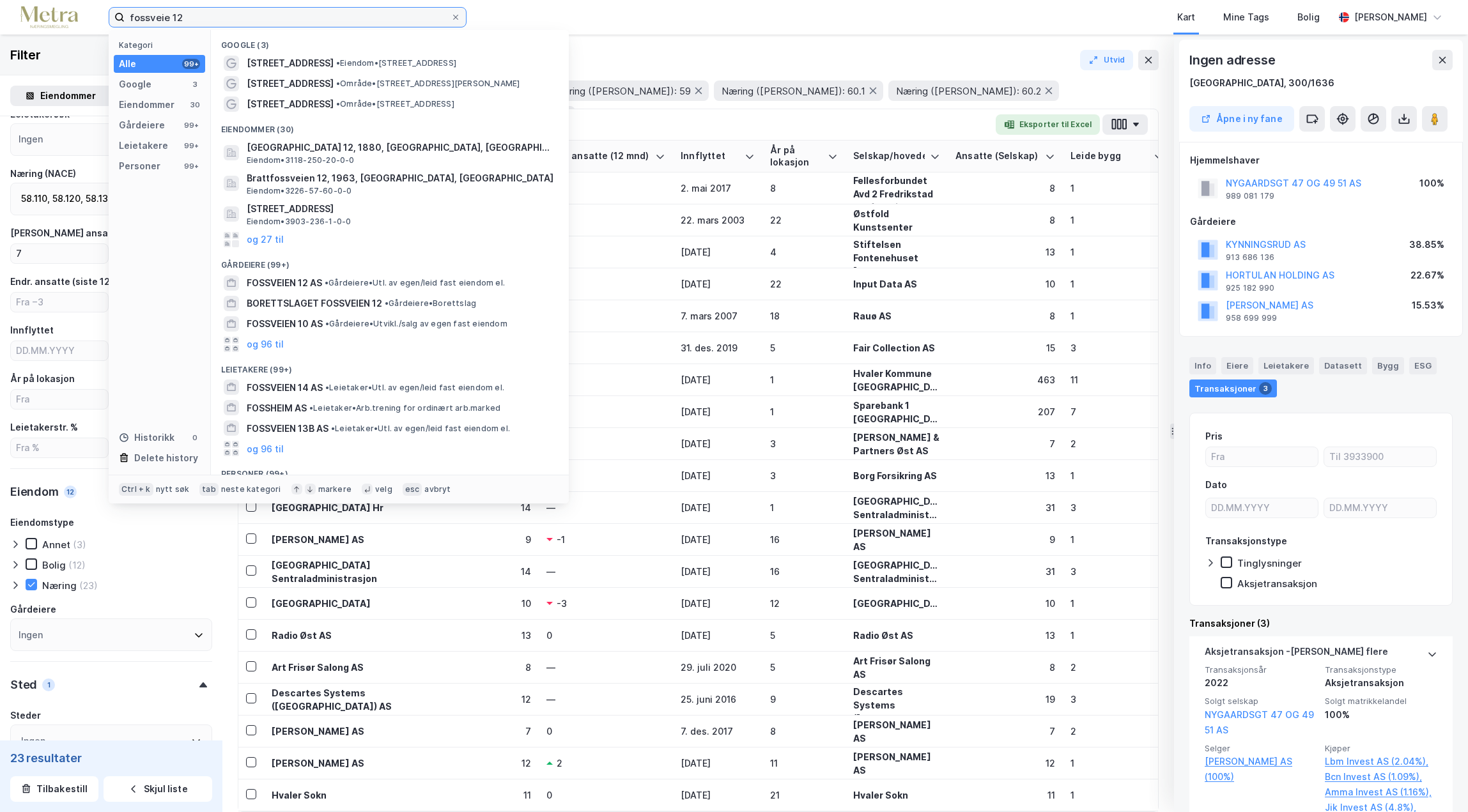
click at [170, 18] on input "fossveie 12" at bounding box center [287, 17] width 326 height 19
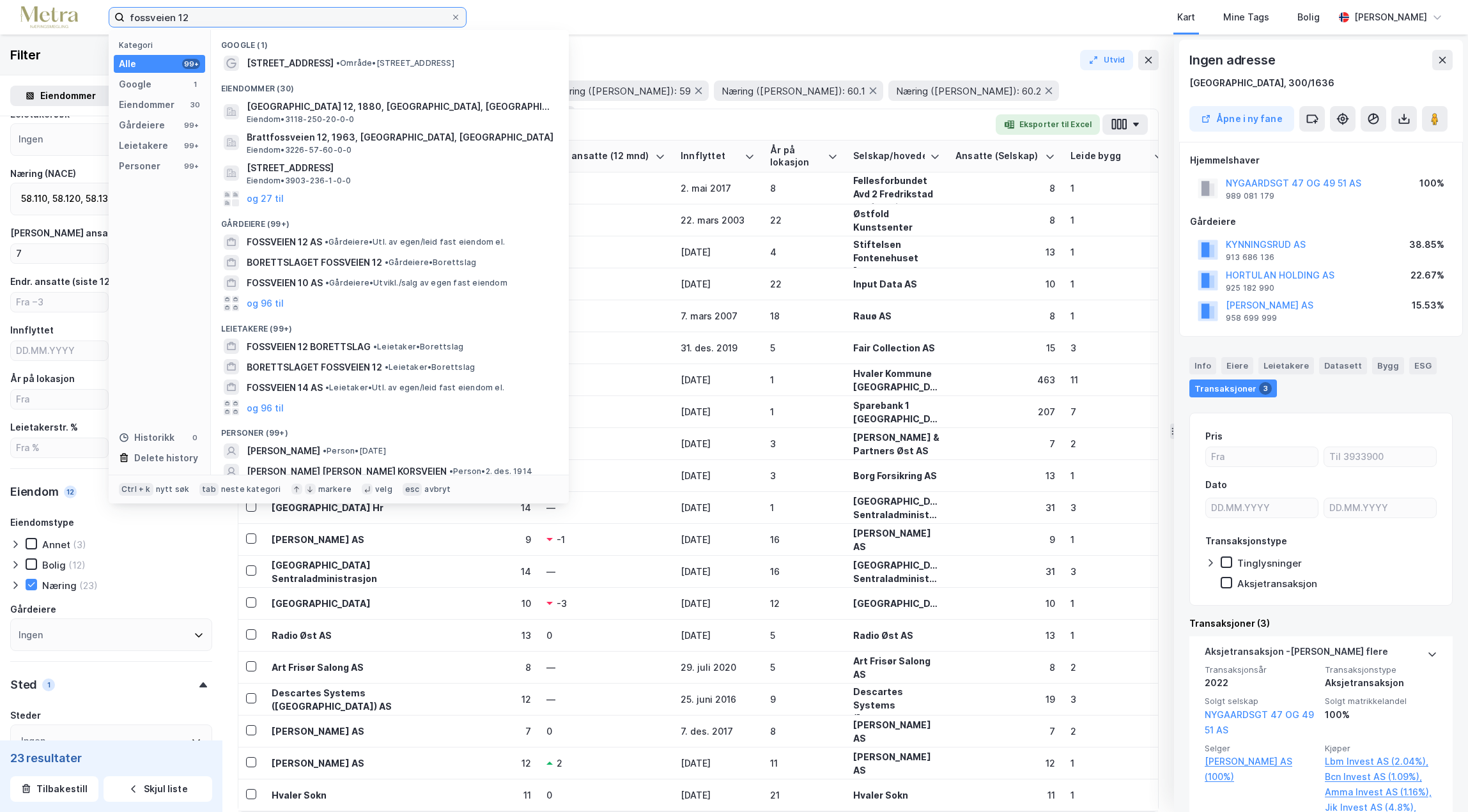
click at [226, 18] on input "fossveien 12" at bounding box center [287, 17] width 326 height 19
type input "fossveien 12 tistedal"
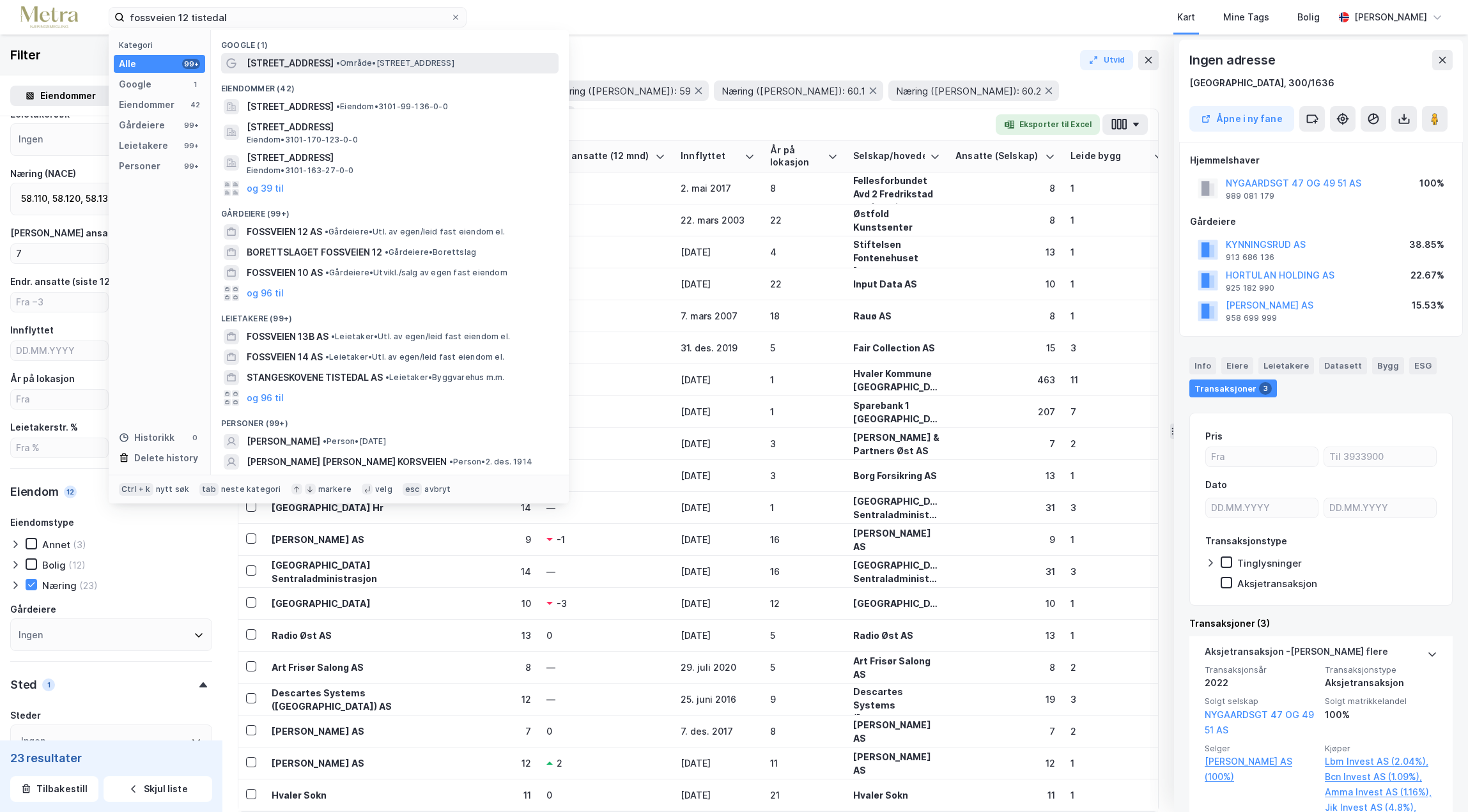
click at [354, 72] on div "[STREET_ADDRESS] • Område • [STREET_ADDRESS]" at bounding box center [390, 63] width 338 height 21
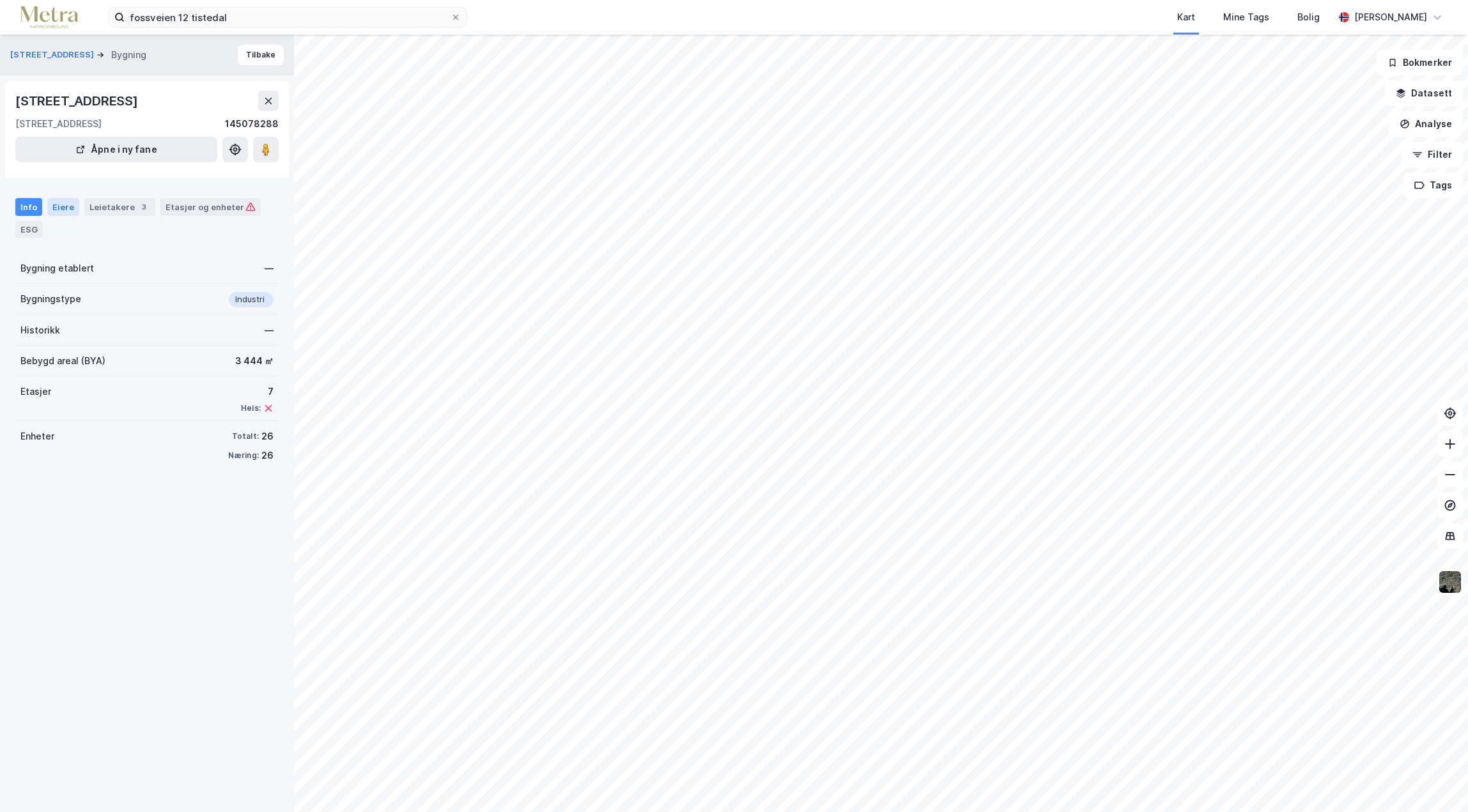
click at [55, 211] on div "Eiere" at bounding box center [63, 207] width 32 height 18
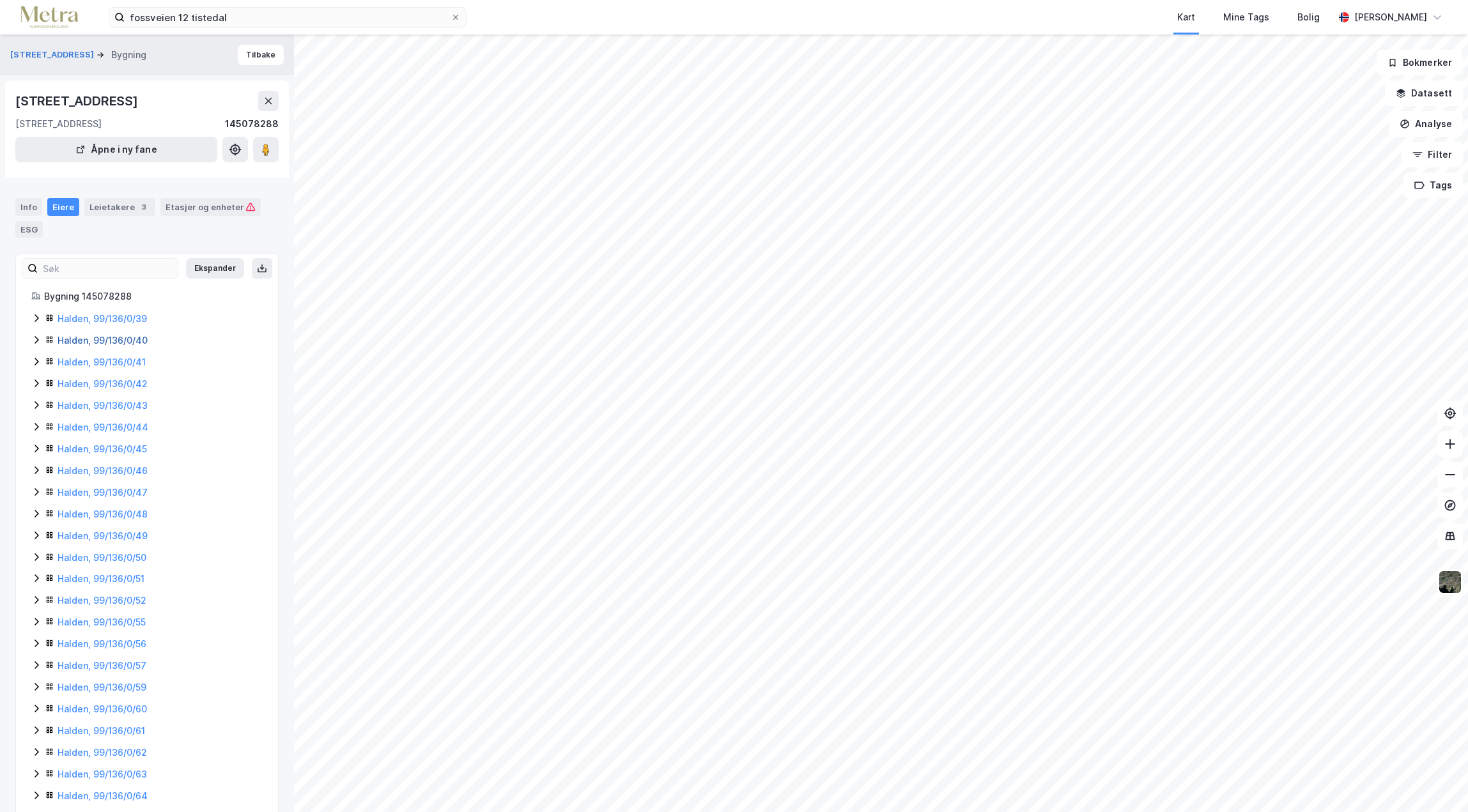
click at [122, 343] on link "Halden, 99/136/0/40" at bounding box center [102, 339] width 90 height 11
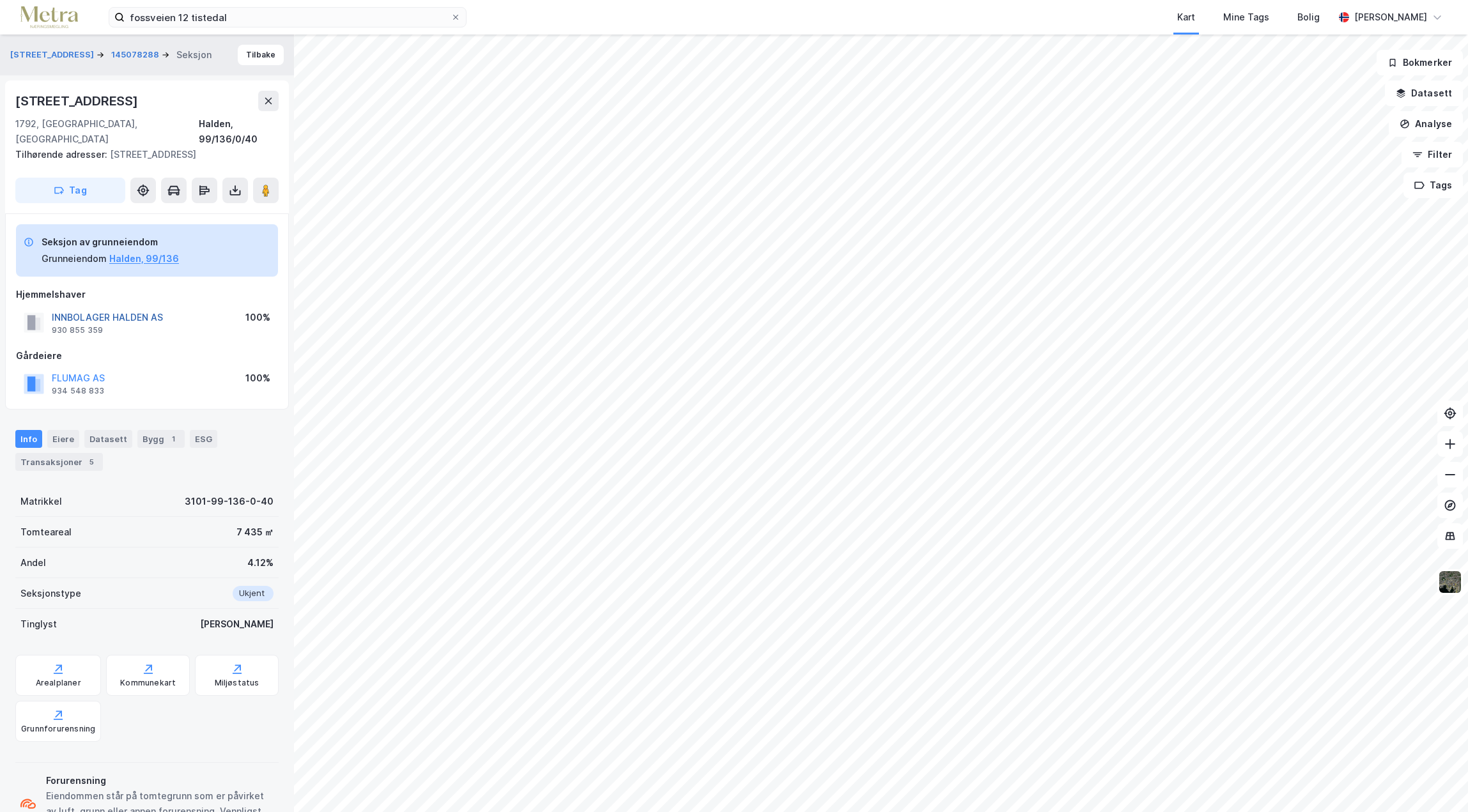
click at [0, 0] on button "INNBOLAGER HALDEN AS" at bounding box center [0, 0] width 0 height 0
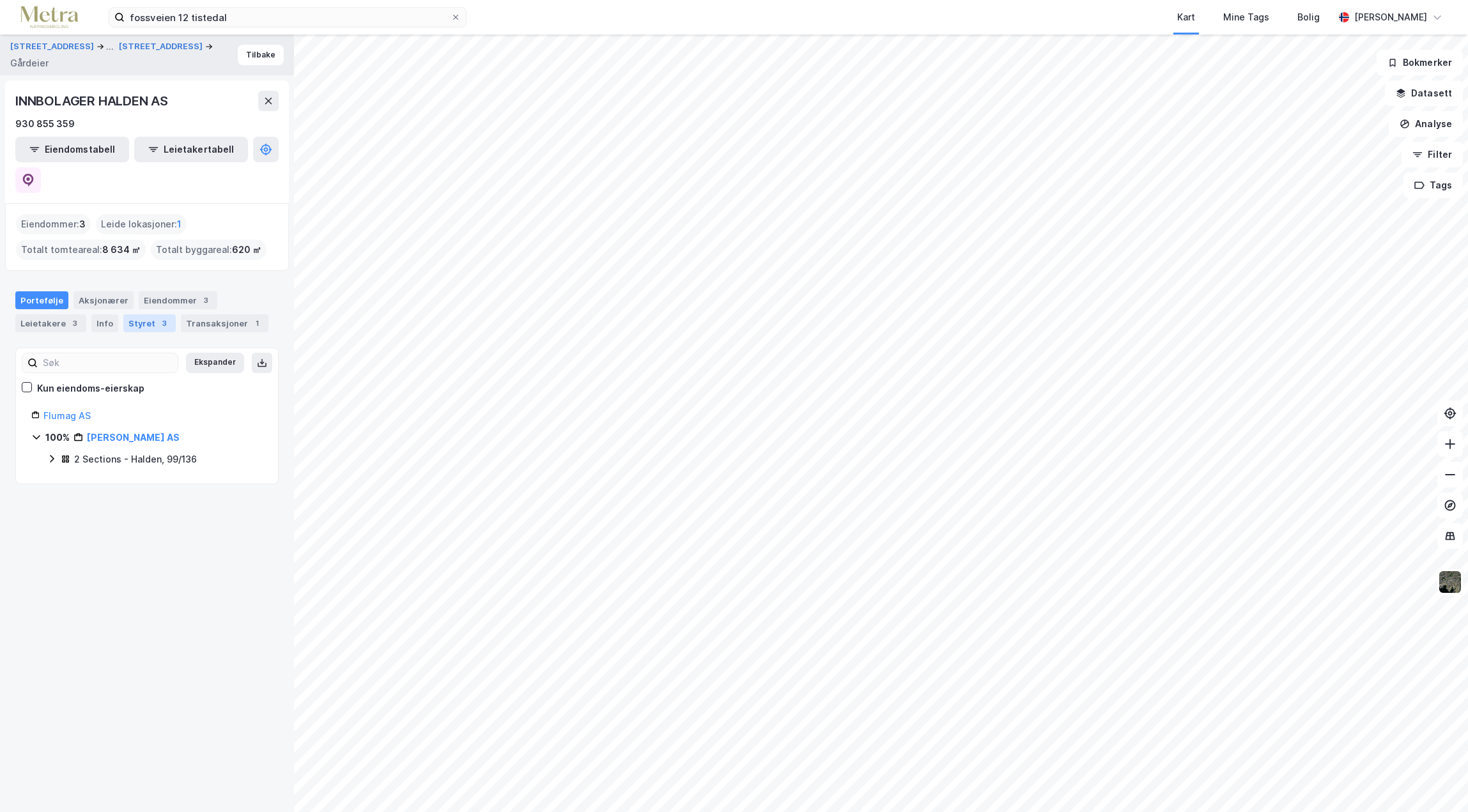
click at [143, 314] on div "Styret 3" at bounding box center [149, 323] width 52 height 18
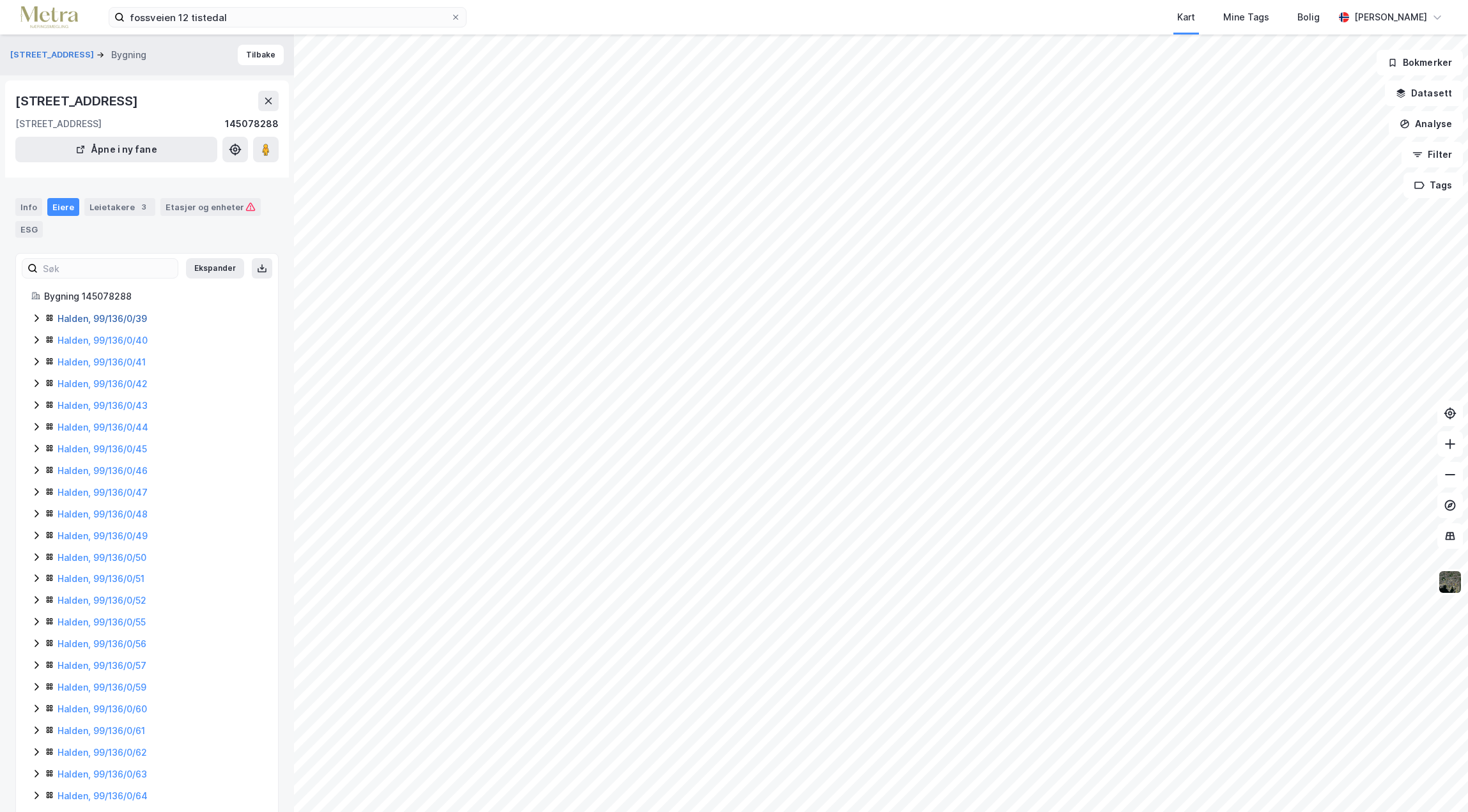
click at [137, 318] on link "Halden, 99/136/0/39" at bounding box center [102, 318] width 90 height 11
click at [96, 360] on link "Halden, 99/136/0/41" at bounding box center [101, 361] width 88 height 11
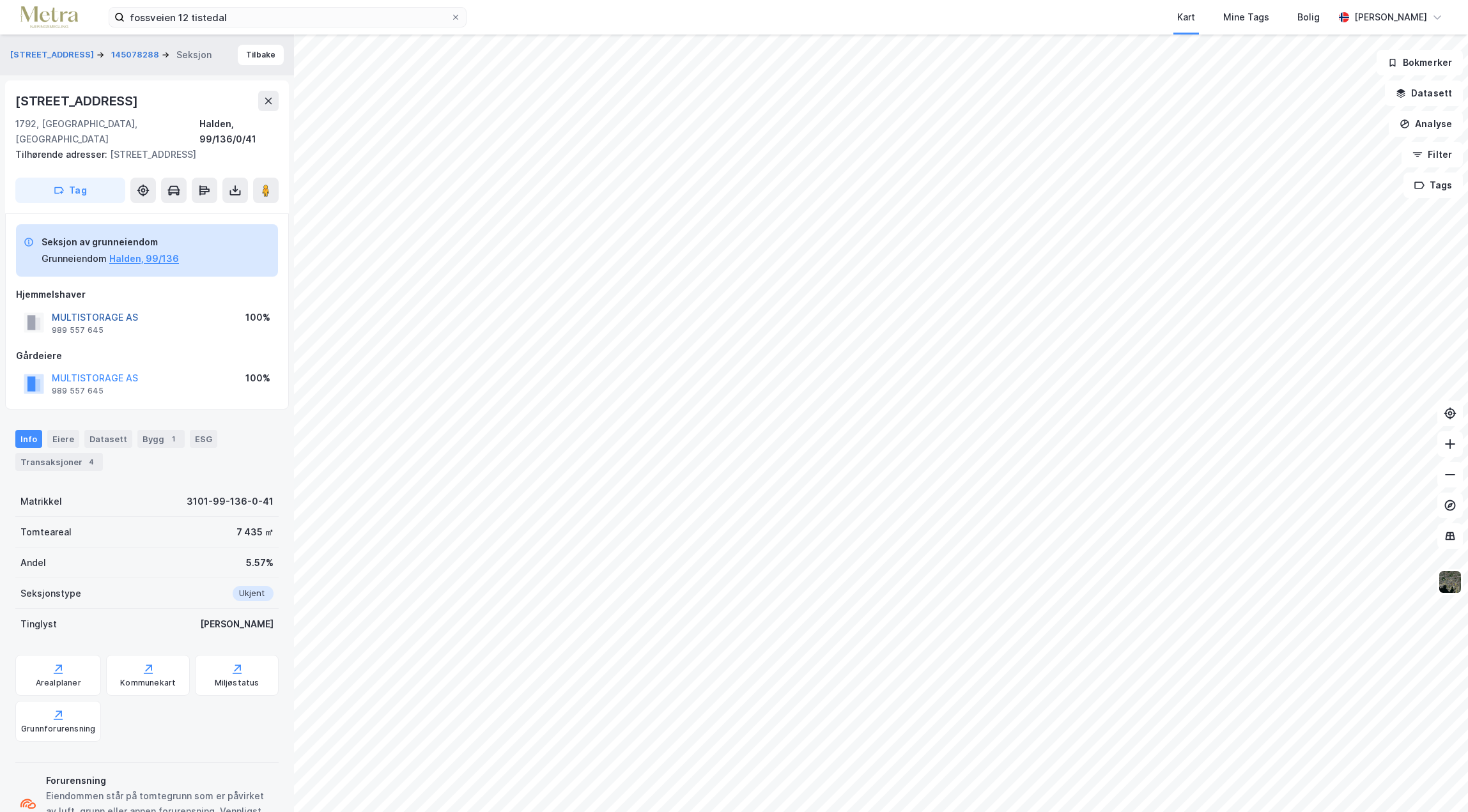
click at [0, 0] on button "MULTISTORAGE AS" at bounding box center [0, 0] width 0 height 0
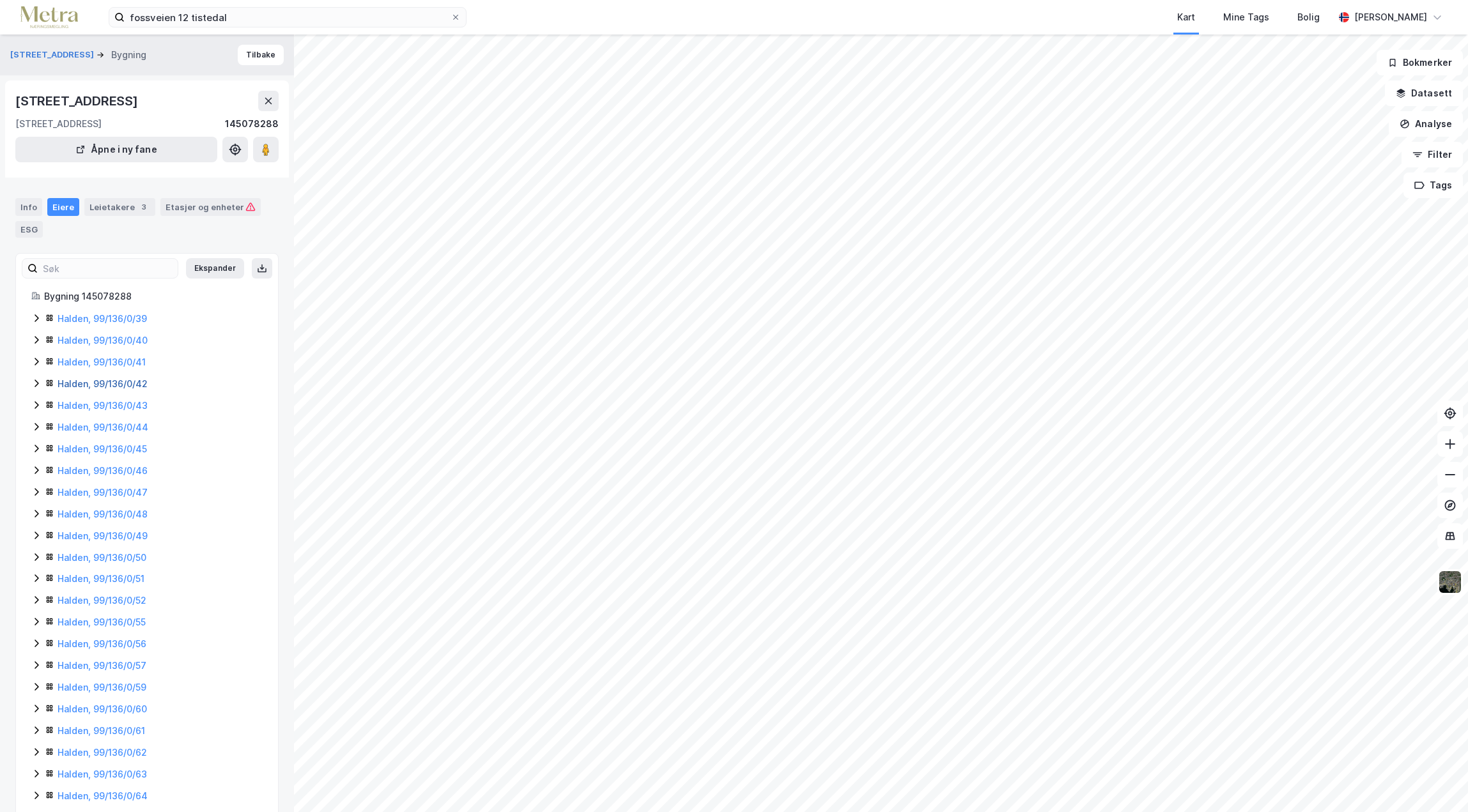
click at [112, 385] on link "Halden, 99/136/0/42" at bounding box center [102, 383] width 90 height 11
click at [114, 405] on link "Halden, 99/136/0/43" at bounding box center [102, 405] width 90 height 11
click at [111, 425] on link "Halden, 99/136/0/44" at bounding box center [103, 426] width 91 height 11
click at [112, 443] on link "Halden, 99/136/0/45" at bounding box center [102, 448] width 90 height 11
